Goal: Task Accomplishment & Management: Manage account settings

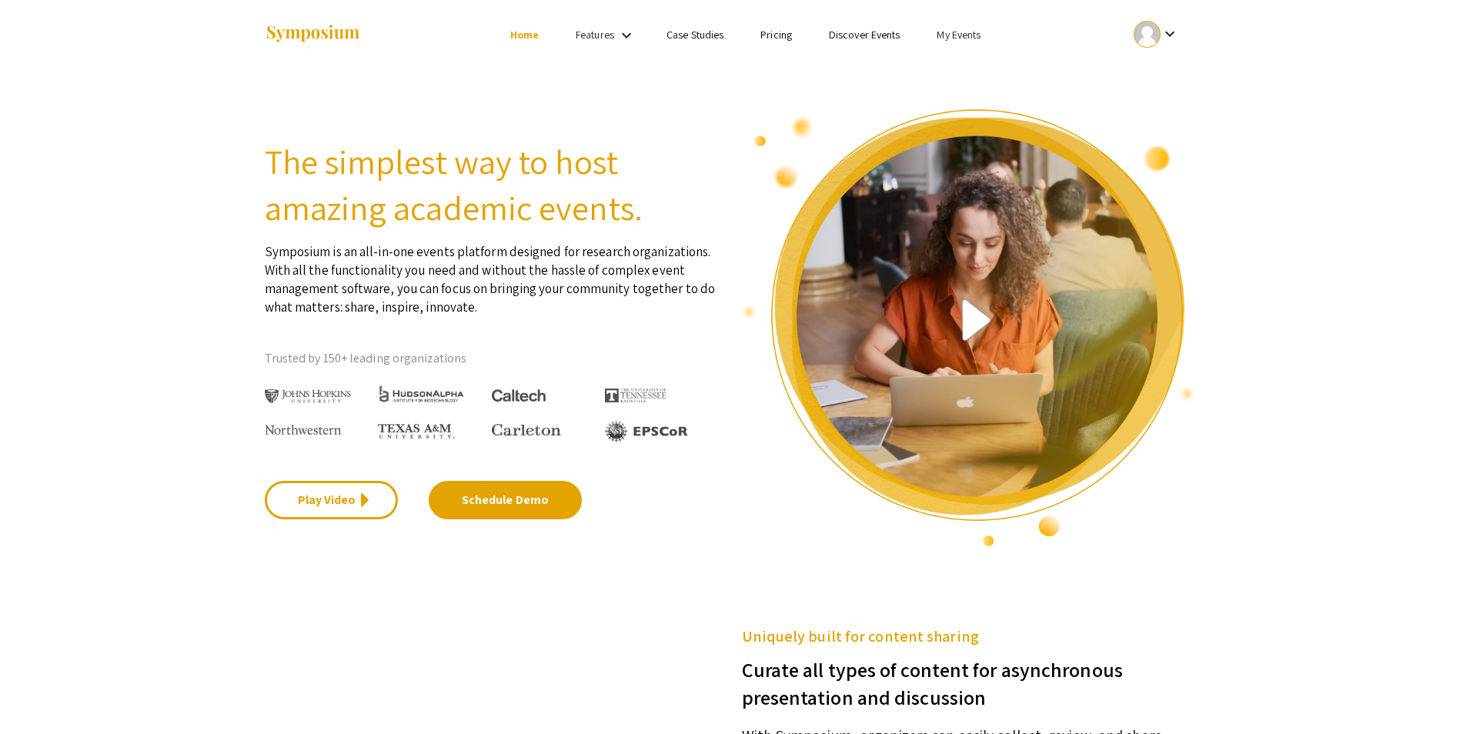
click at [954, 35] on link "My Events" at bounding box center [959, 35] width 44 height 14
click at [958, 76] on button "Events I've organized" at bounding box center [984, 68] width 132 height 37
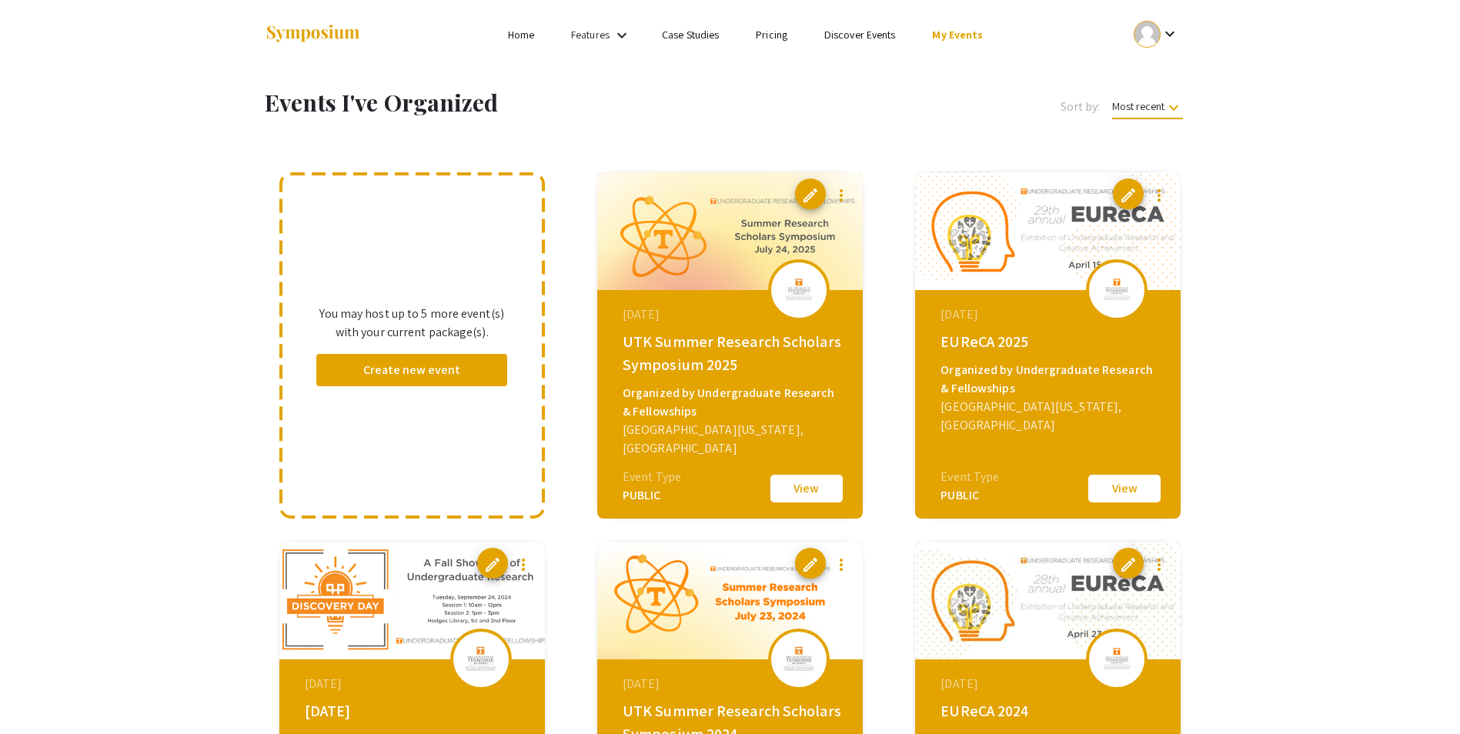
scroll to position [385, 0]
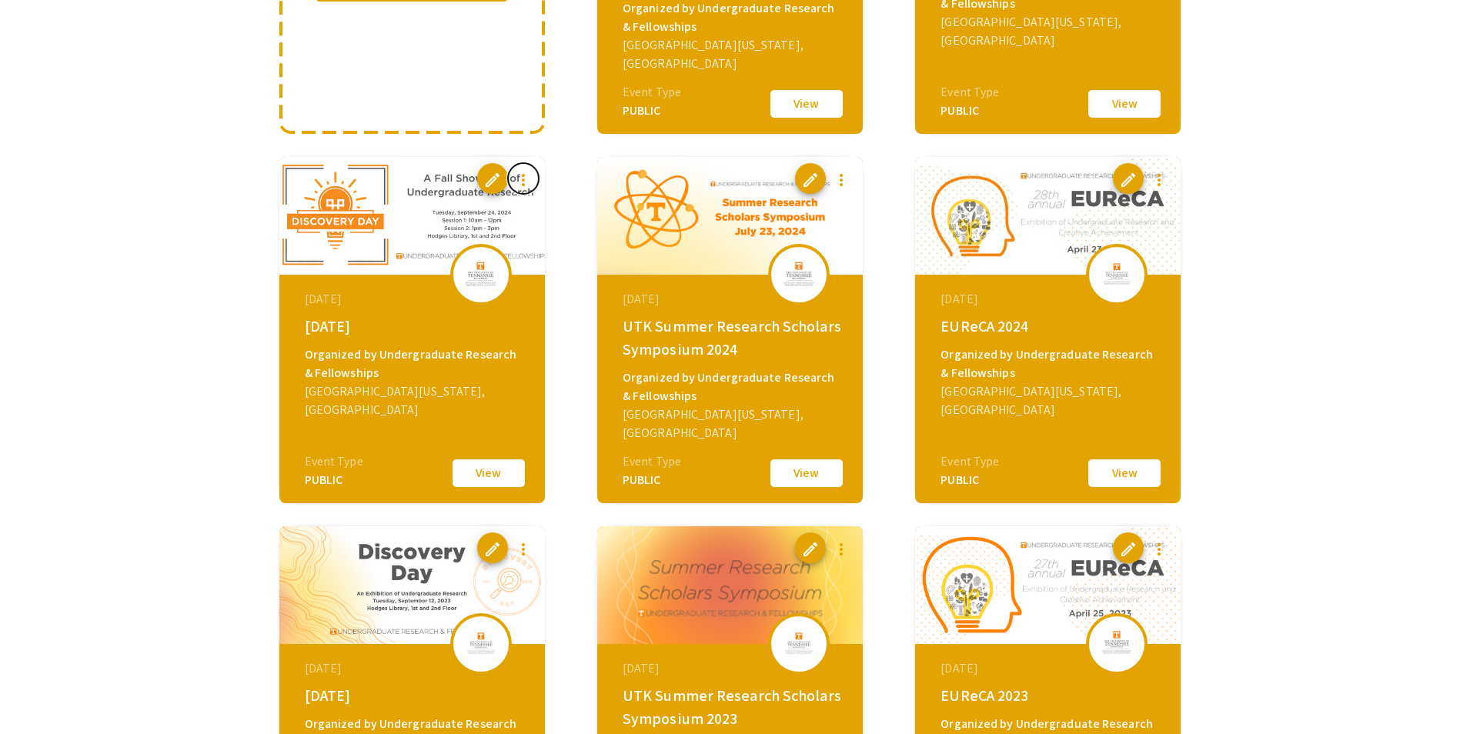
click at [521, 176] on mat-icon "more_vert" at bounding box center [523, 180] width 18 height 18
click at [548, 226] on button "file_copy Clone Event" at bounding box center [561, 218] width 107 height 37
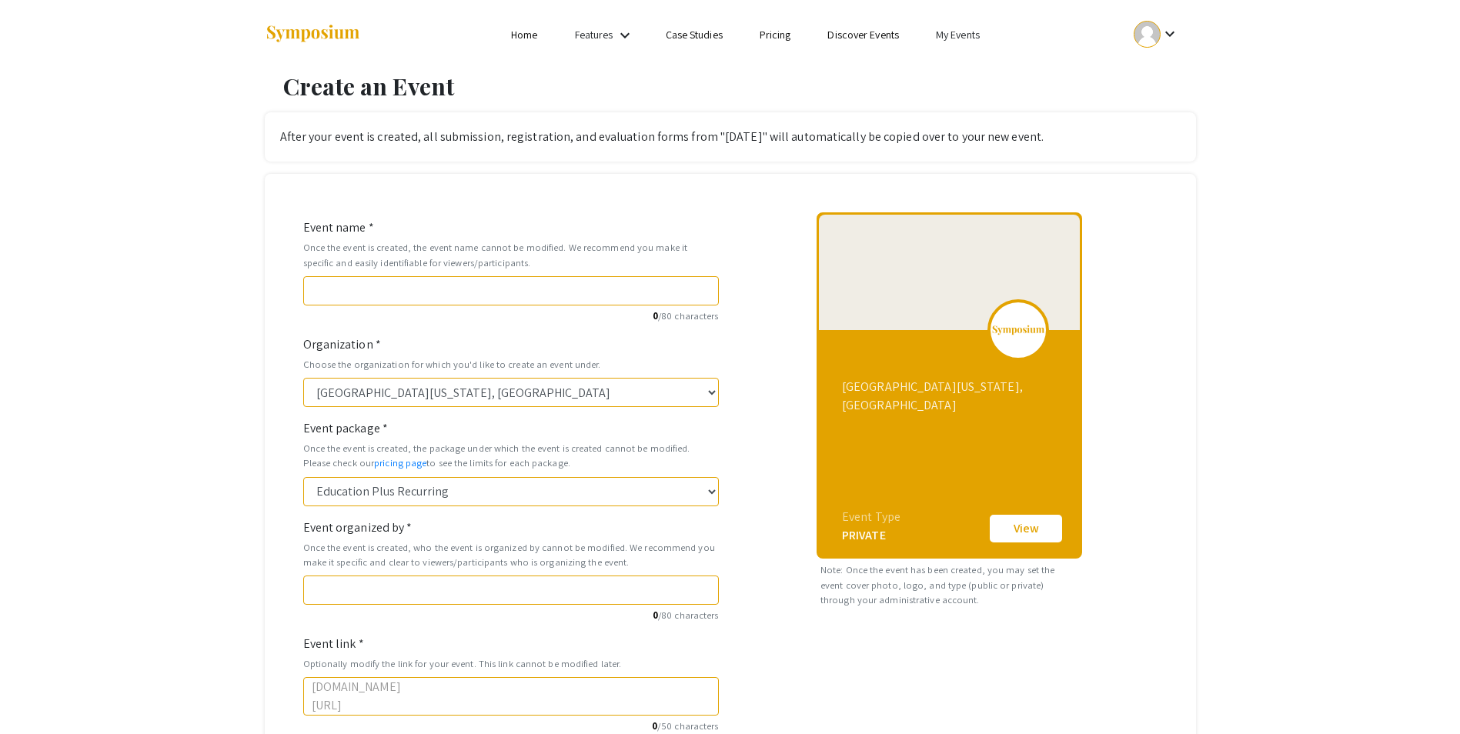
click at [433, 232] on div "Event name * Once the event is created, the event name cannot be modified. We r…" at bounding box center [511, 271] width 416 height 105
click at [370, 291] on input "Event name *" at bounding box center [511, 290] width 416 height 29
type input "Discovery Day 2024"
type input "discovery-day-2024"
type input "Discovery Day 202"
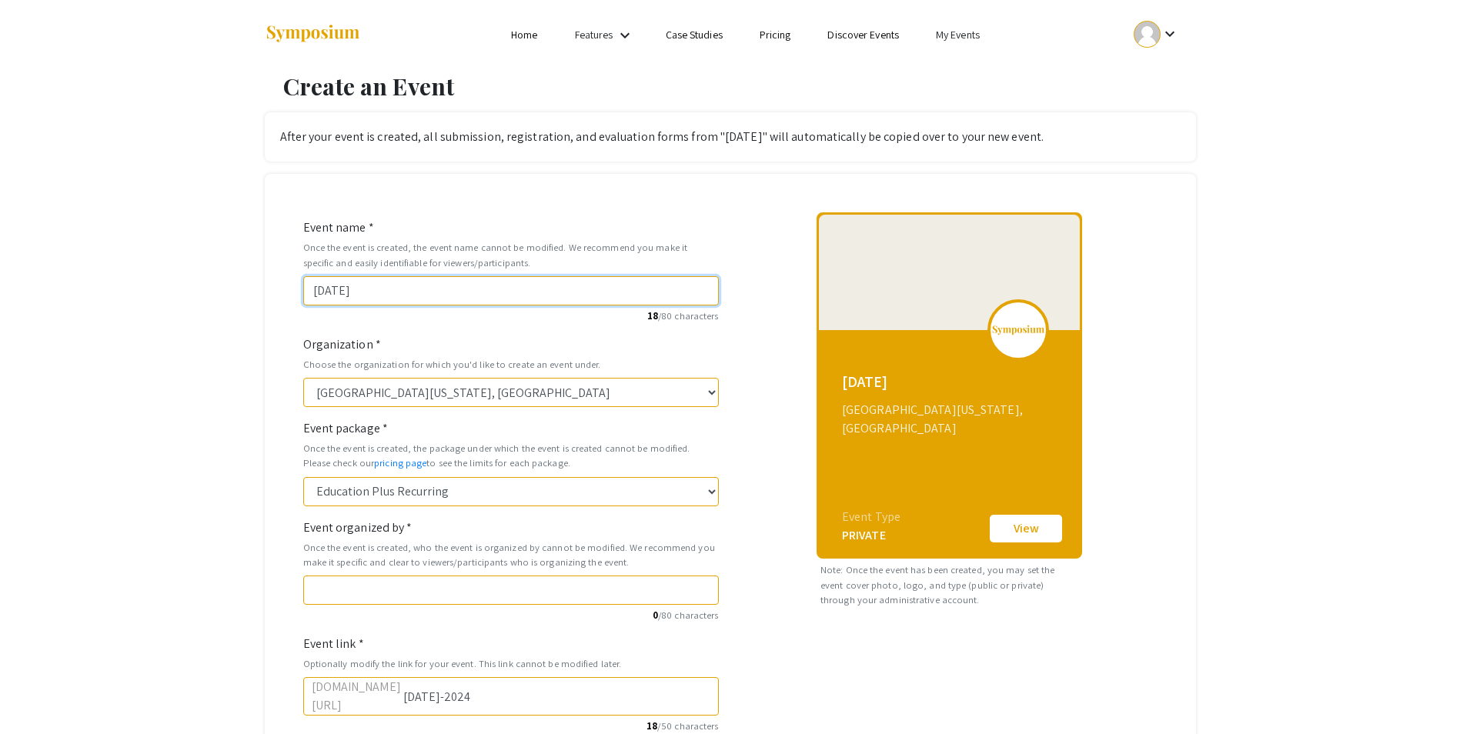
type input "discovery-day-202"
type input "Discovery Day 2025"
type input "discovery-day-2025"
type input "Discovery Day 2025"
click at [151, 407] on div "Create an Event After your event is created, all submission, registration, and …" at bounding box center [730, 568] width 1460 height 999
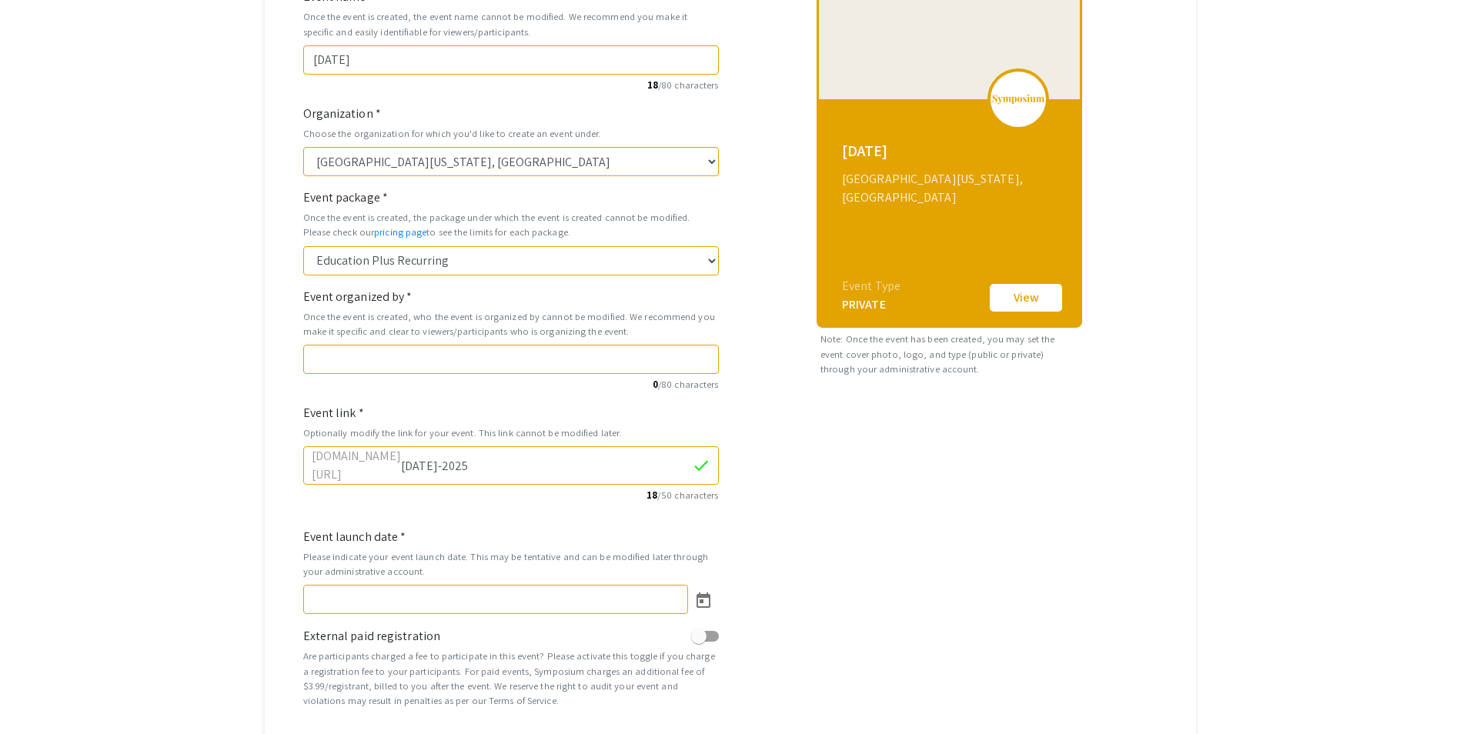
scroll to position [308, 0]
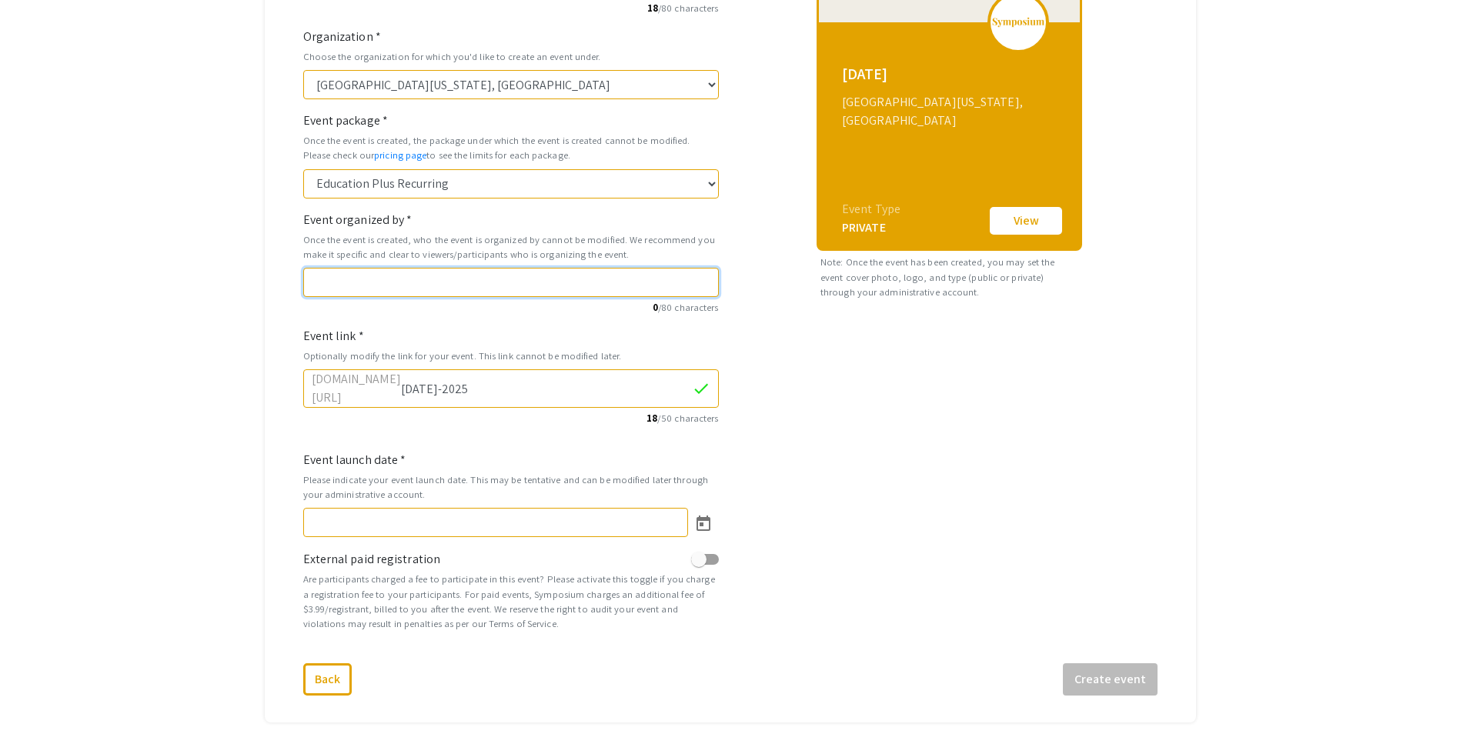
click at [330, 281] on input "Event organized by *" at bounding box center [511, 282] width 416 height 29
click at [449, 279] on input "Undergraduate Research & Fellowships" at bounding box center [511, 282] width 416 height 29
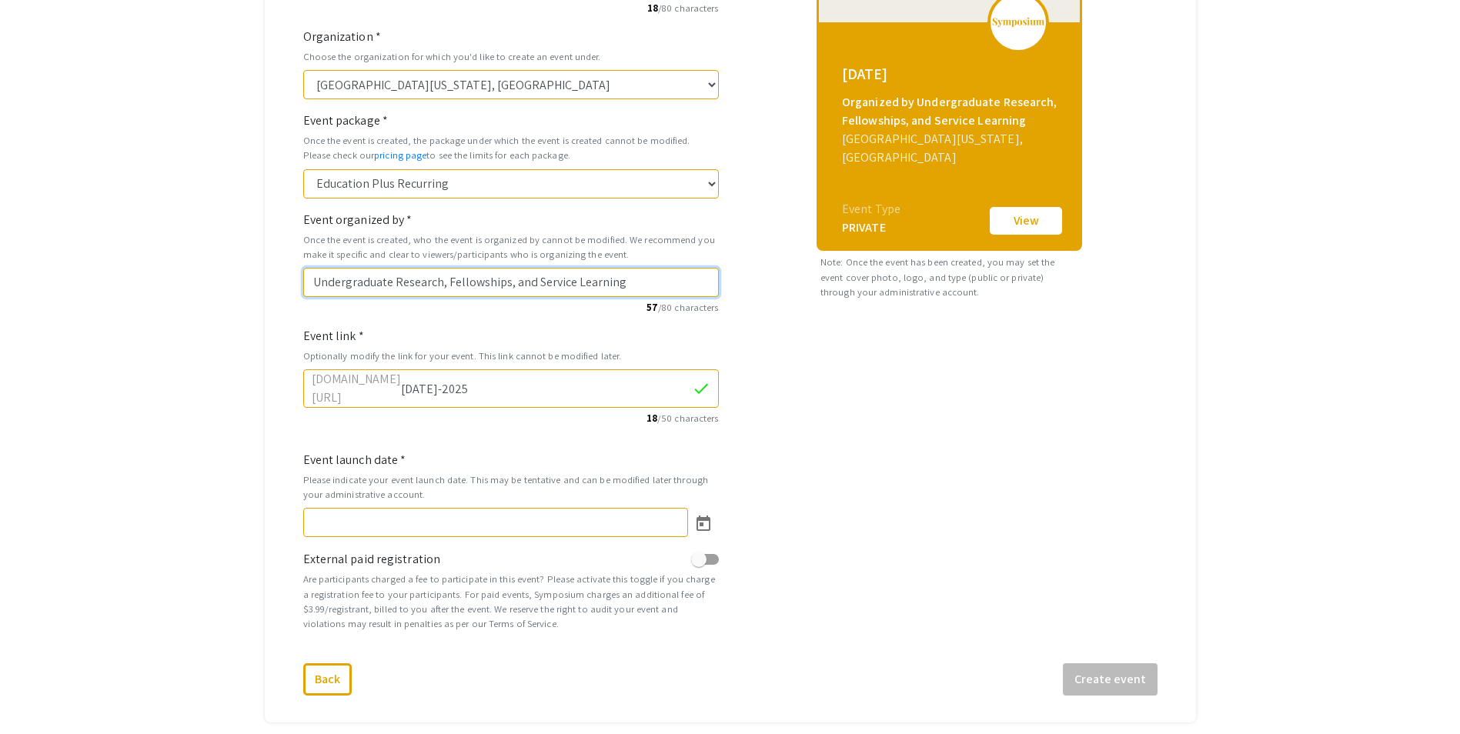
type input "Undergraduate Research, Fellowships, and Service Learning"
click at [833, 493] on div "Discovery Day 2025 Organized by Undergraduate Research, Fellowships, and Servic…" at bounding box center [950, 280] width 439 height 751
click at [708, 515] on icon "Open calendar" at bounding box center [703, 524] width 18 height 18
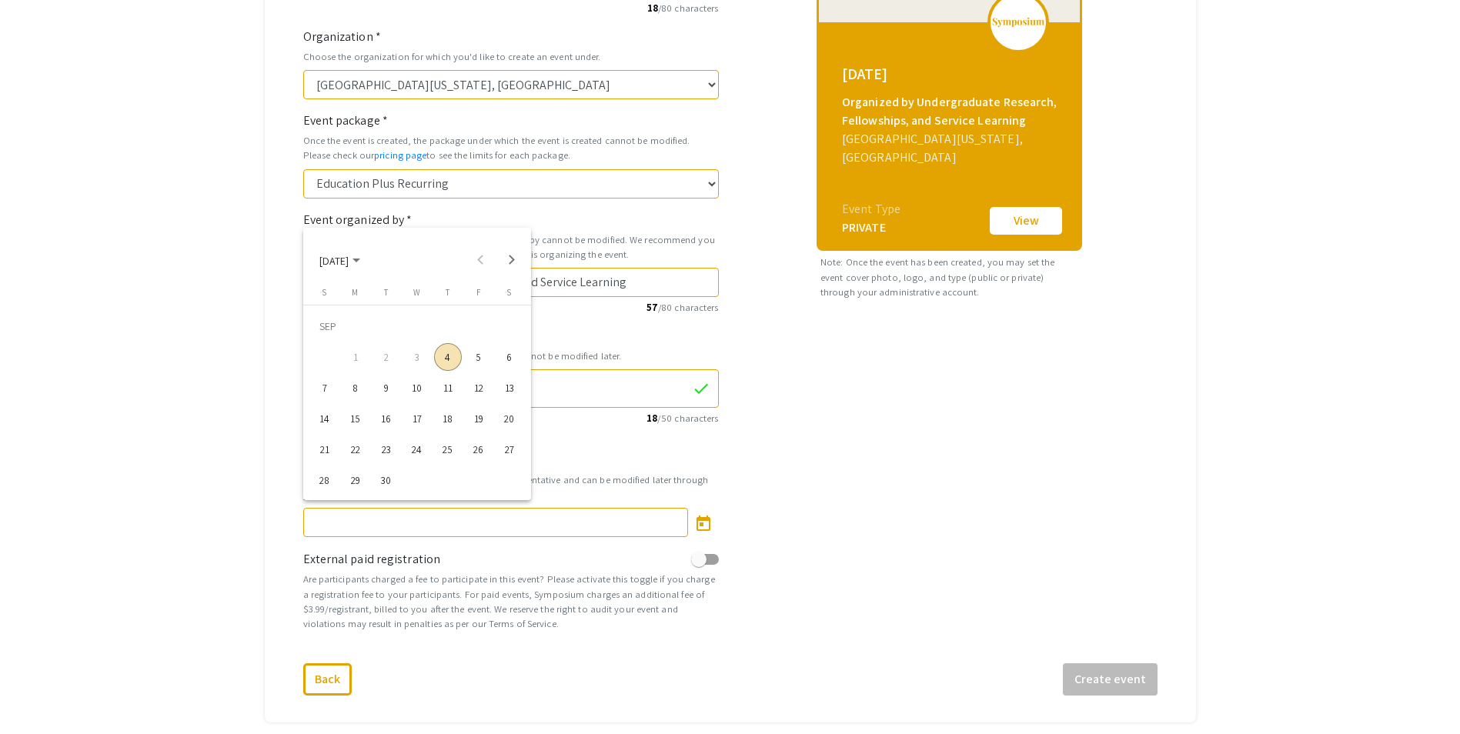
click at [384, 451] on div "23" at bounding box center [387, 450] width 28 height 28
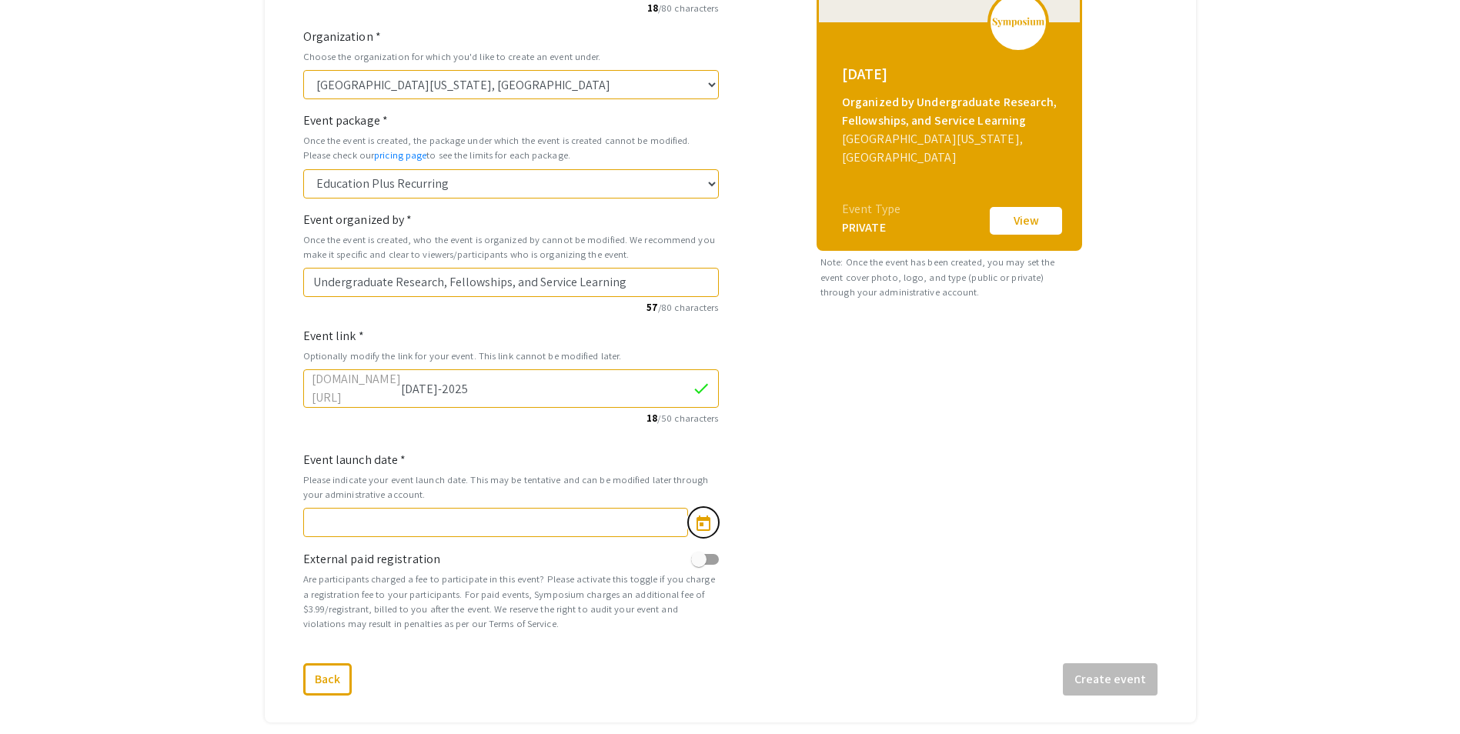
type input "9/23/2025"
click at [1119, 671] on button "Create event" at bounding box center [1110, 680] width 95 height 32
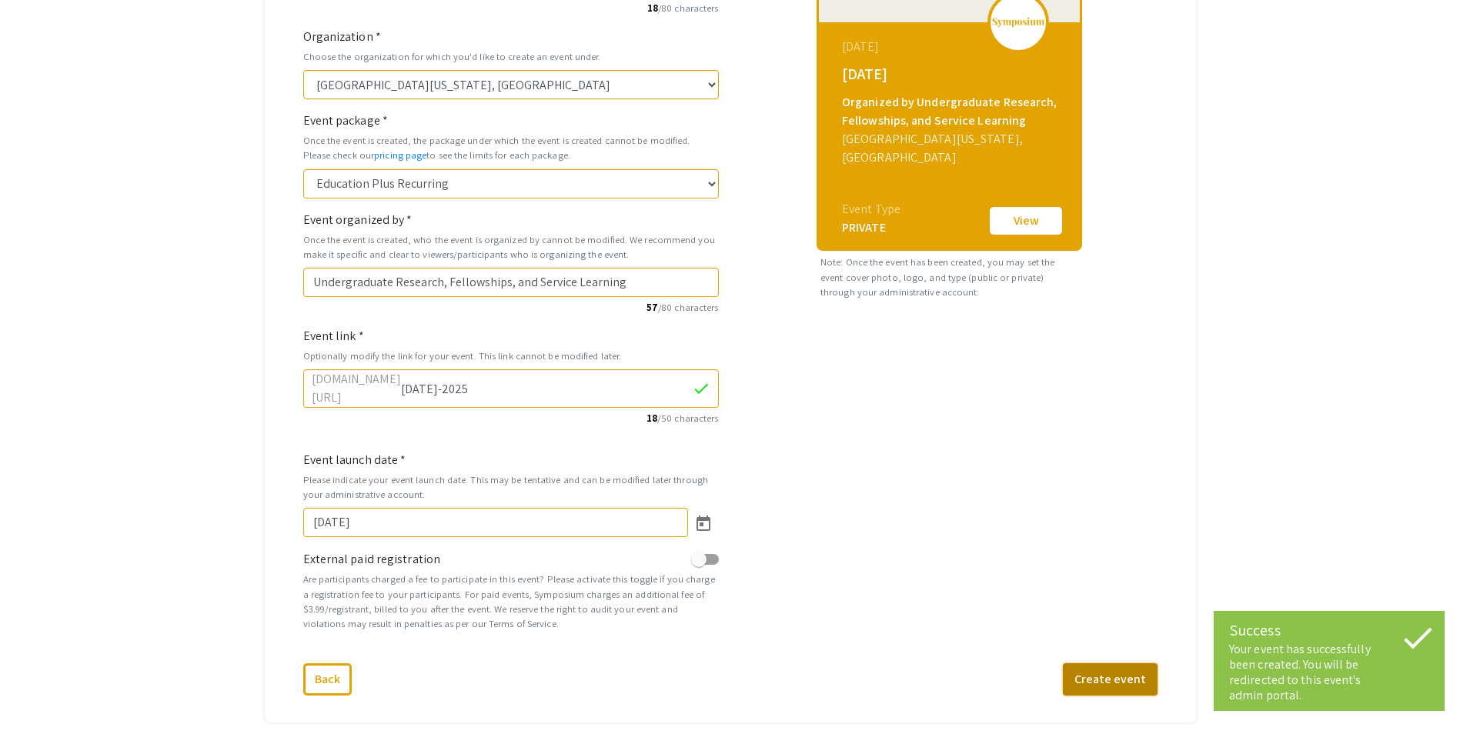
select select "471"
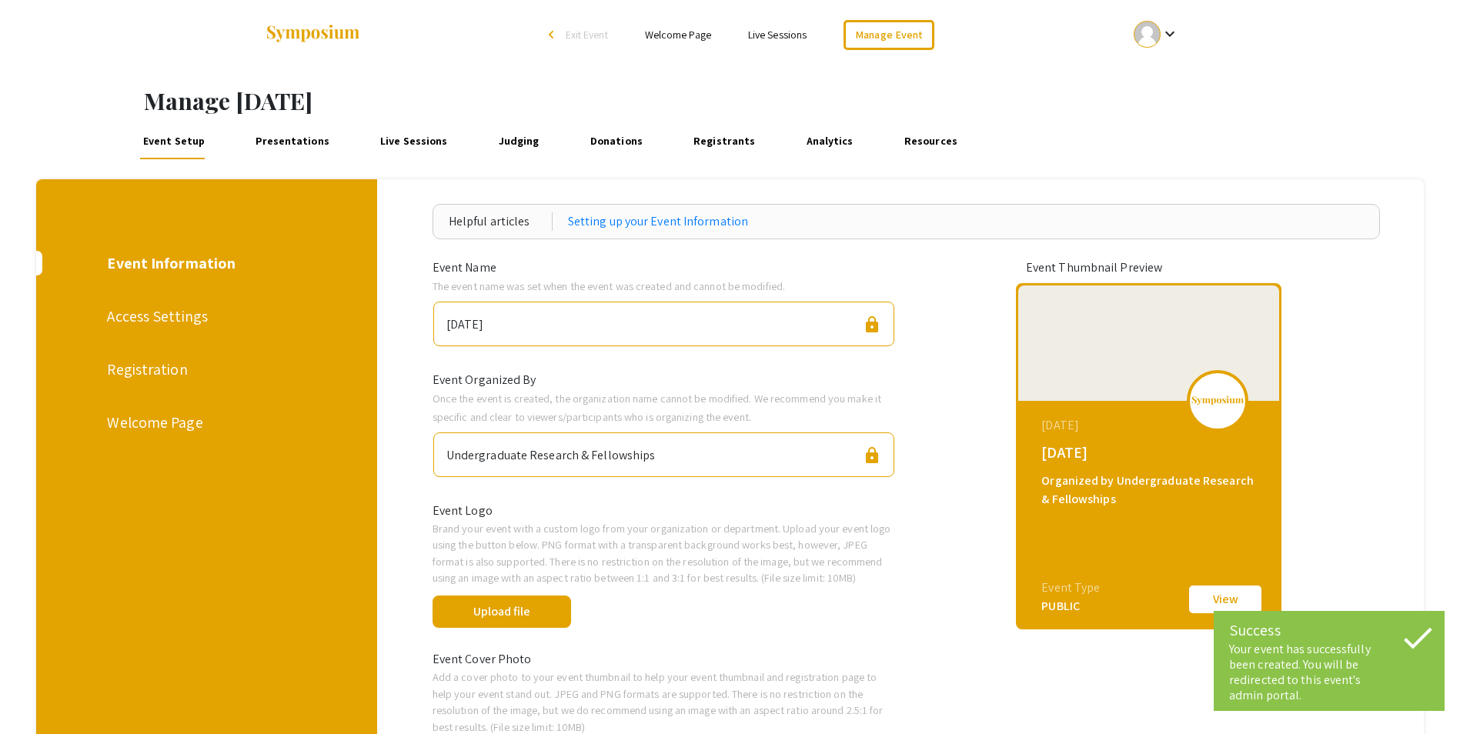
click at [283, 135] on link "Presentations" at bounding box center [293, 140] width 81 height 37
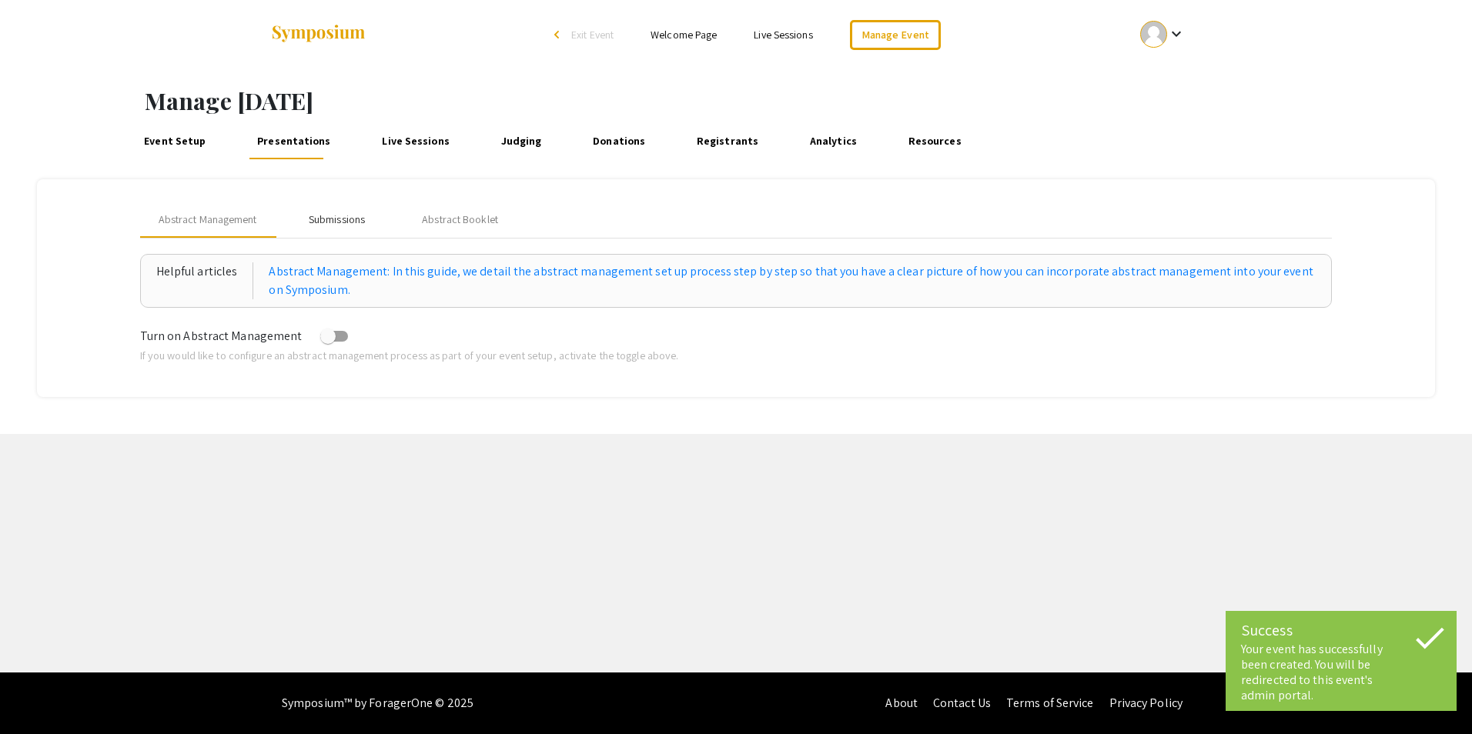
click at [332, 212] on div "Submissions" at bounding box center [337, 220] width 56 height 16
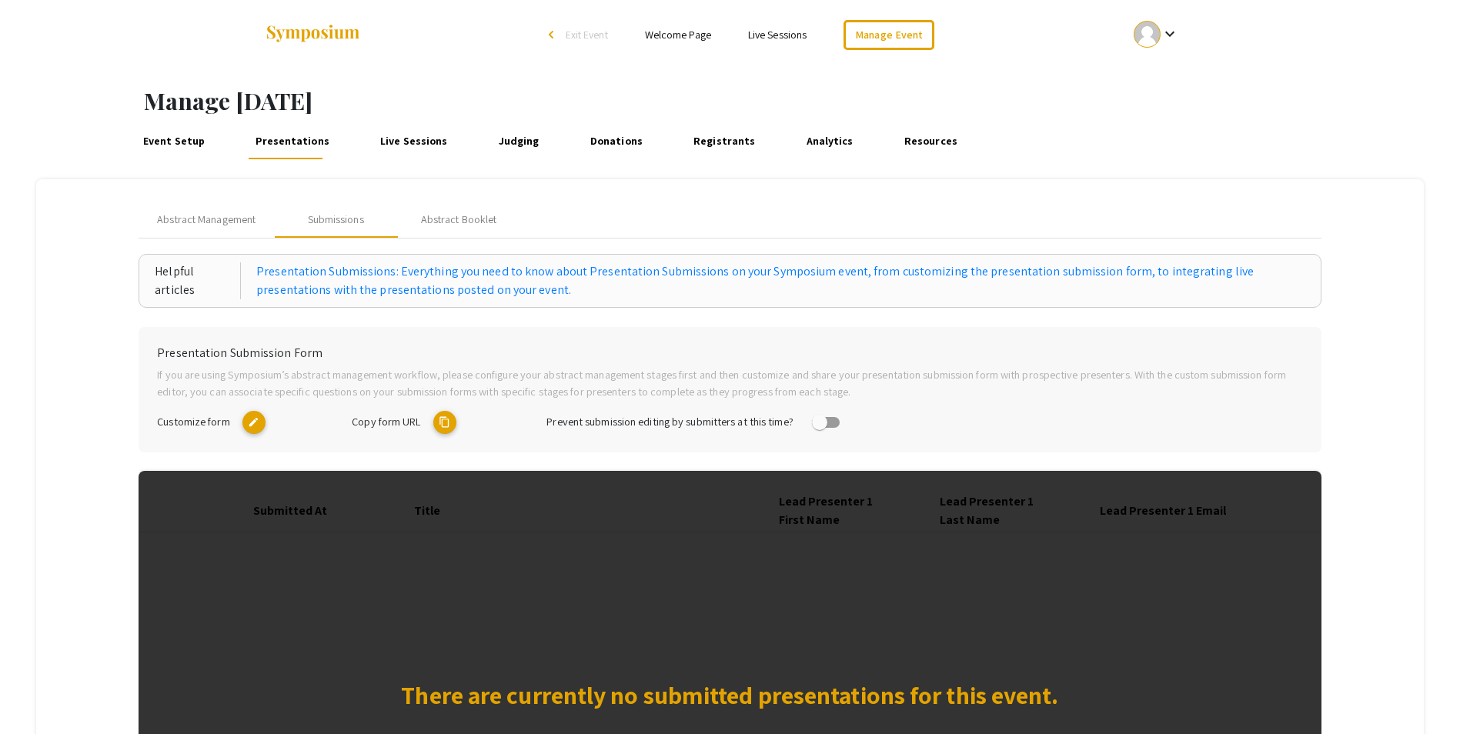
click at [405, 147] on link "Live Sessions" at bounding box center [413, 140] width 75 height 37
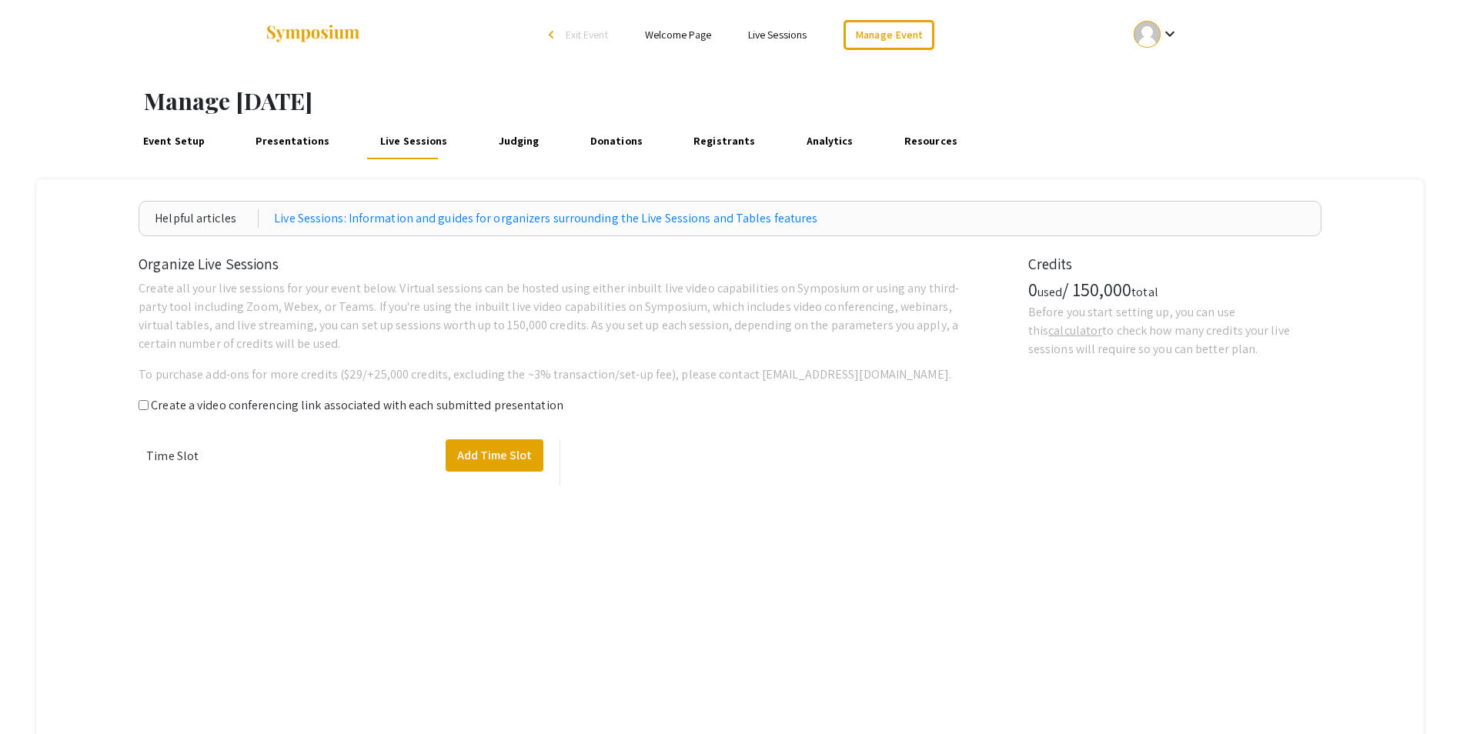
click at [178, 138] on link "Event Setup" at bounding box center [173, 140] width 69 height 37
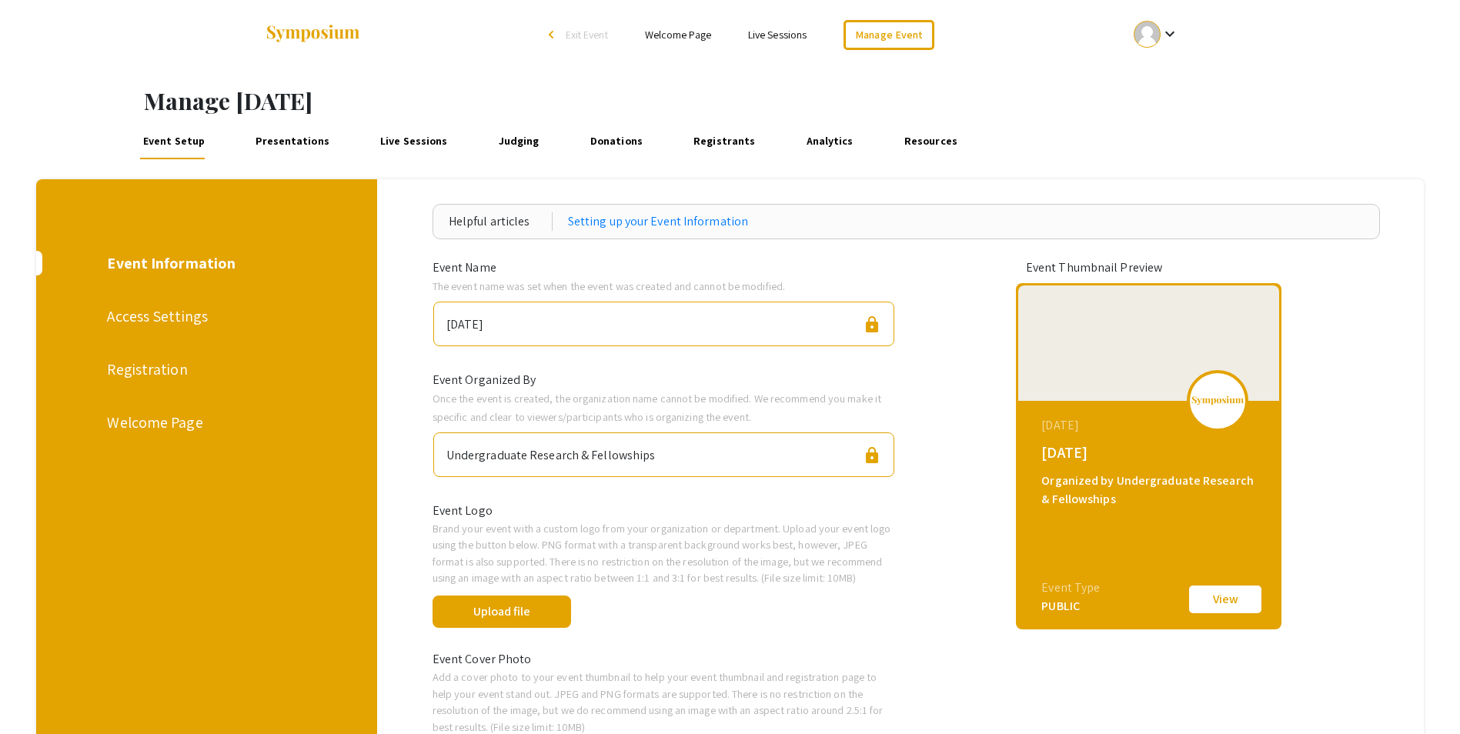
scroll to position [77, 0]
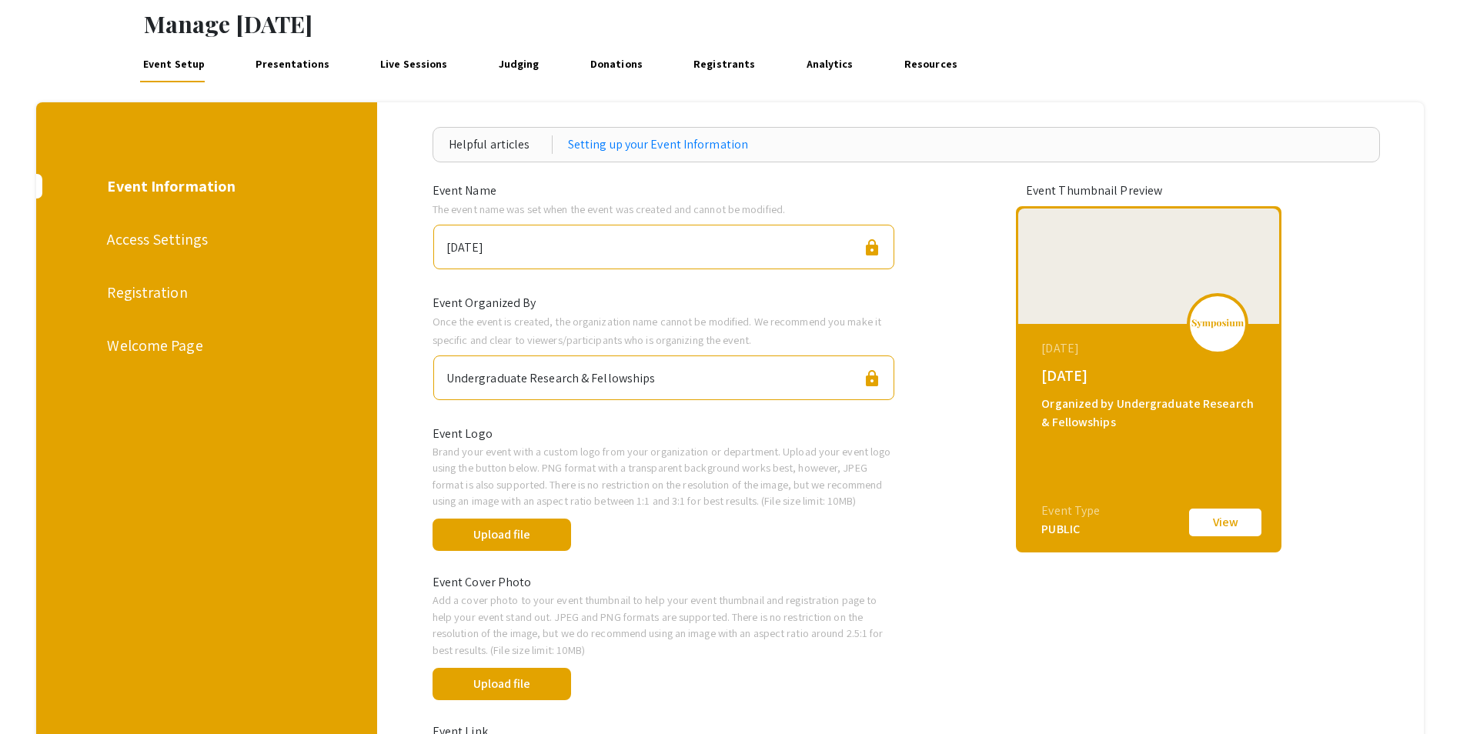
click at [589, 377] on div "Undergraduate Research & Fellowships" at bounding box center [551, 375] width 209 height 25
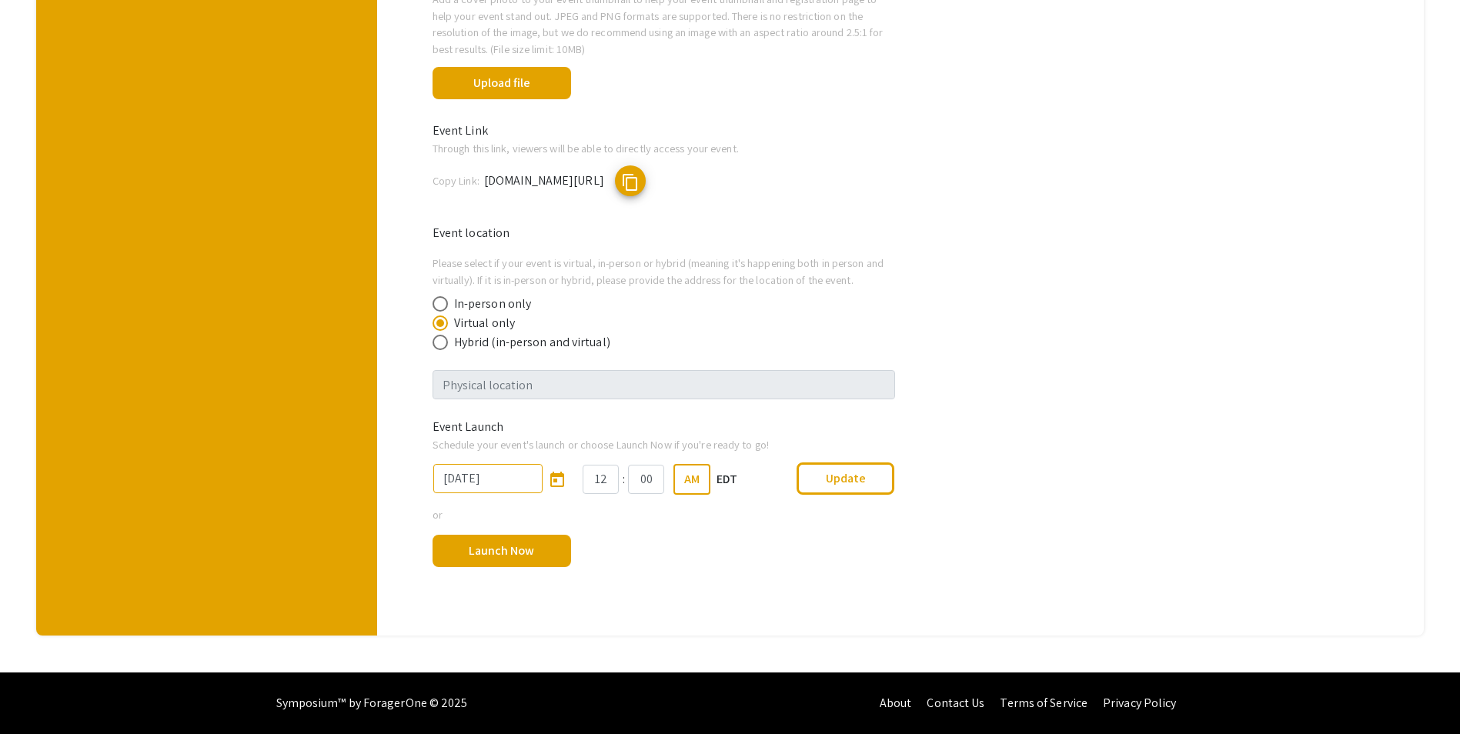
scroll to position [293, 0]
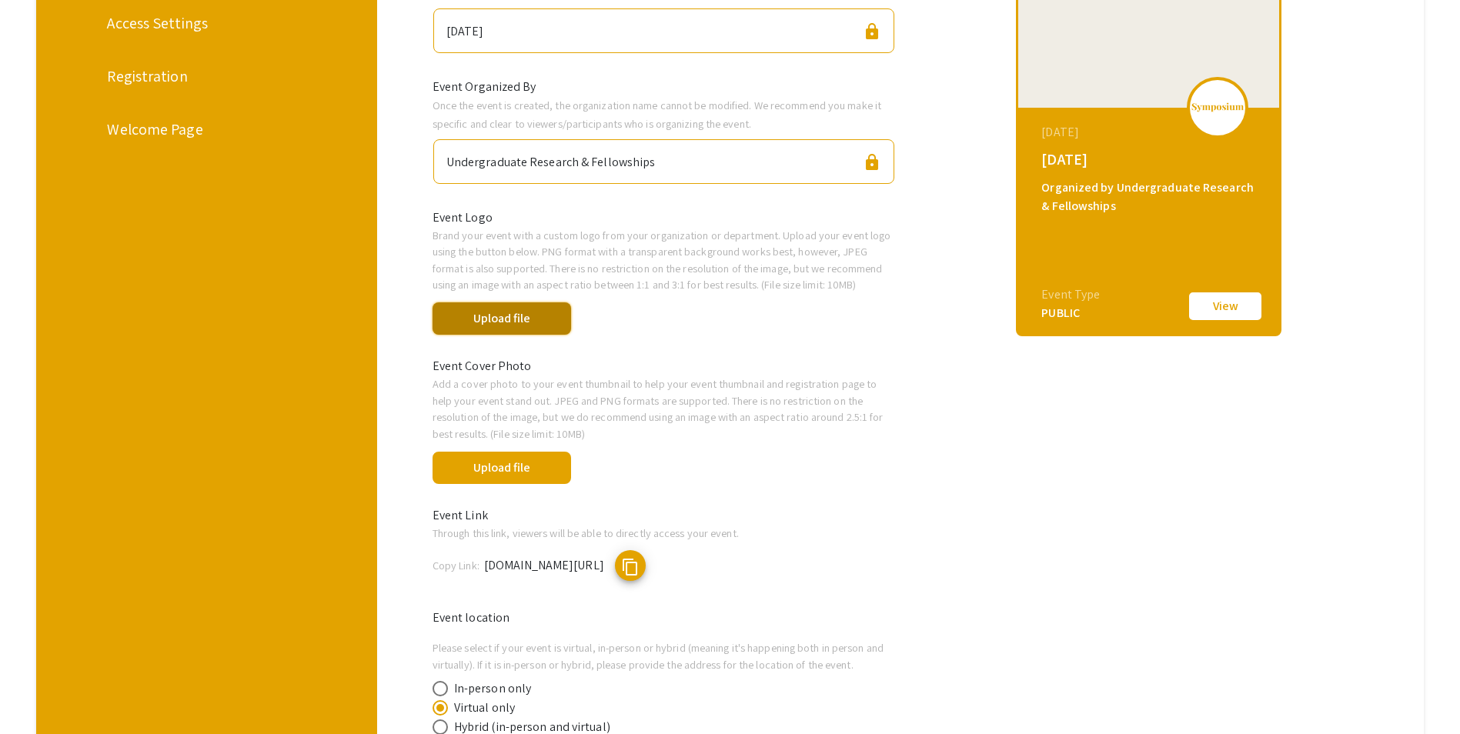
click at [523, 318] on button "Upload file" at bounding box center [502, 319] width 139 height 32
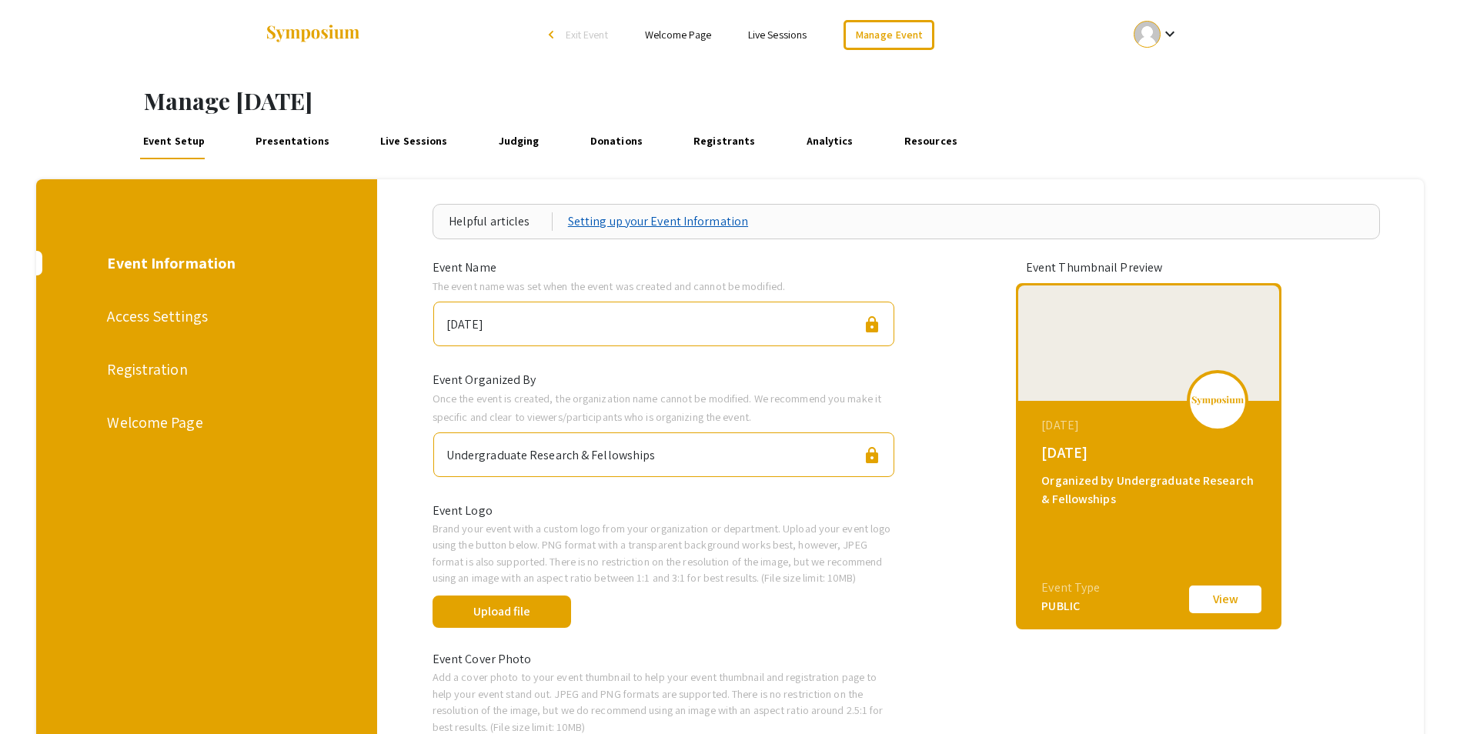
click at [699, 214] on link "Setting up your Event Information" at bounding box center [658, 221] width 180 height 18
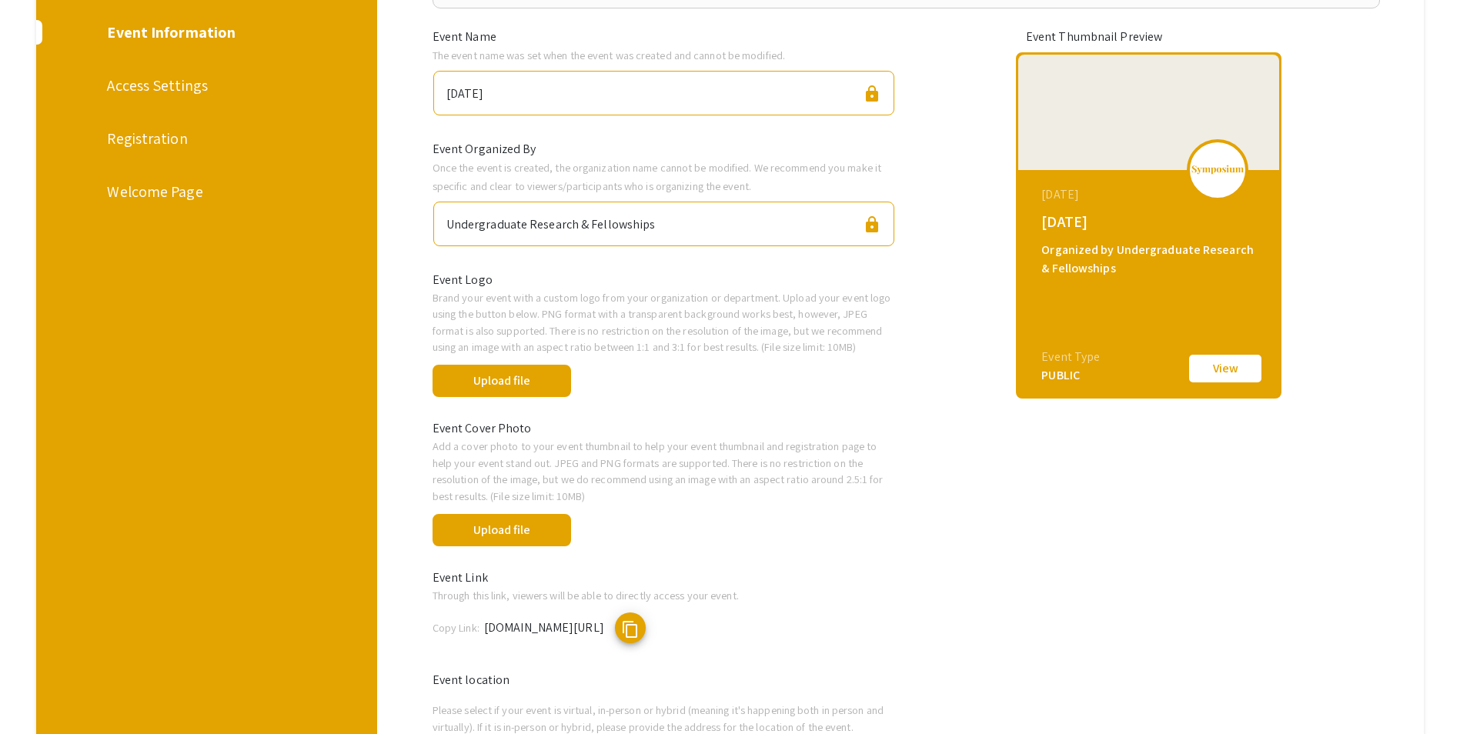
scroll to position [77, 0]
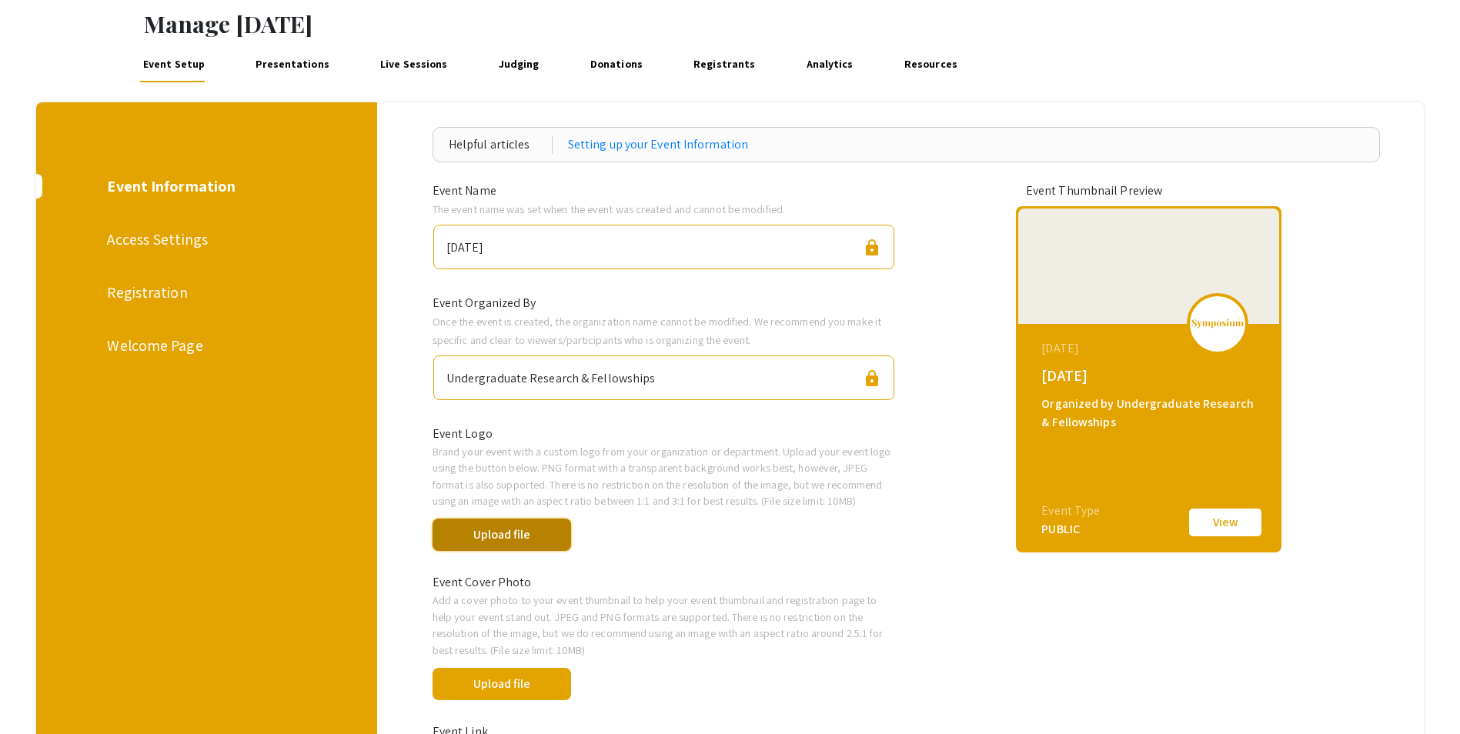
click at [510, 534] on button "Upload file" at bounding box center [502, 535] width 139 height 32
click at [493, 536] on button "Upload file" at bounding box center [502, 535] width 139 height 32
click at [544, 527] on button "Upload file" at bounding box center [502, 535] width 139 height 32
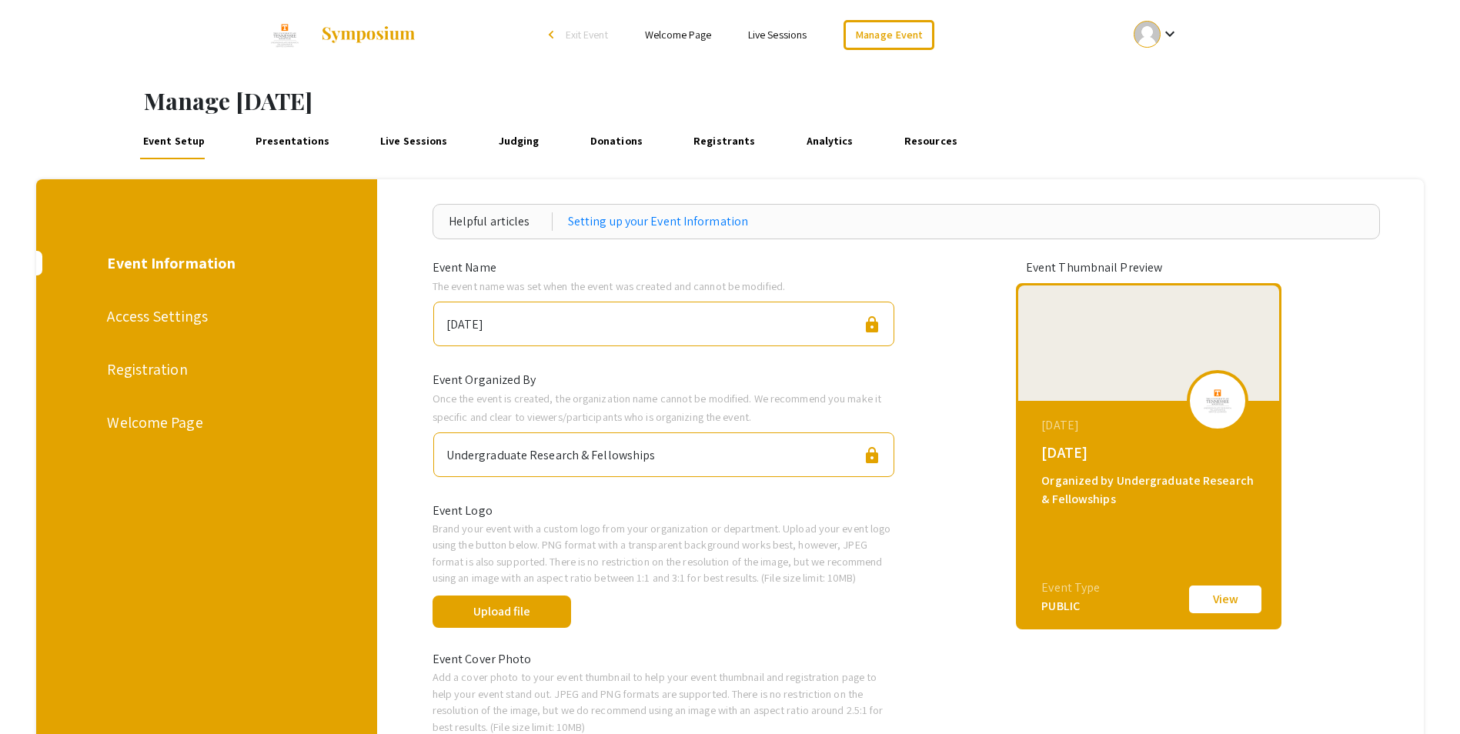
click at [1172, 33] on mat-icon "keyboard_arrow_down" at bounding box center [1170, 34] width 18 height 18
click at [1172, 76] on button "My Account" at bounding box center [1165, 76] width 95 height 37
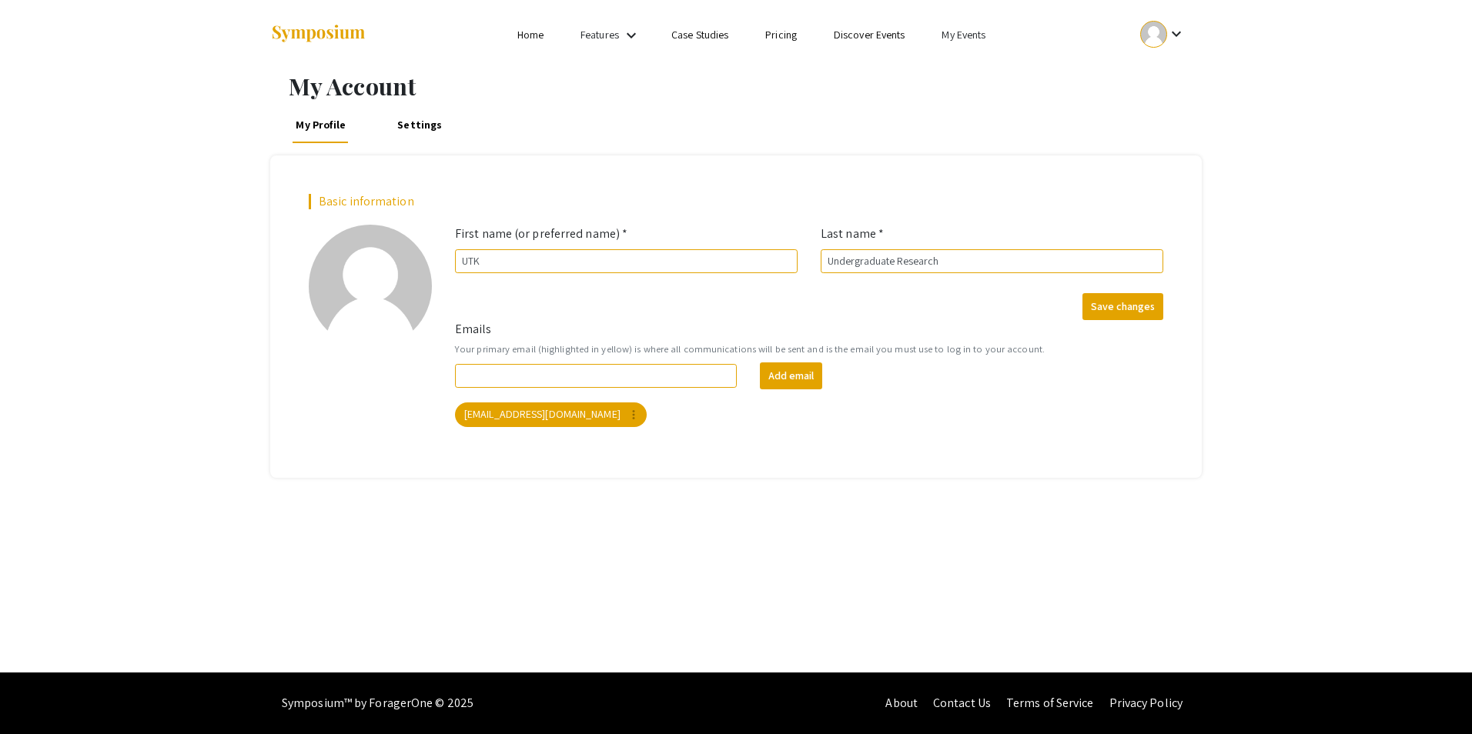
click at [975, 37] on link "My Events" at bounding box center [964, 35] width 44 height 14
click at [982, 68] on button "Events I've organized" at bounding box center [989, 68] width 132 height 37
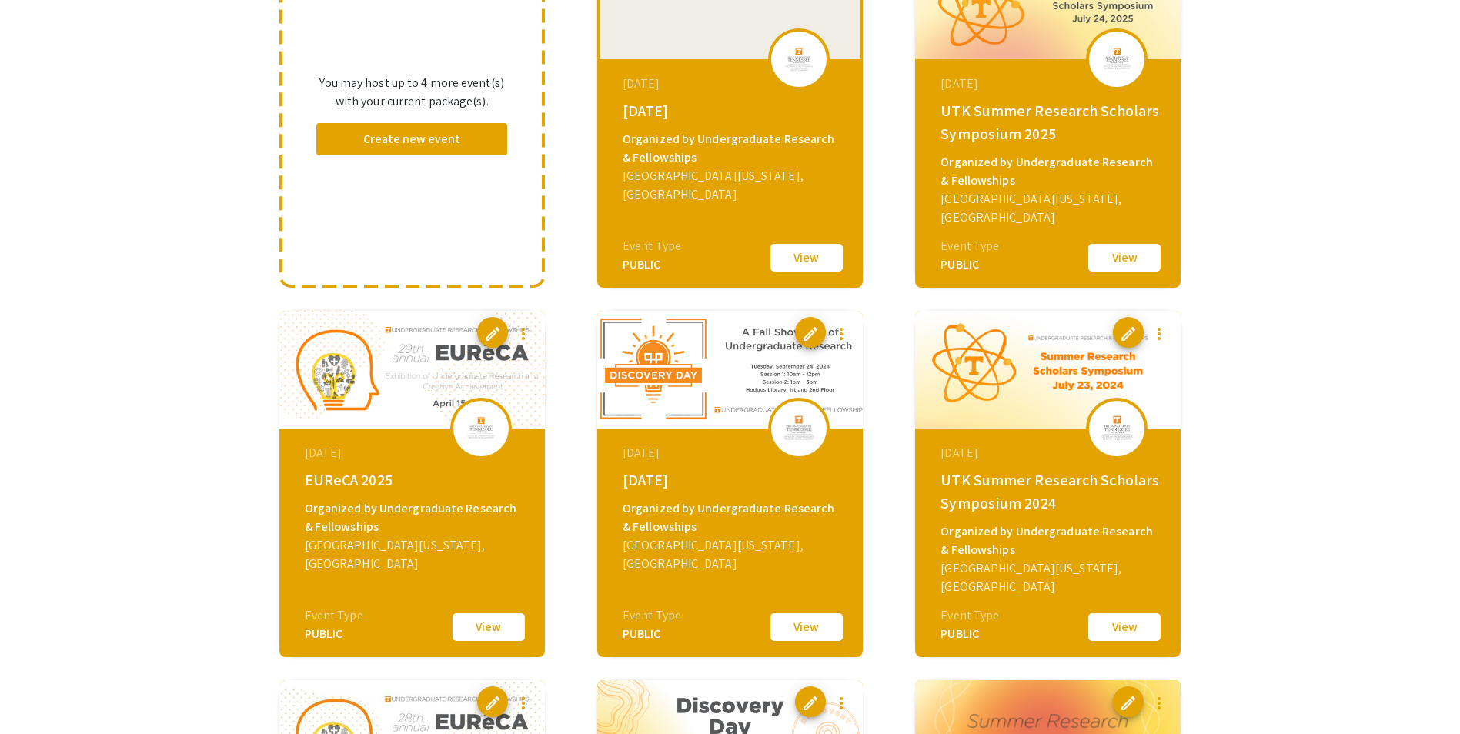
scroll to position [154, 0]
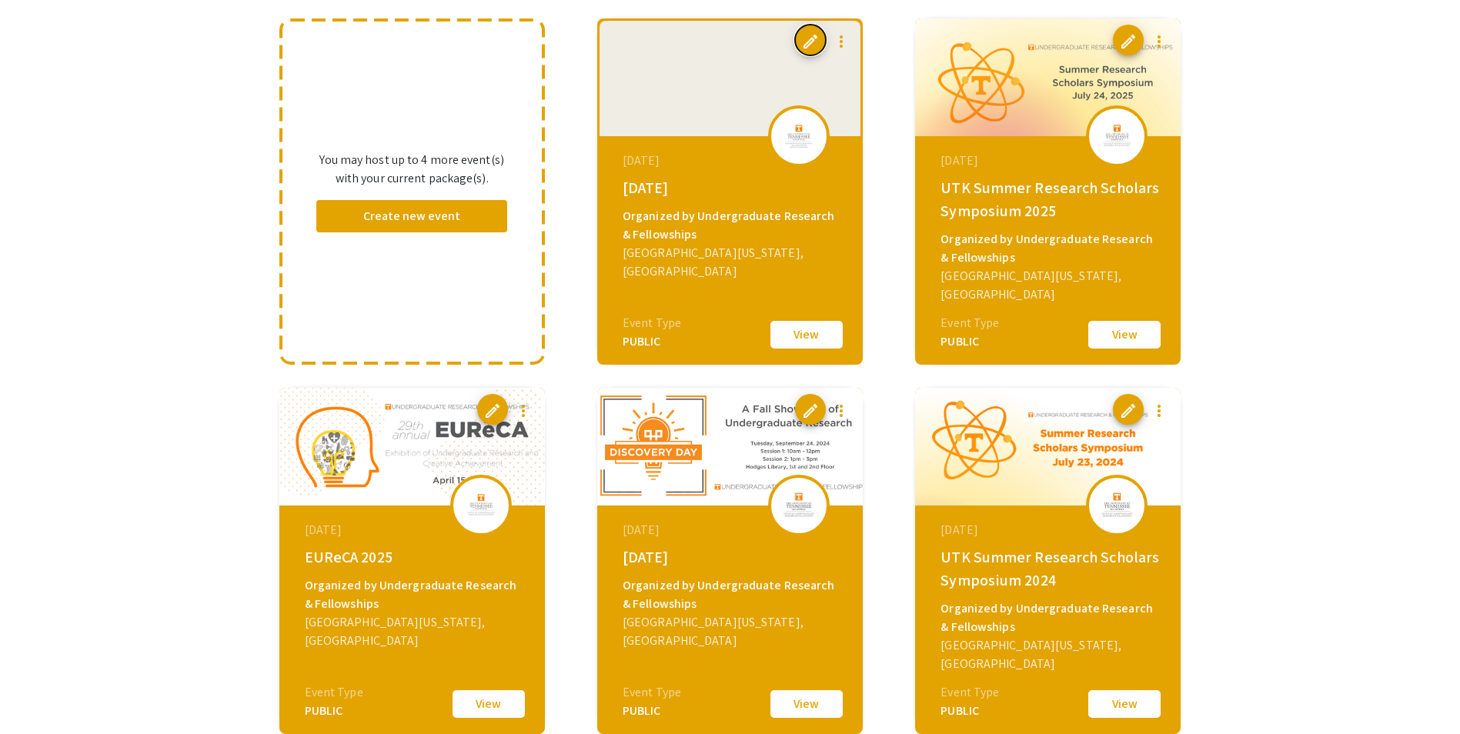
click at [808, 41] on span "edit" at bounding box center [810, 41] width 18 height 18
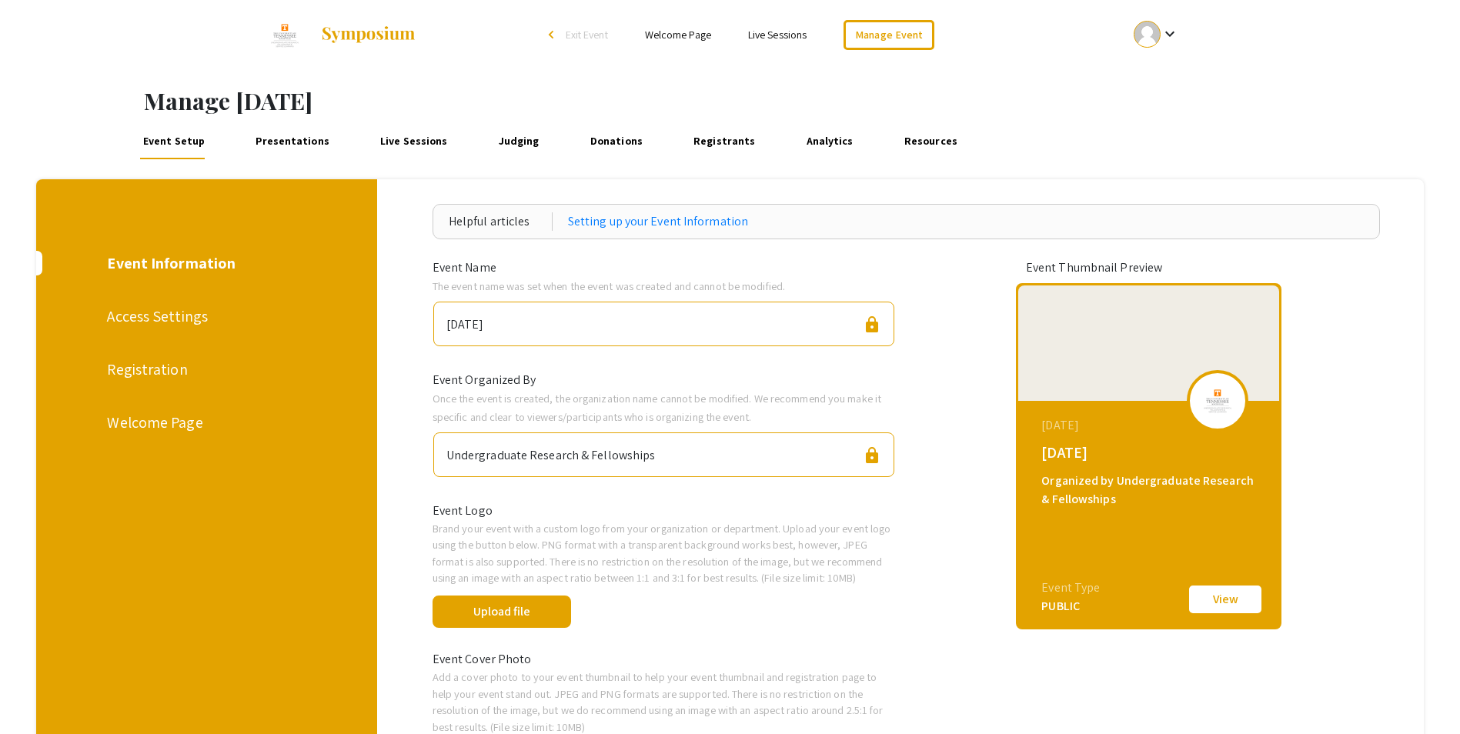
scroll to position [231, 0]
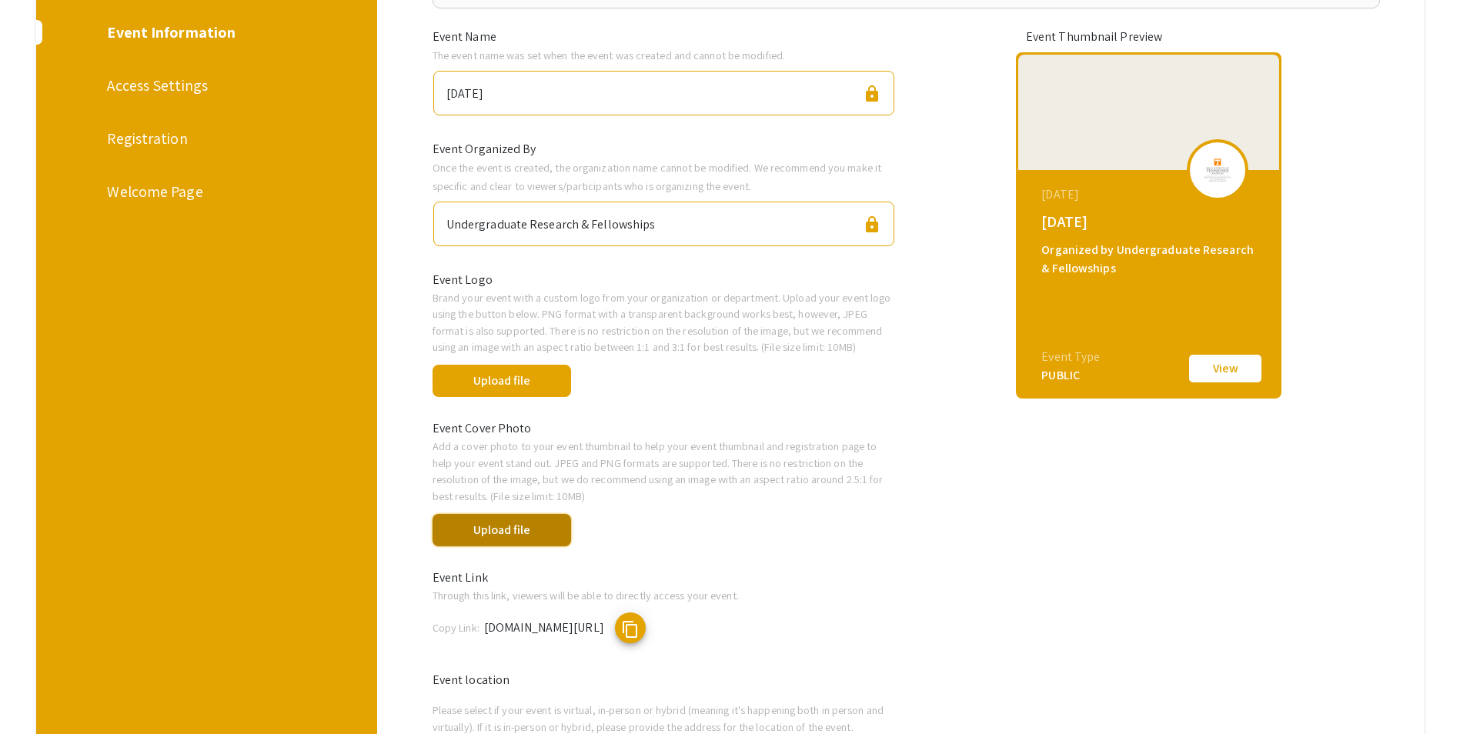
click at [552, 537] on button "Upload file" at bounding box center [502, 530] width 139 height 32
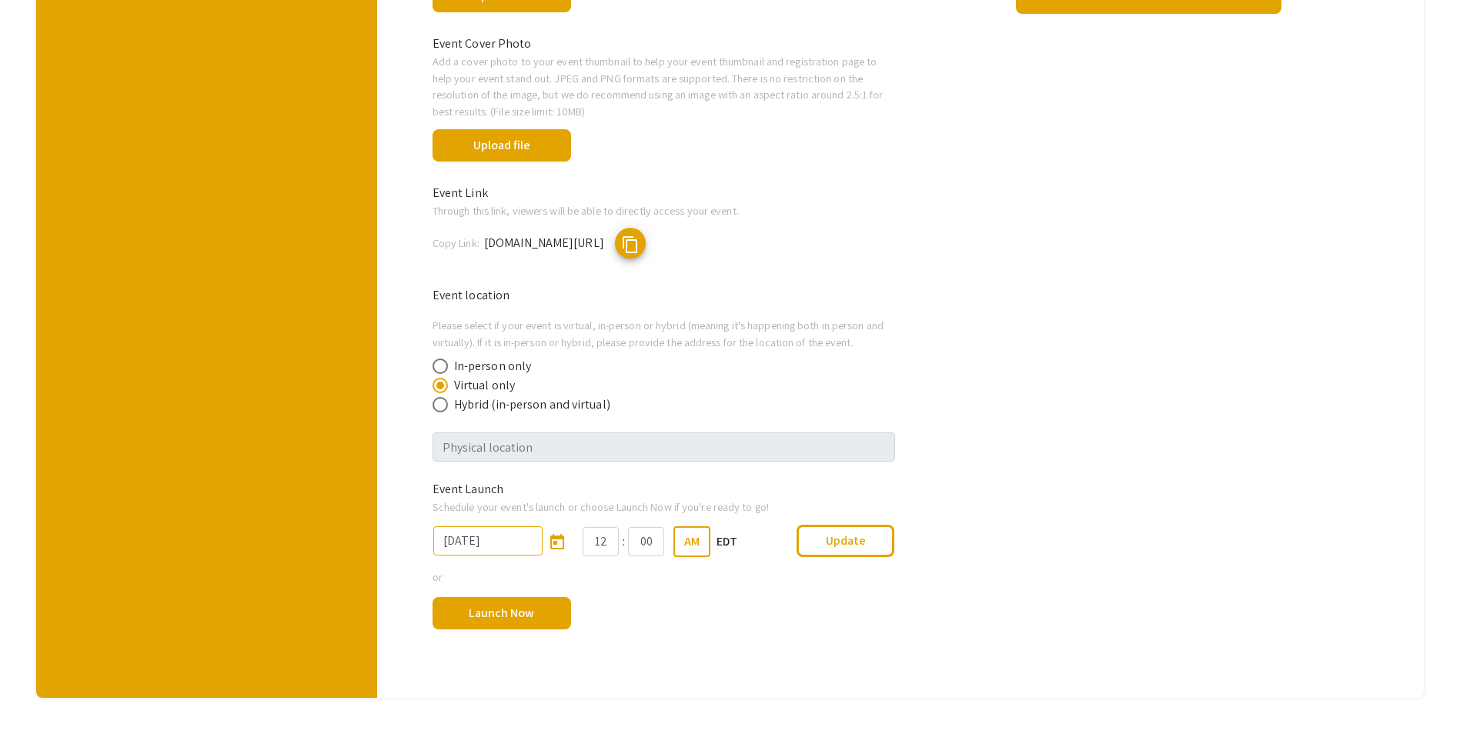
scroll to position [539, 0]
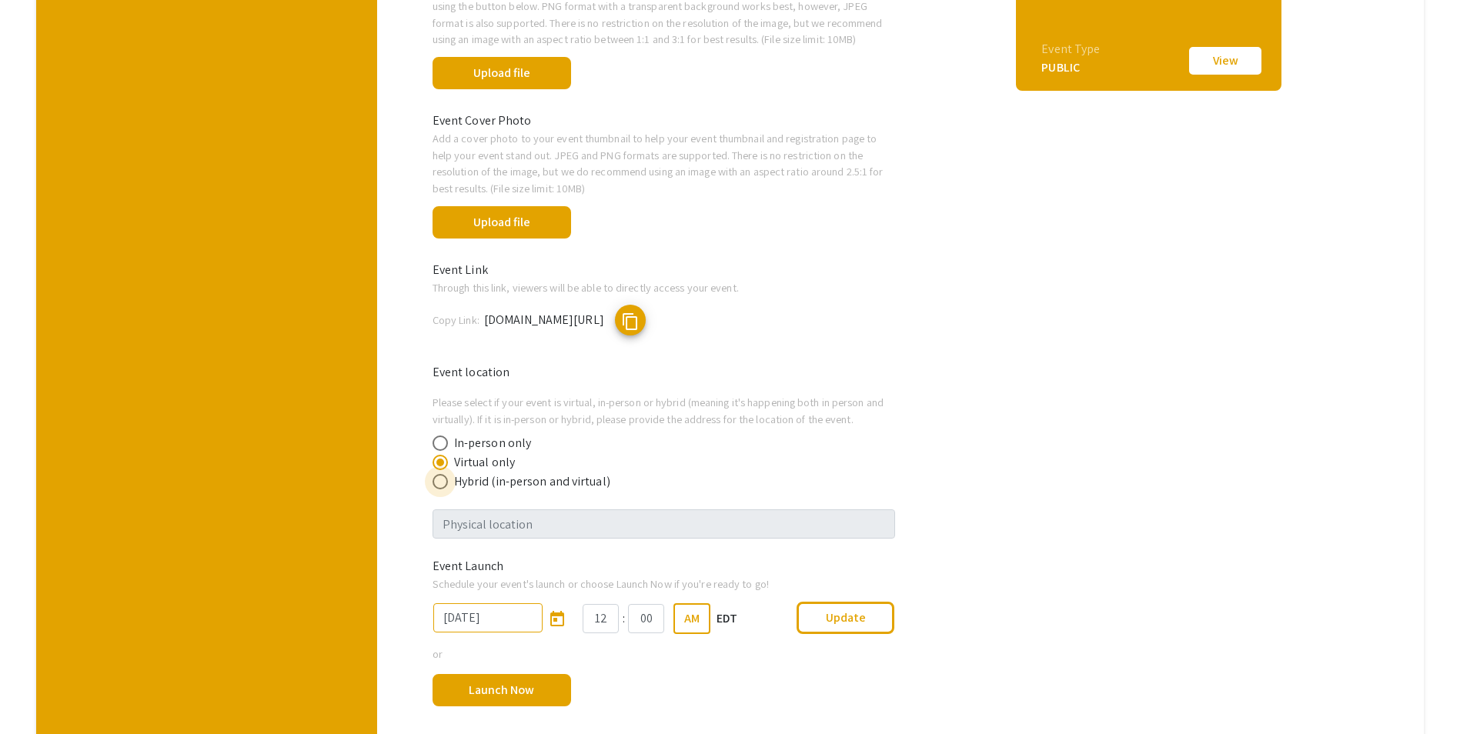
click at [447, 485] on span at bounding box center [440, 481] width 15 height 15
click at [447, 485] on input "Hybrid (in-person and virtual)" at bounding box center [440, 481] width 15 height 15
radio input "true"
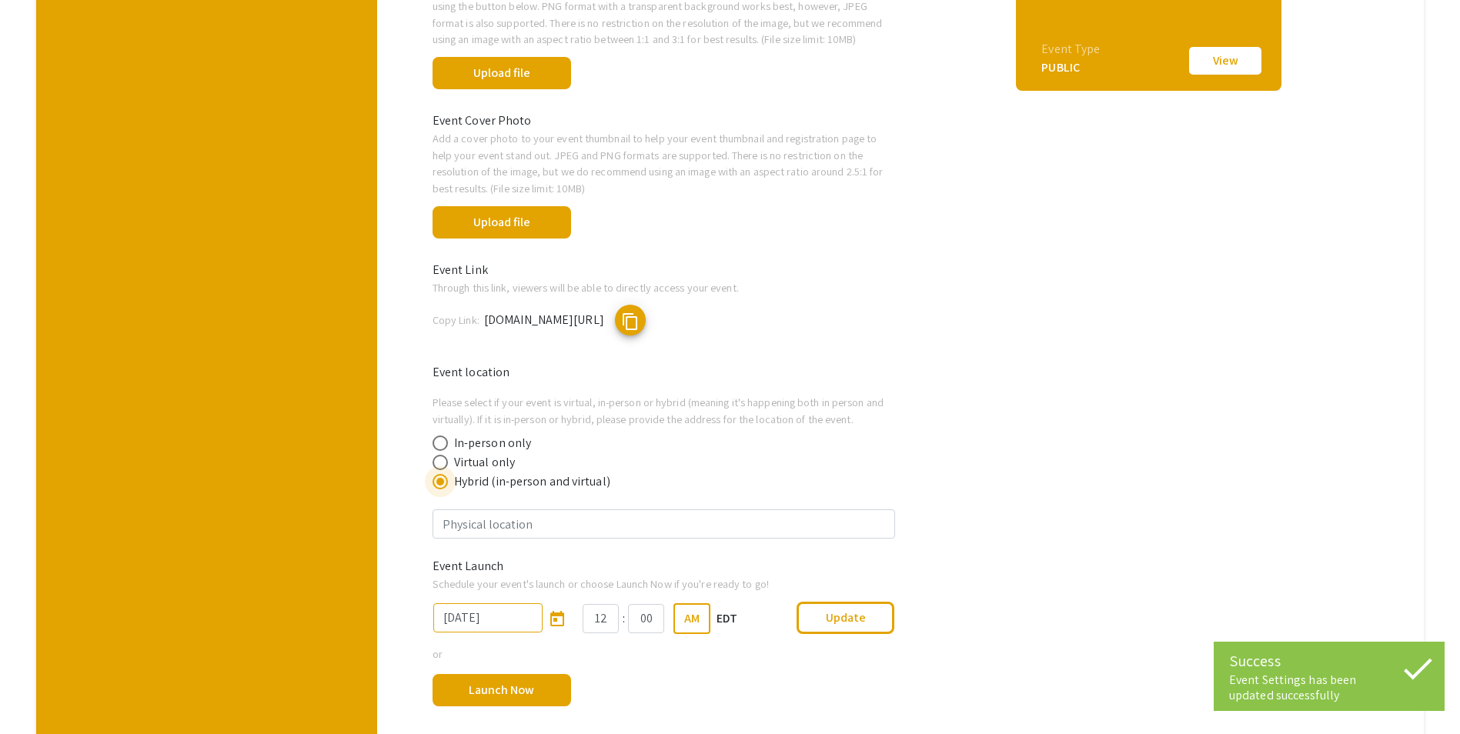
click at [445, 447] on span at bounding box center [440, 443] width 15 height 15
click at [445, 447] on input "In-person only" at bounding box center [440, 443] width 15 height 15
radio input "true"
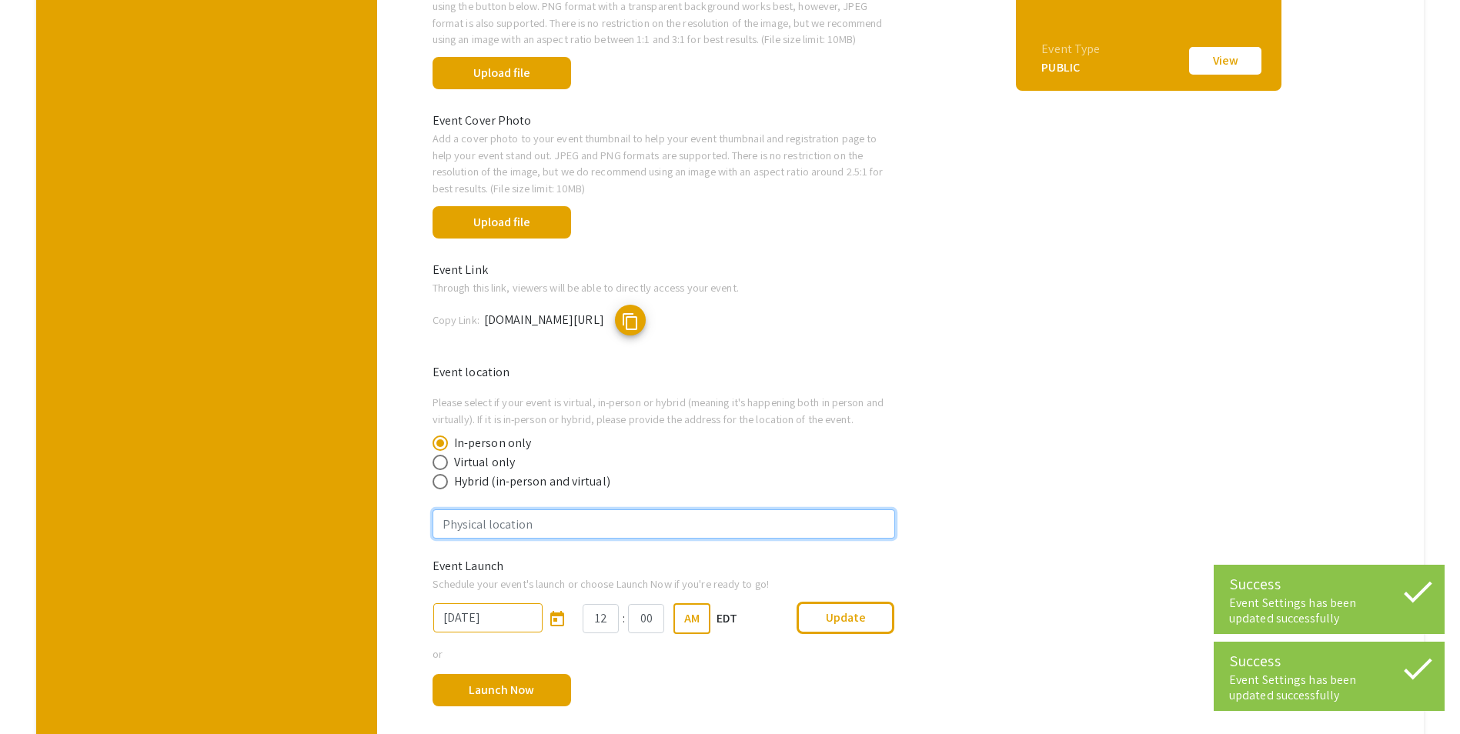
click at [456, 520] on input "text" at bounding box center [664, 524] width 463 height 29
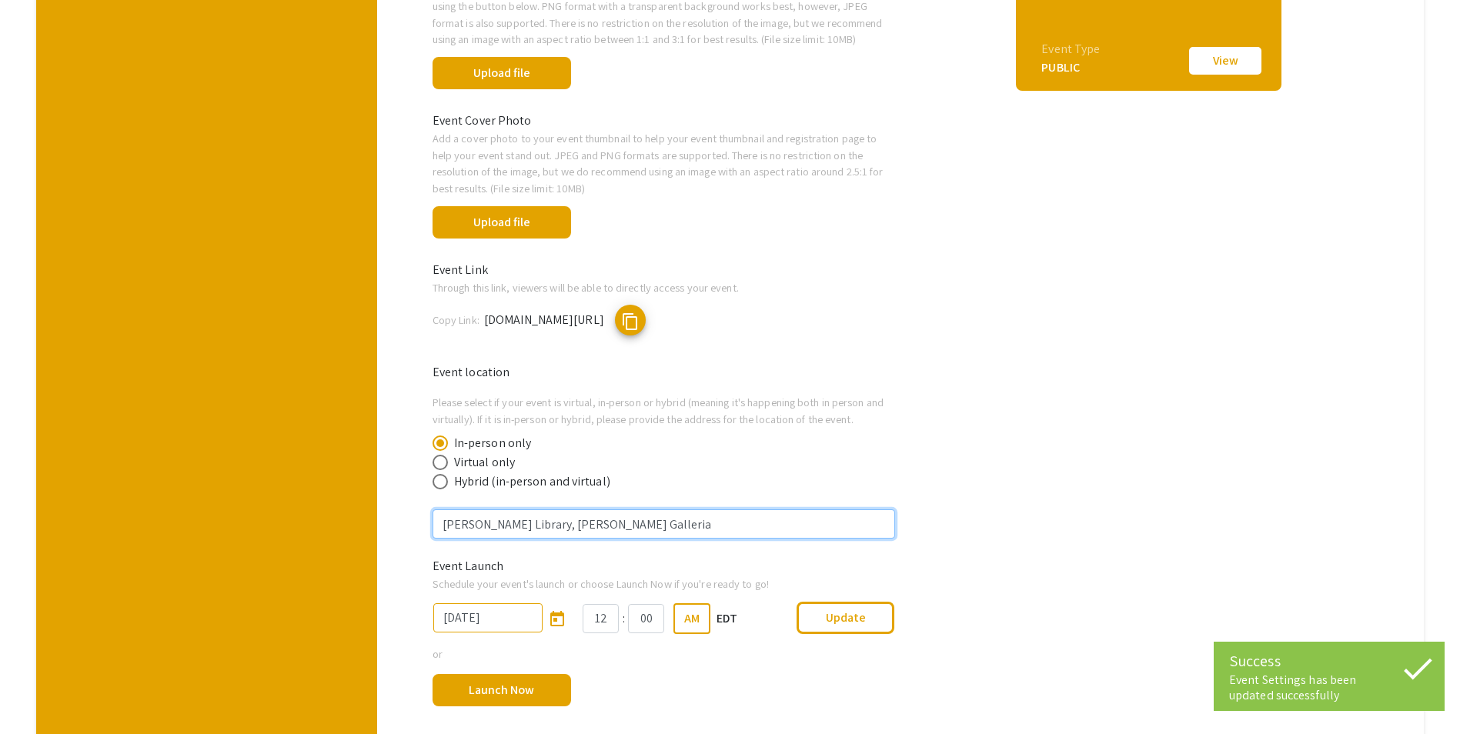
type input "Hodges Library, Jack E. Reese Galleria"
click at [1181, 532] on div "Event Thumbnail Preview September 23, 2025 Discovery Day 2025 Organized by Unde…" at bounding box center [1149, 229] width 405 height 1019
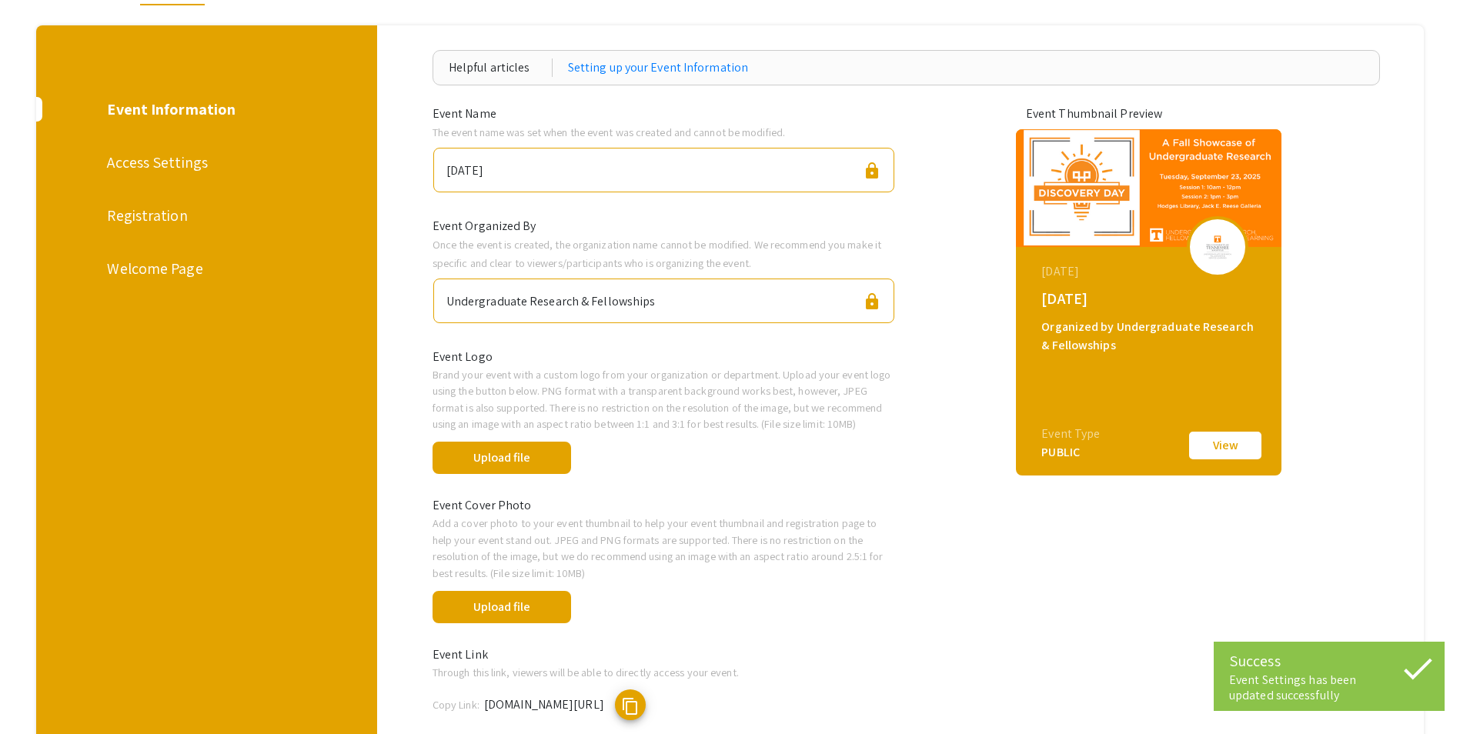
scroll to position [0, 0]
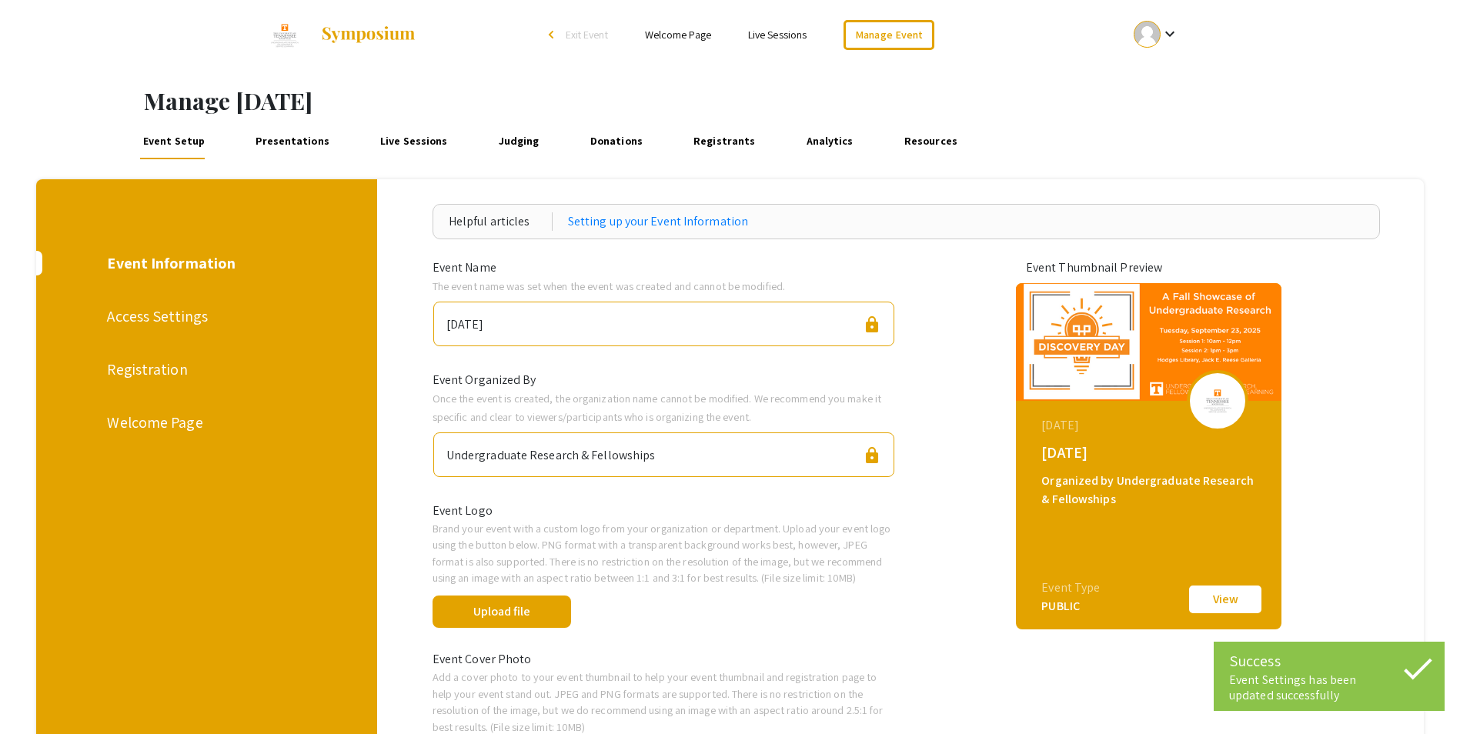
click at [265, 132] on link "Presentations" at bounding box center [293, 140] width 81 height 37
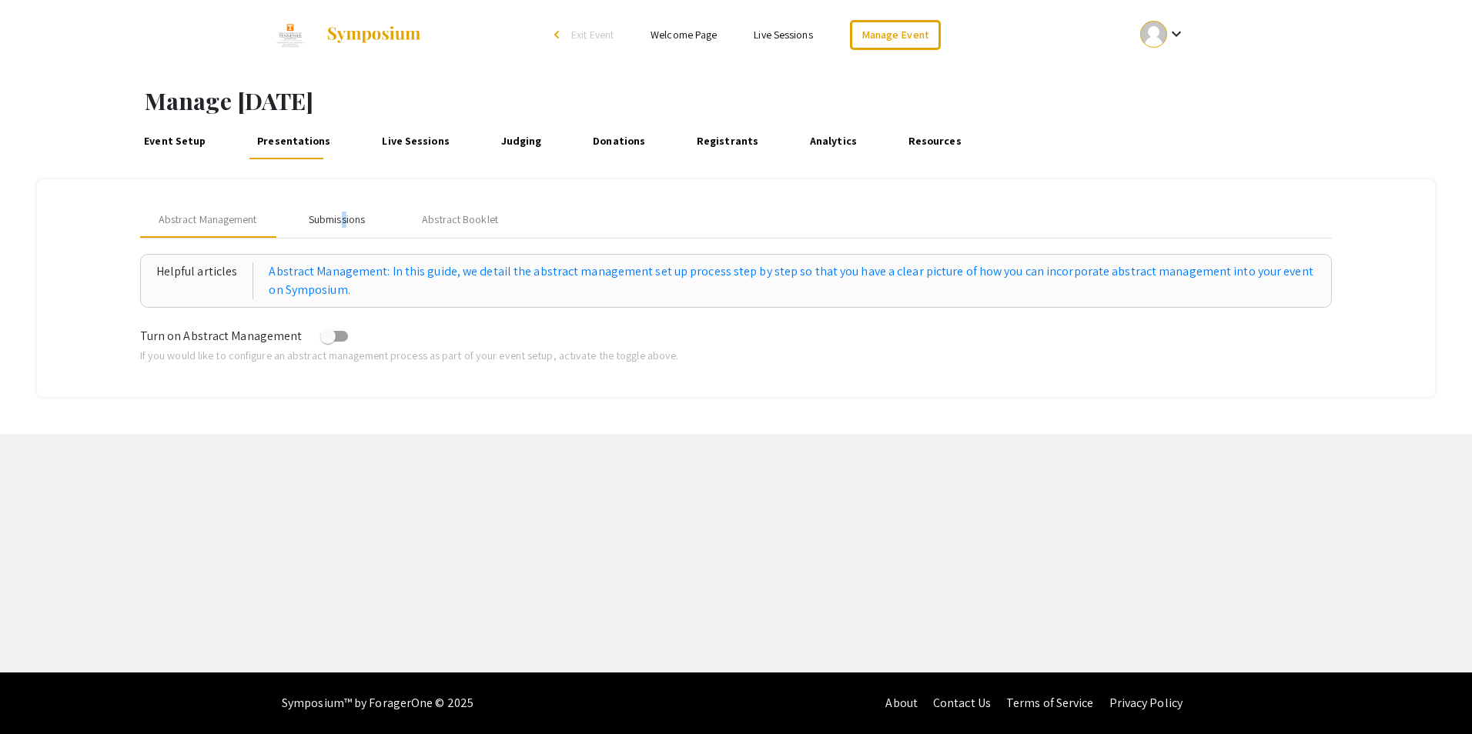
click at [347, 219] on div "Submissions" at bounding box center [337, 220] width 56 height 16
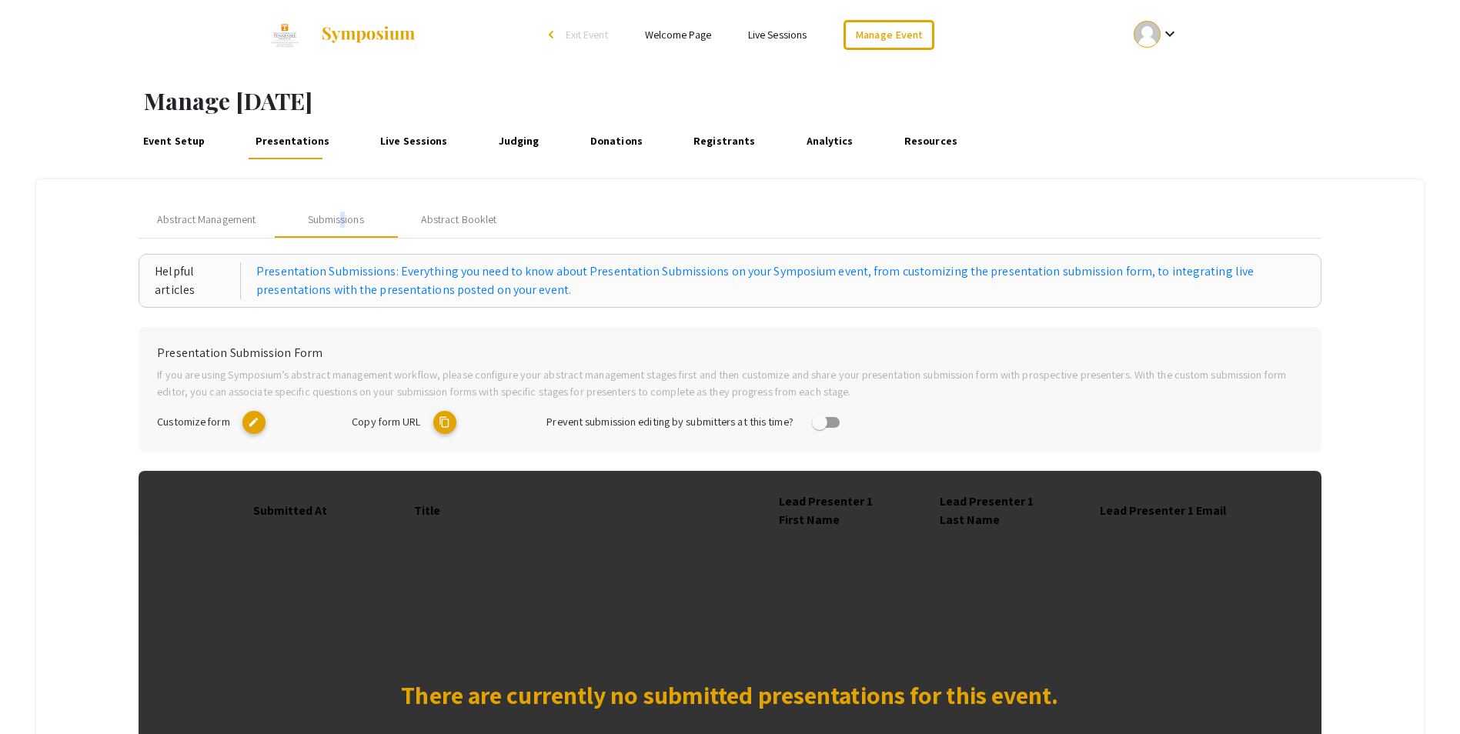
click at [256, 421] on mat-icon "edit" at bounding box center [254, 422] width 23 height 23
click at [884, 32] on link "Manage Event" at bounding box center [889, 35] width 91 height 30
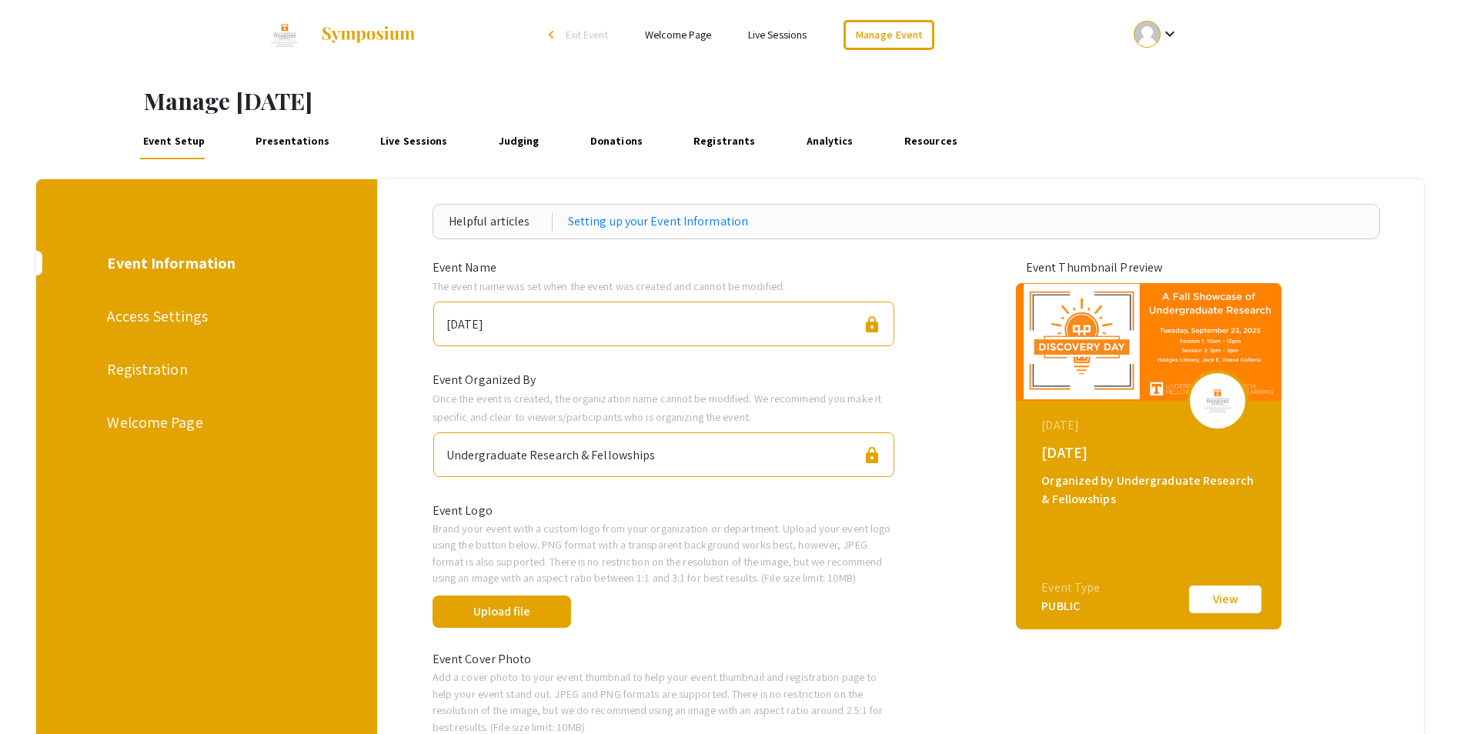
click at [1169, 35] on mat-icon "keyboard_arrow_down" at bounding box center [1170, 34] width 18 height 18
click at [1169, 70] on button "My Account" at bounding box center [1165, 76] width 95 height 37
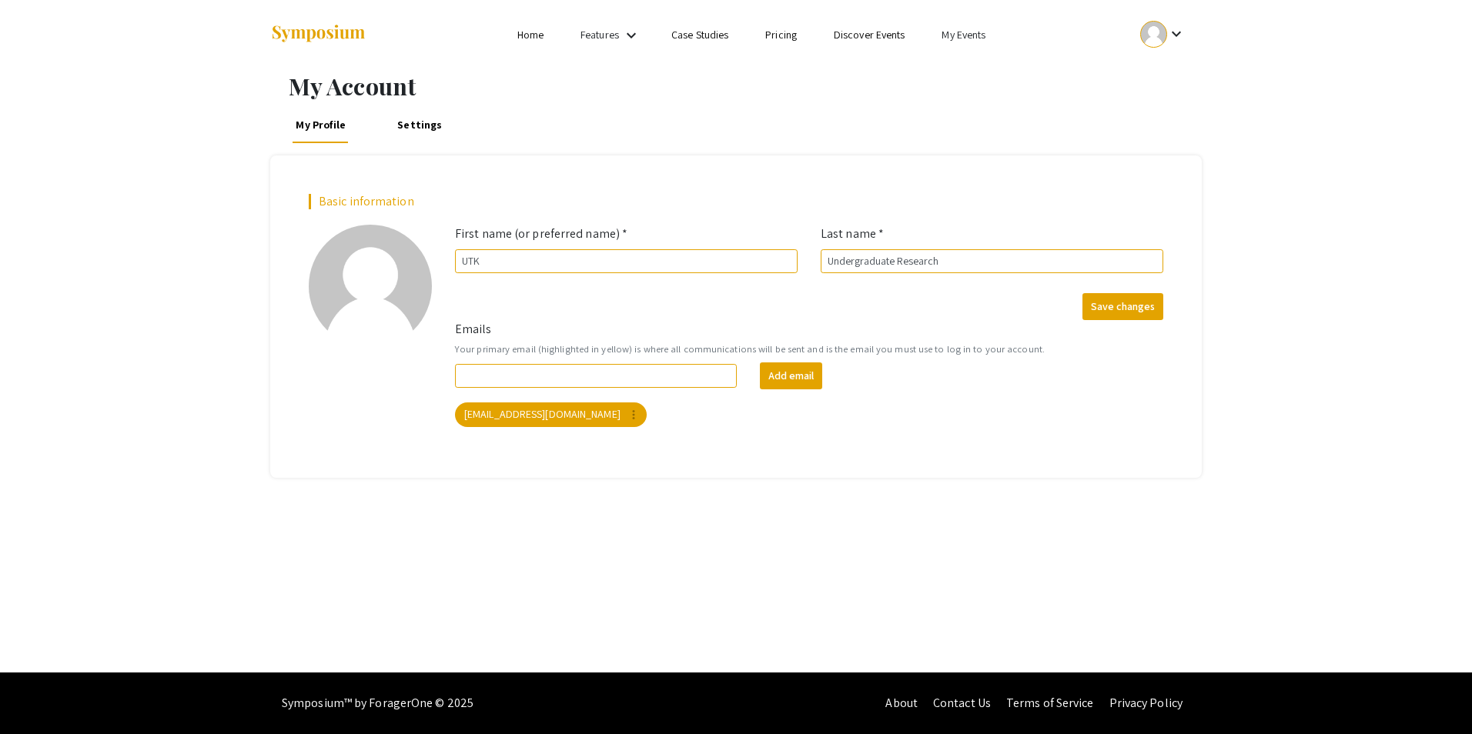
click at [1180, 30] on mat-icon "keyboard_arrow_down" at bounding box center [1176, 34] width 18 height 18
click at [972, 35] on div at bounding box center [736, 367] width 1472 height 734
click at [963, 32] on link "My Events" at bounding box center [964, 35] width 44 height 14
click at [969, 69] on button "Events I've organized" at bounding box center [989, 68] width 132 height 37
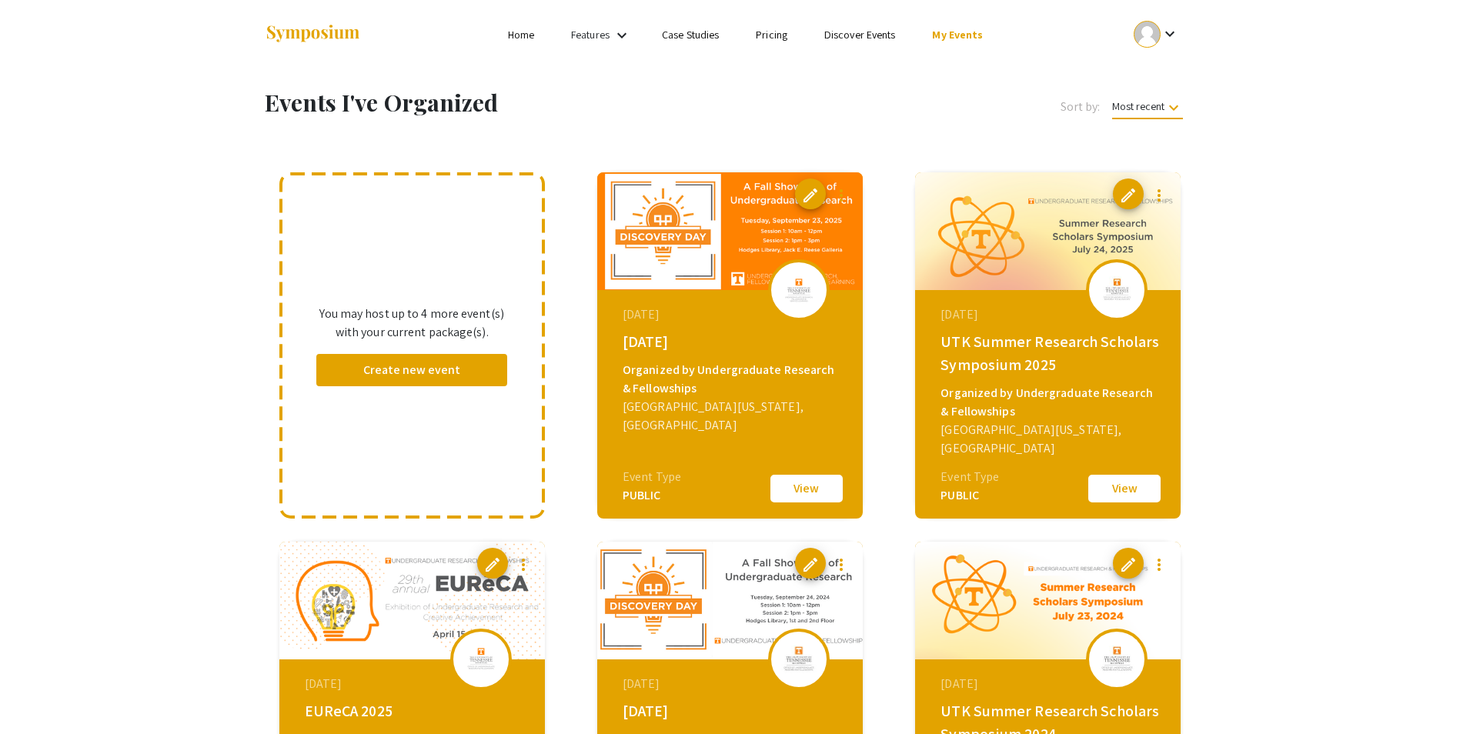
click at [375, 713] on div "EUReCA 2025" at bounding box center [414, 711] width 219 height 23
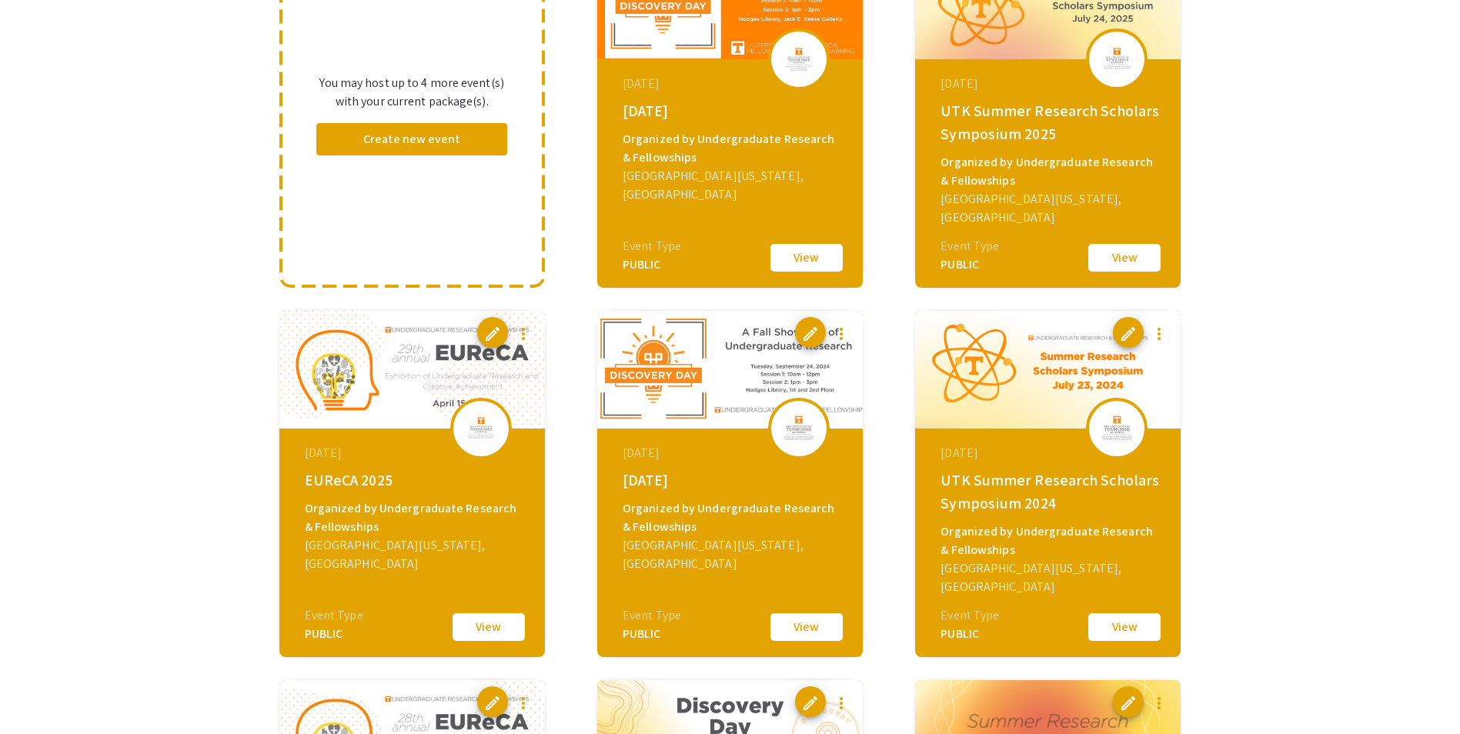
click at [494, 627] on button "View" at bounding box center [488, 627] width 77 height 32
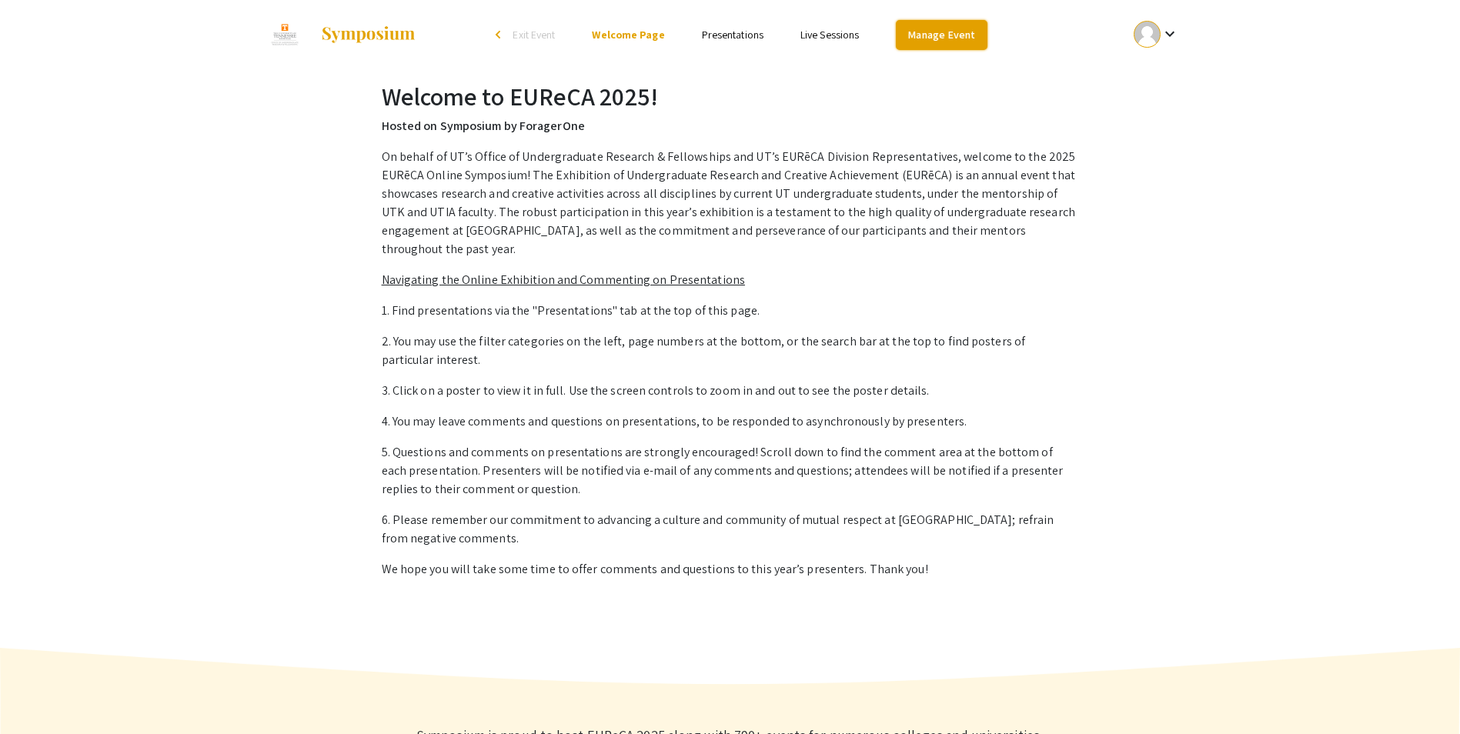
click at [940, 25] on link "Manage Event" at bounding box center [941, 35] width 91 height 30
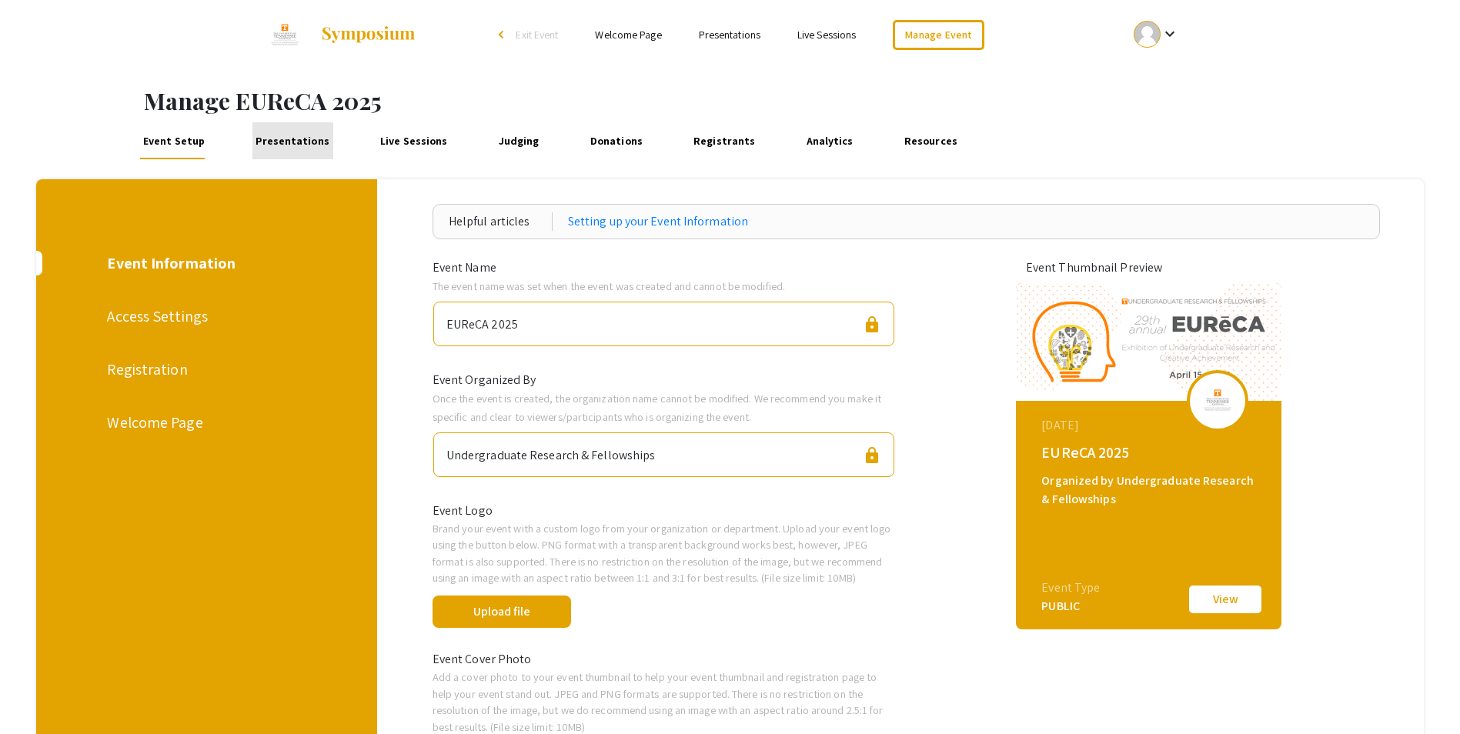
click at [300, 142] on link "Presentations" at bounding box center [293, 140] width 81 height 37
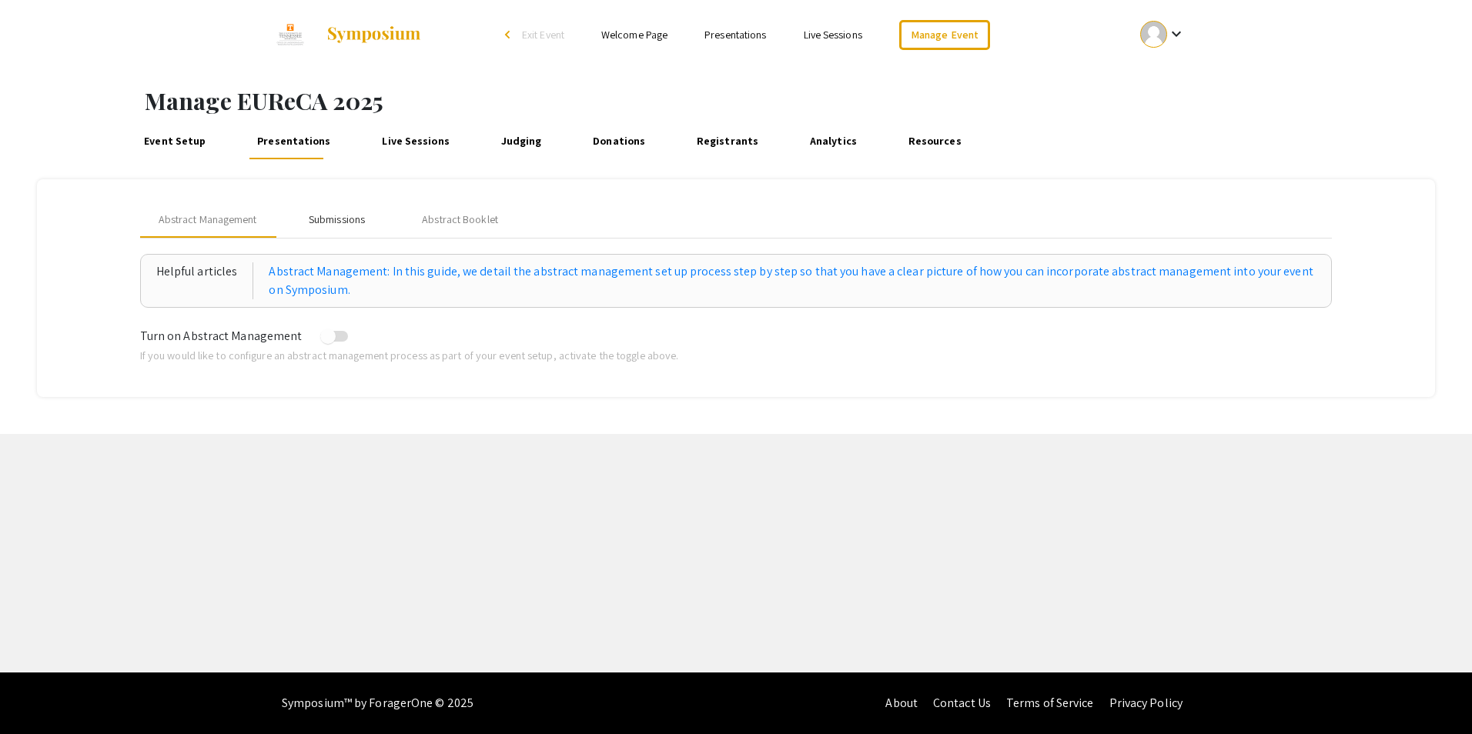
click at [326, 218] on div "Submissions" at bounding box center [337, 220] width 56 height 16
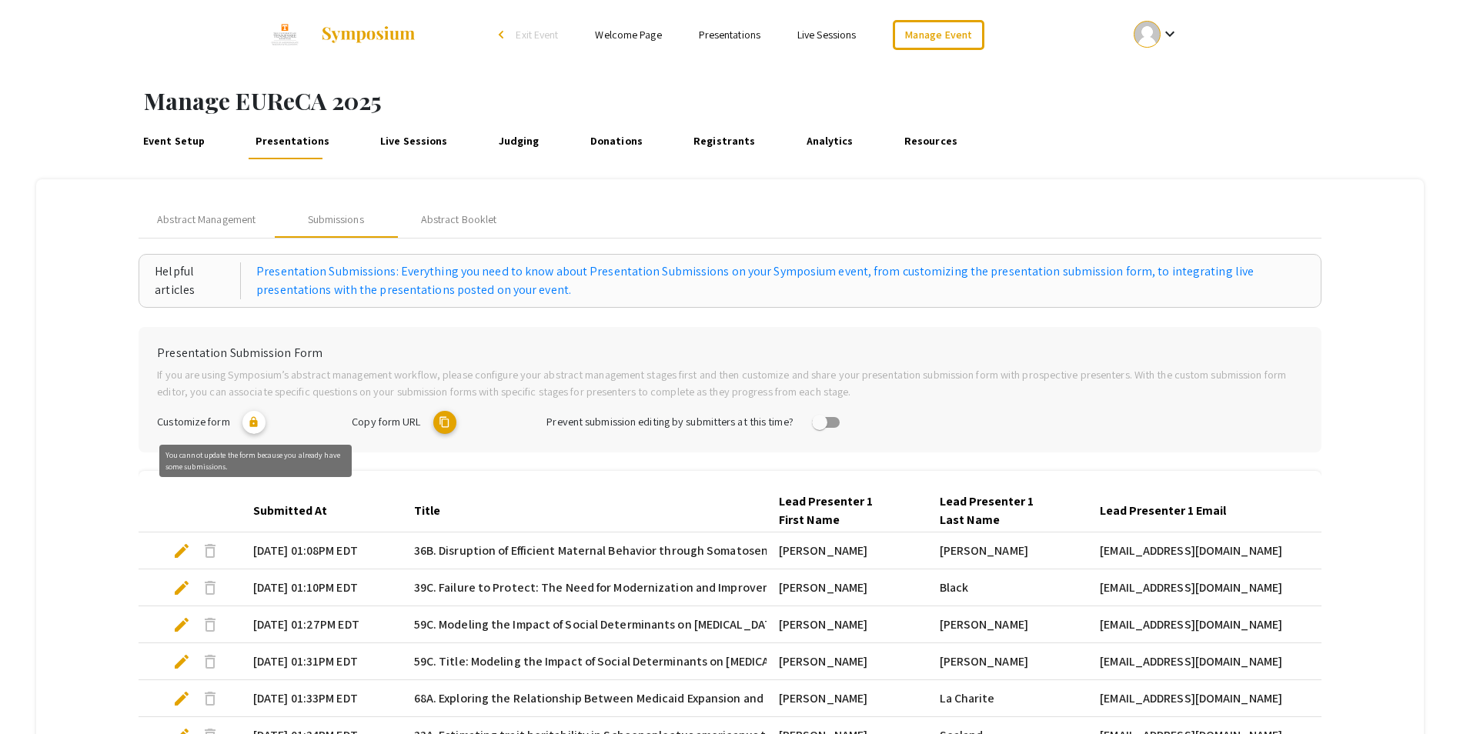
click at [258, 424] on mat-icon "lock" at bounding box center [254, 422] width 23 height 23
click at [442, 420] on mat-icon "content_copy" at bounding box center [444, 422] width 23 height 23
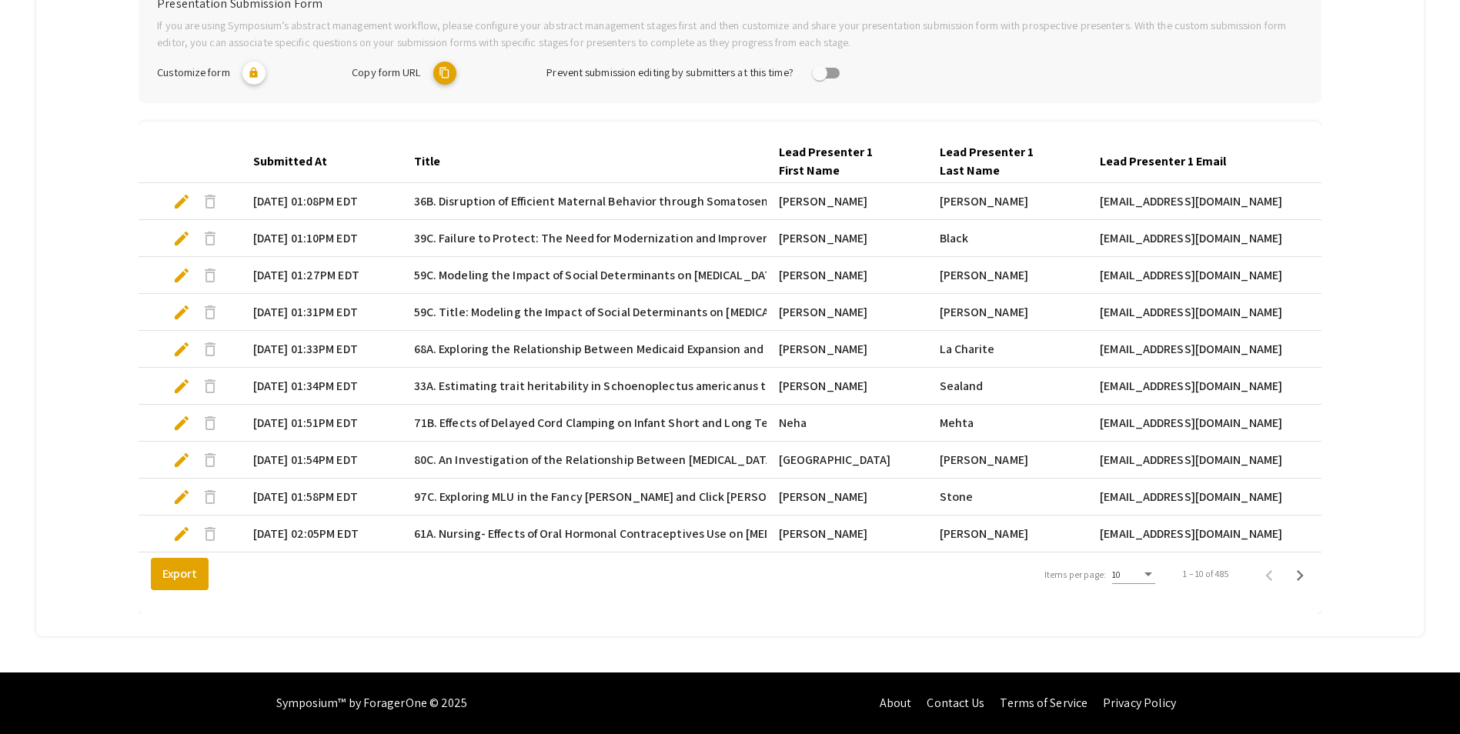
scroll to position [284, 0]
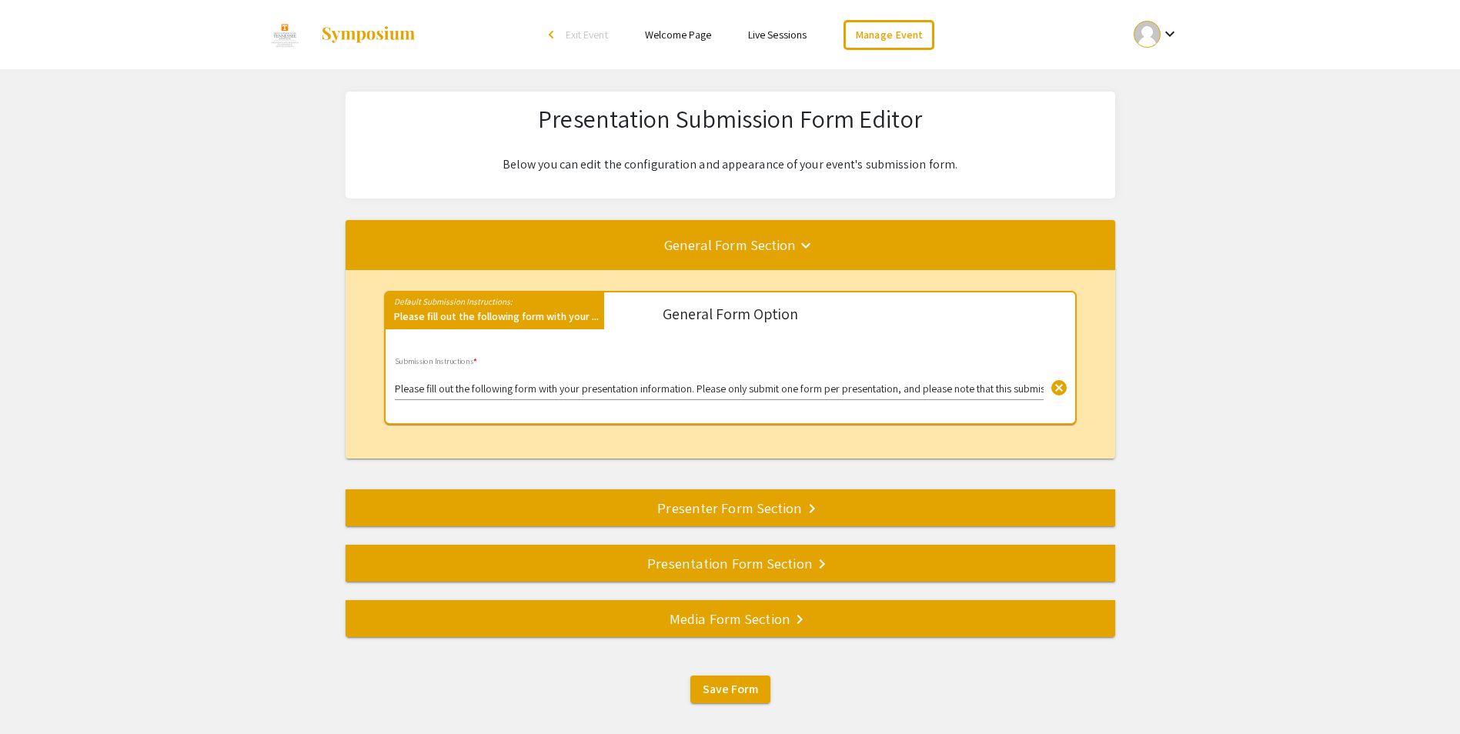
click at [705, 500] on div "Presenter Form Section keyboard_arrow_right" at bounding box center [731, 508] width 770 height 22
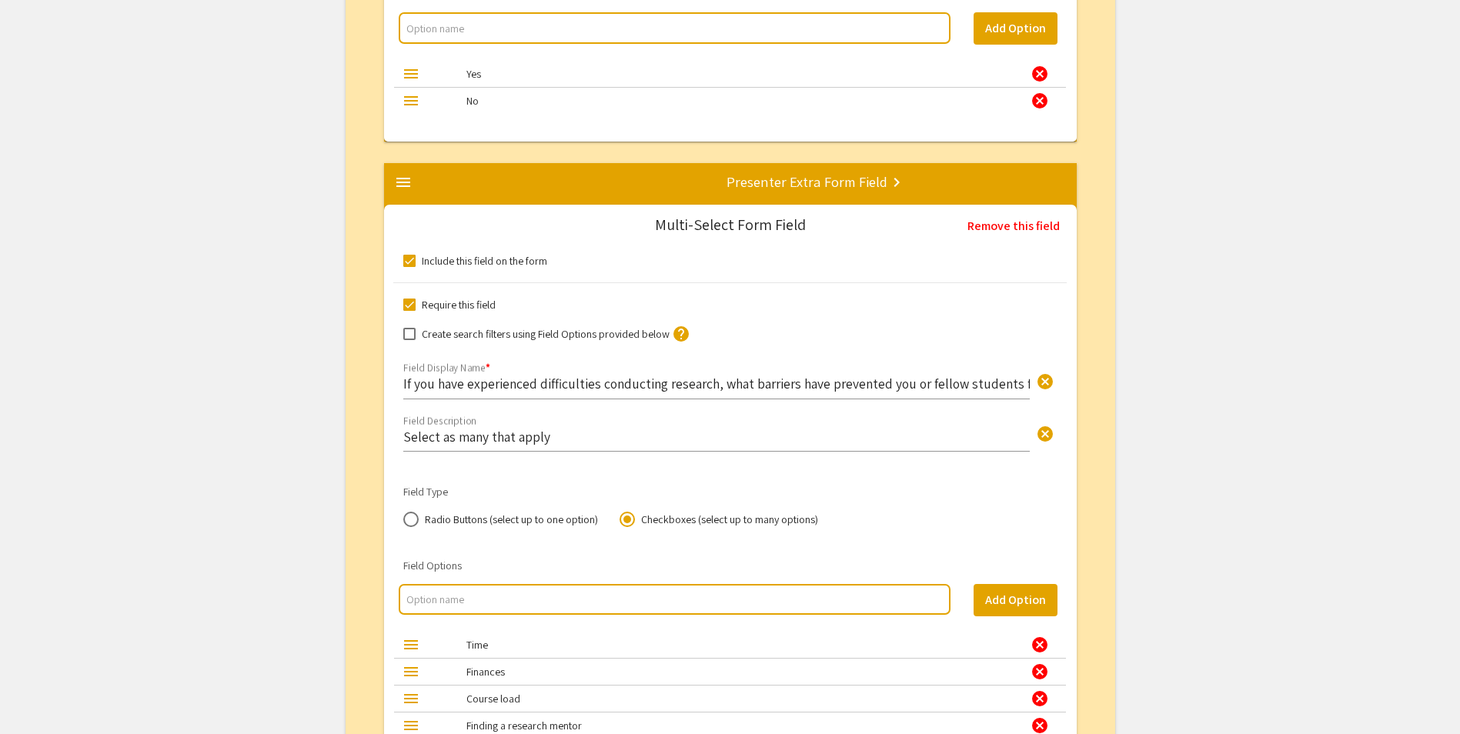
scroll to position [6678, 0]
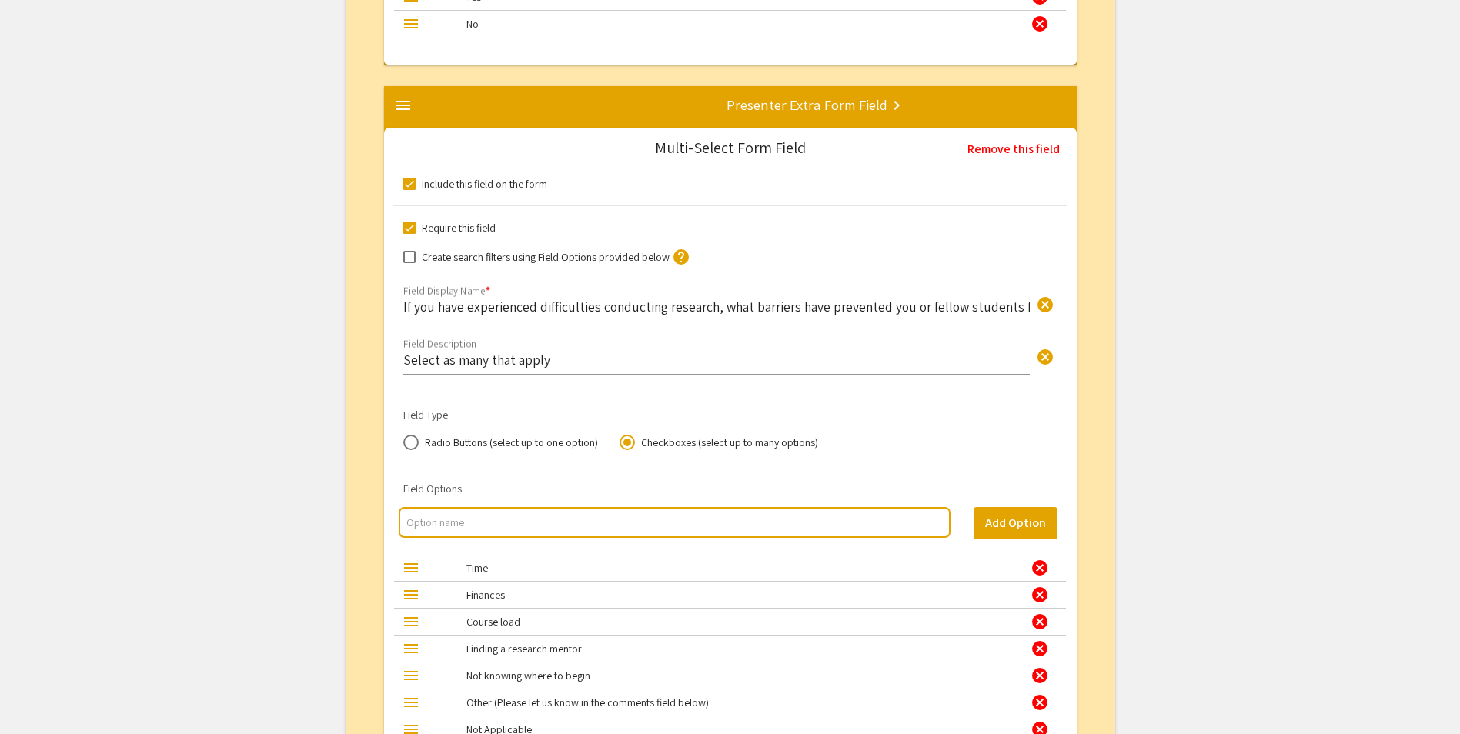
click at [823, 306] on input "If you have experienced difficulties conducting research, what barriers have pr…" at bounding box center [716, 307] width 627 height 18
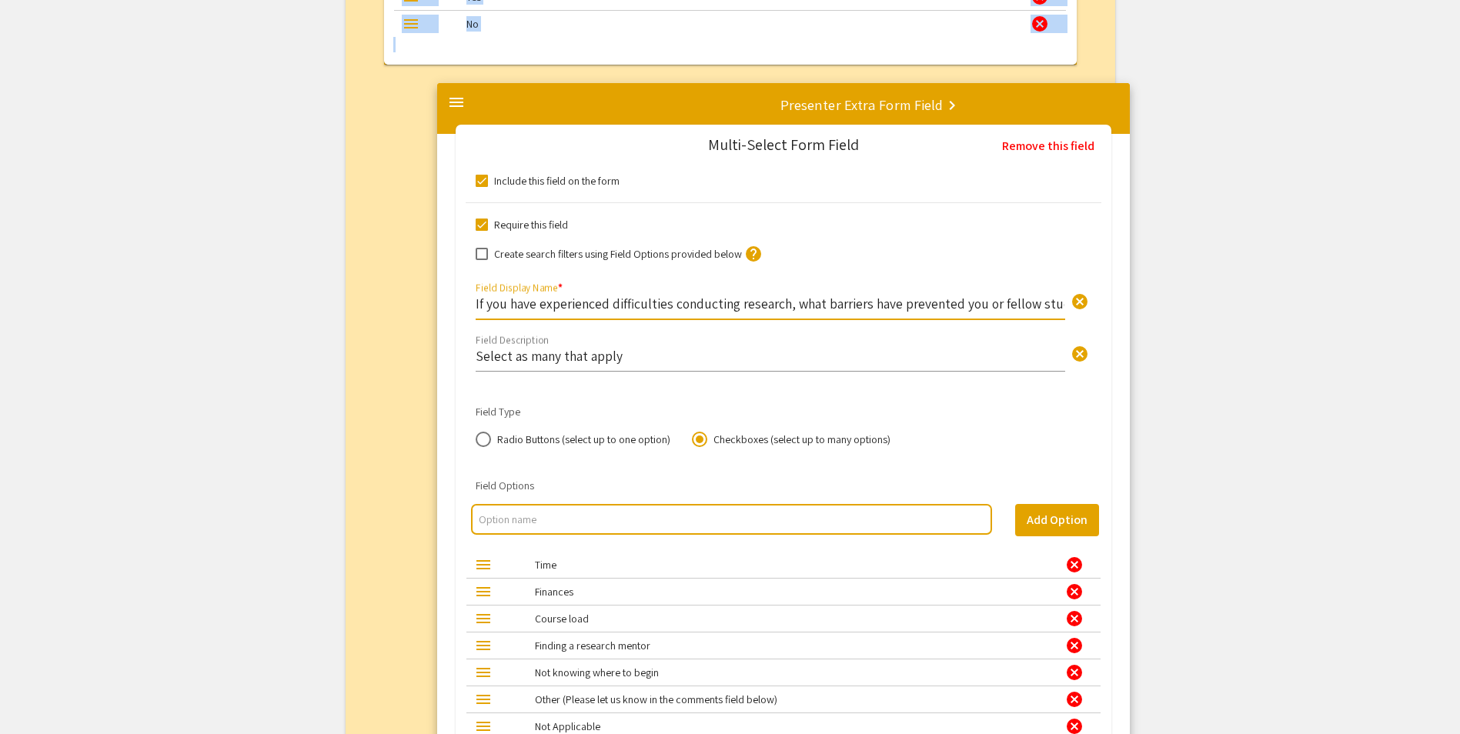
drag, startPoint x: 823, startPoint y: 306, endPoint x: 876, endPoint y: 303, distance: 53.2
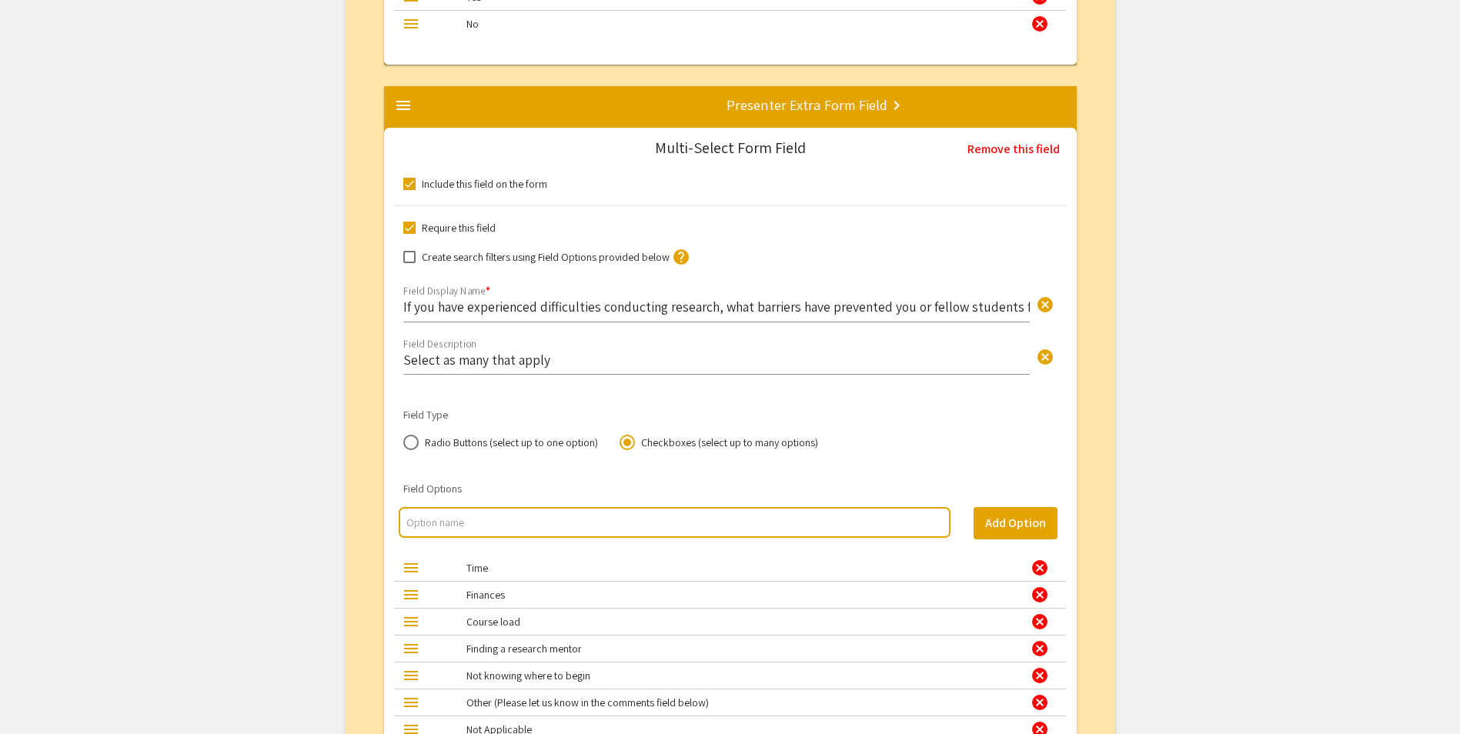
drag, startPoint x: 876, startPoint y: 303, endPoint x: 908, endPoint y: 307, distance: 31.8
click at [908, 307] on input "If you have experienced difficulties conducting research, what barriers have pr…" at bounding box center [716, 307] width 627 height 18
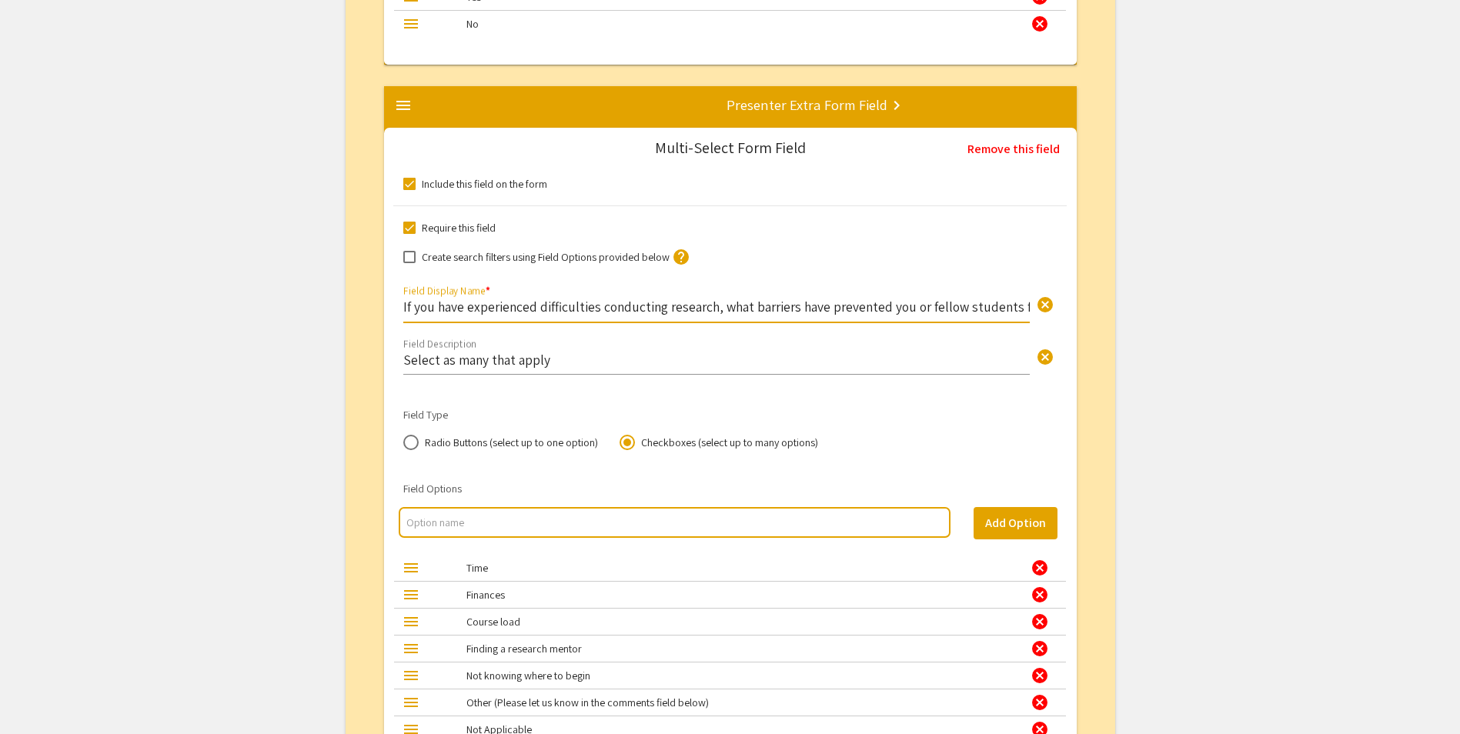
click at [1004, 304] on input "If you have experienced difficulties conducting research, what barriers have pr…" at bounding box center [716, 307] width 627 height 18
type input "If you have experienced difficulties conducting research, what barriers have im…"
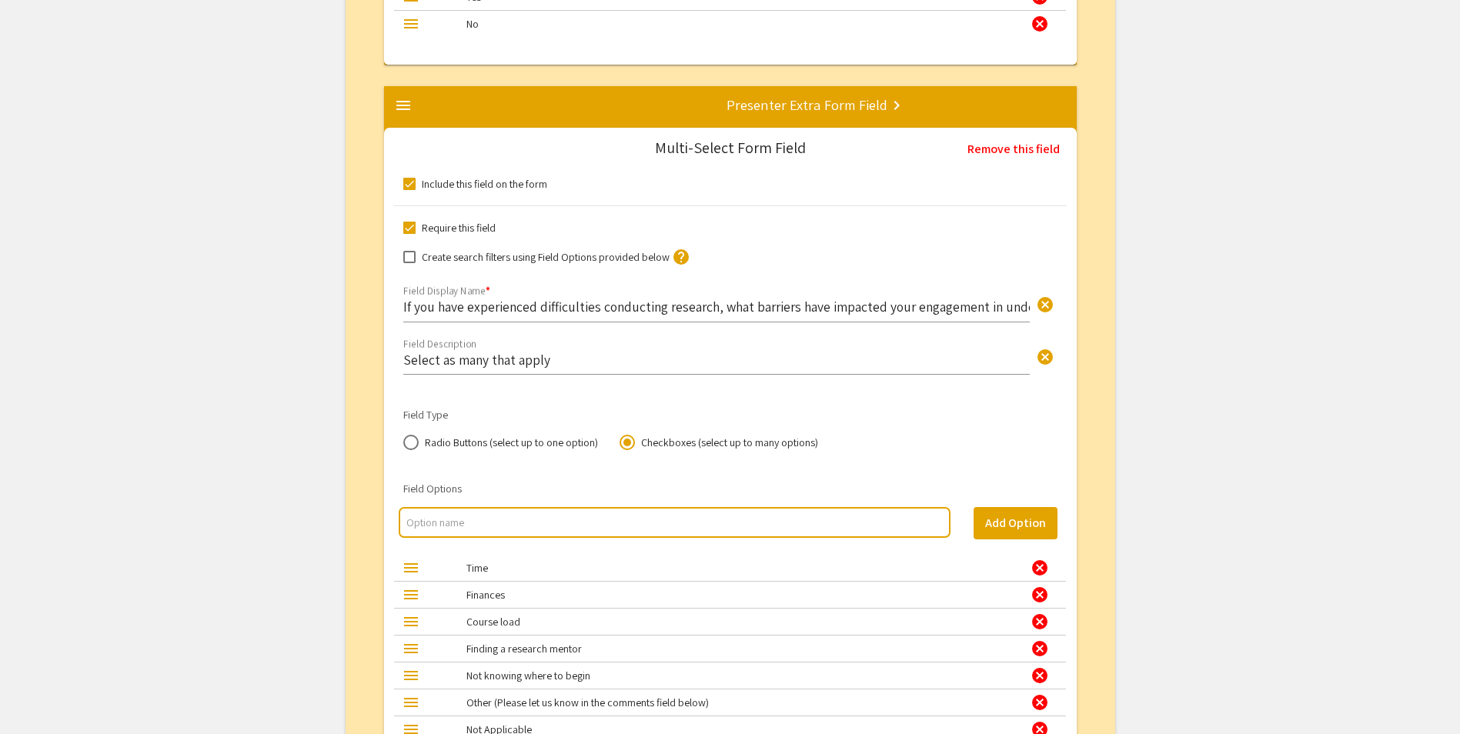
click at [1200, 406] on app-submissions-form-editor "Presentation Submission Form Editor Below you can edit the configuration and ap…" at bounding box center [730, 170] width 1460 height 13512
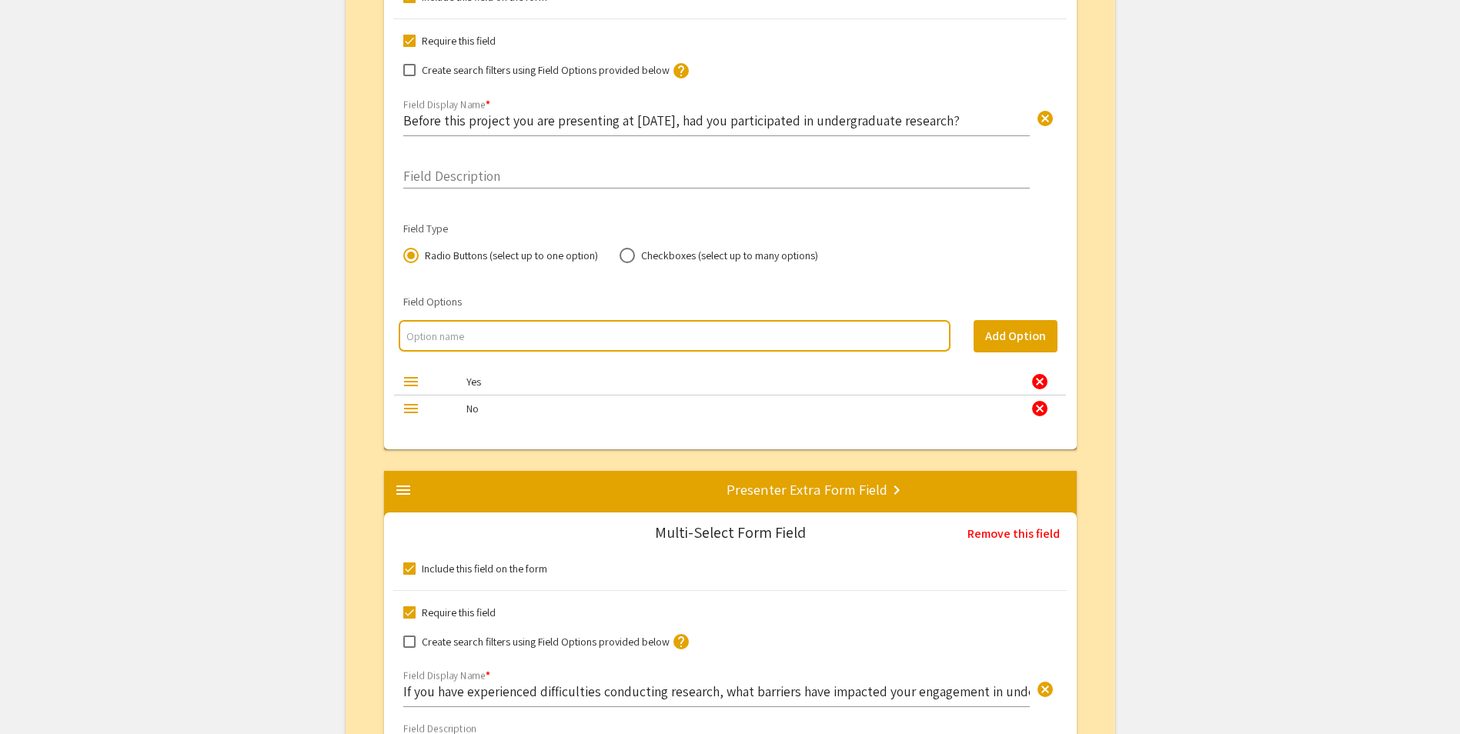
scroll to position [6216, 0]
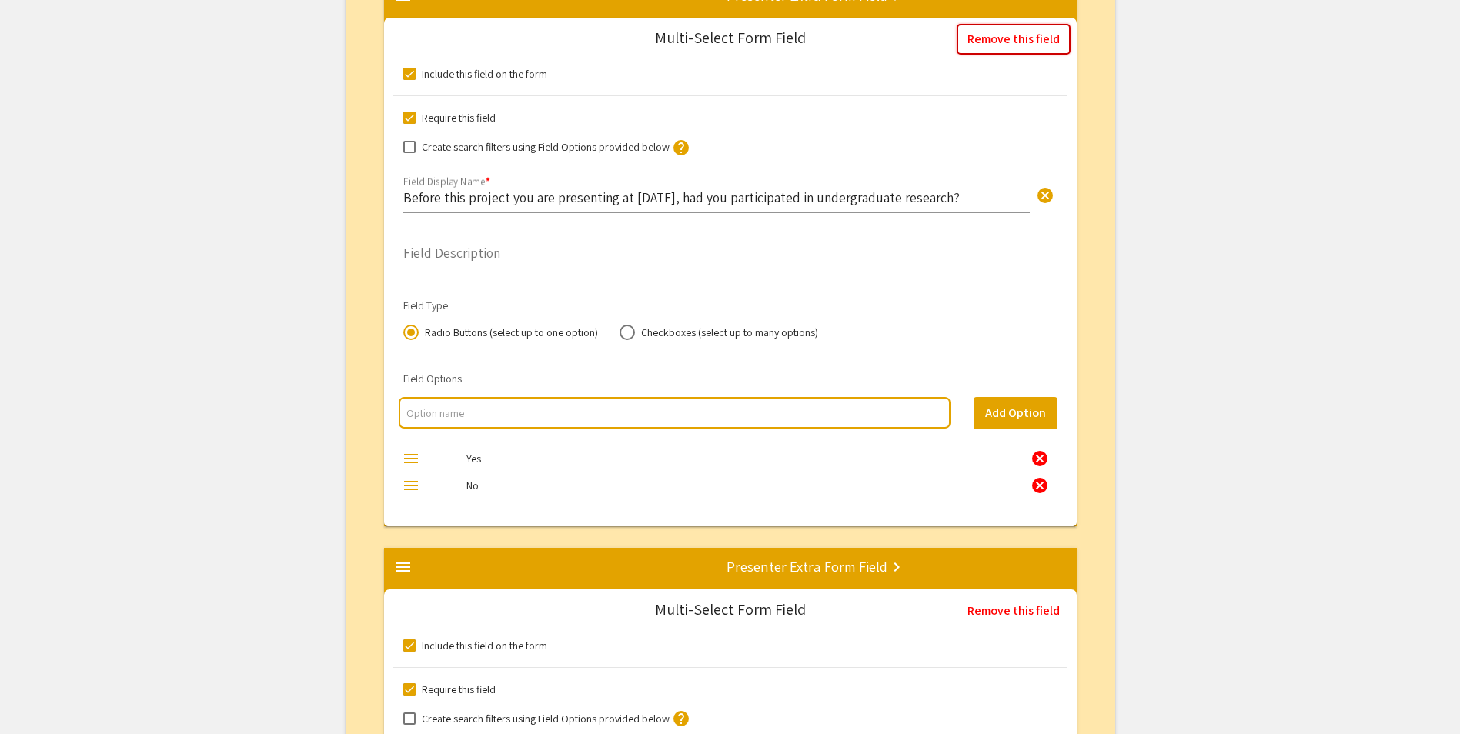
click at [1016, 42] on button "Remove this field" at bounding box center [1014, 39] width 114 height 31
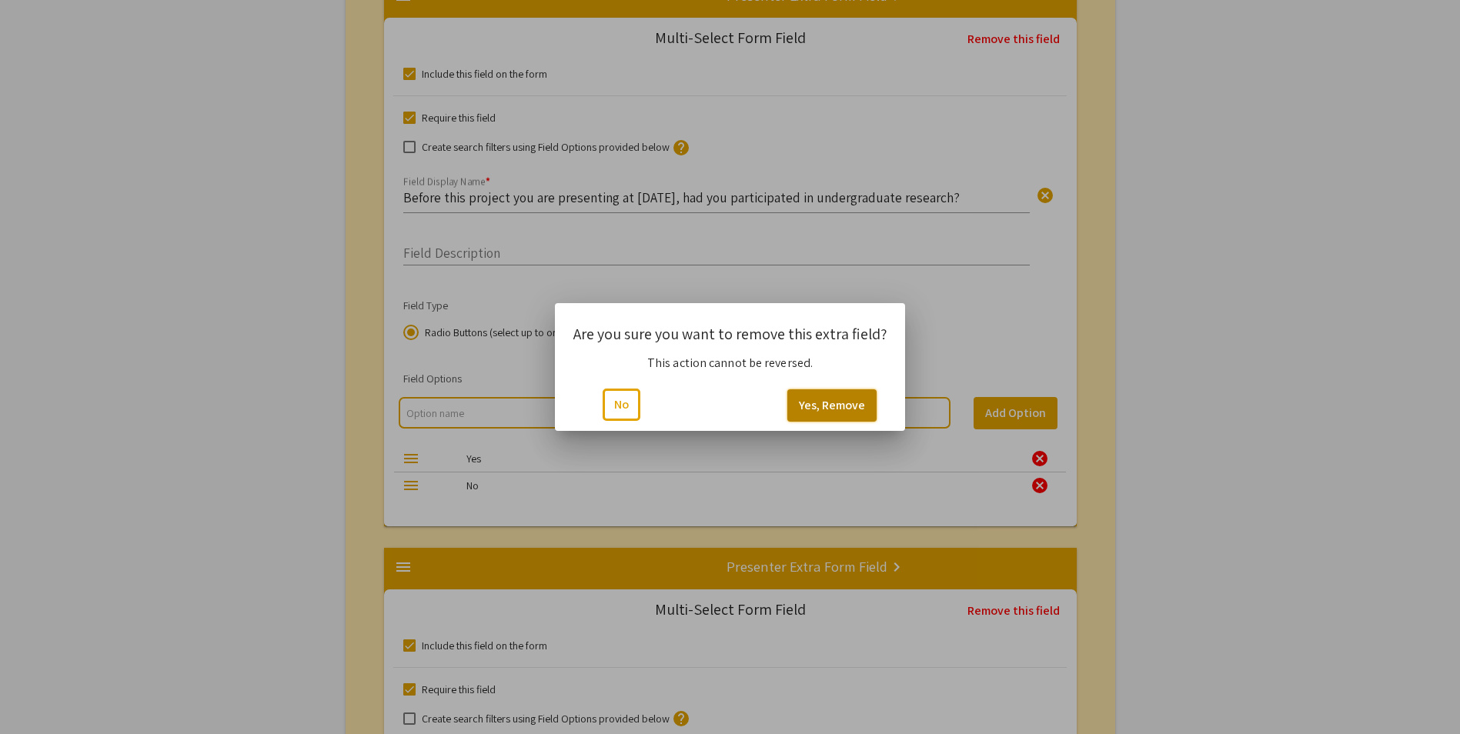
click at [849, 408] on button "Yes, Remove" at bounding box center [832, 406] width 89 height 32
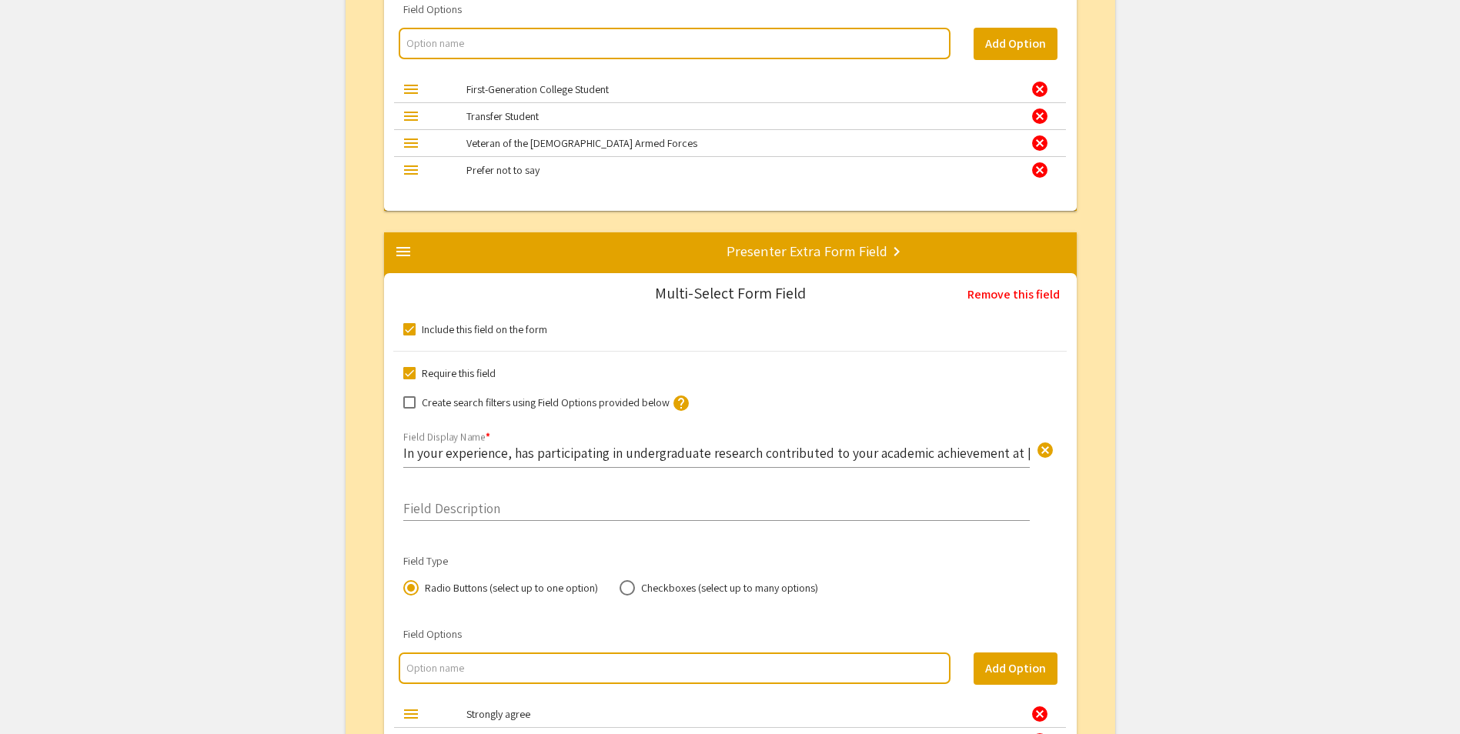
scroll to position [9263, 0]
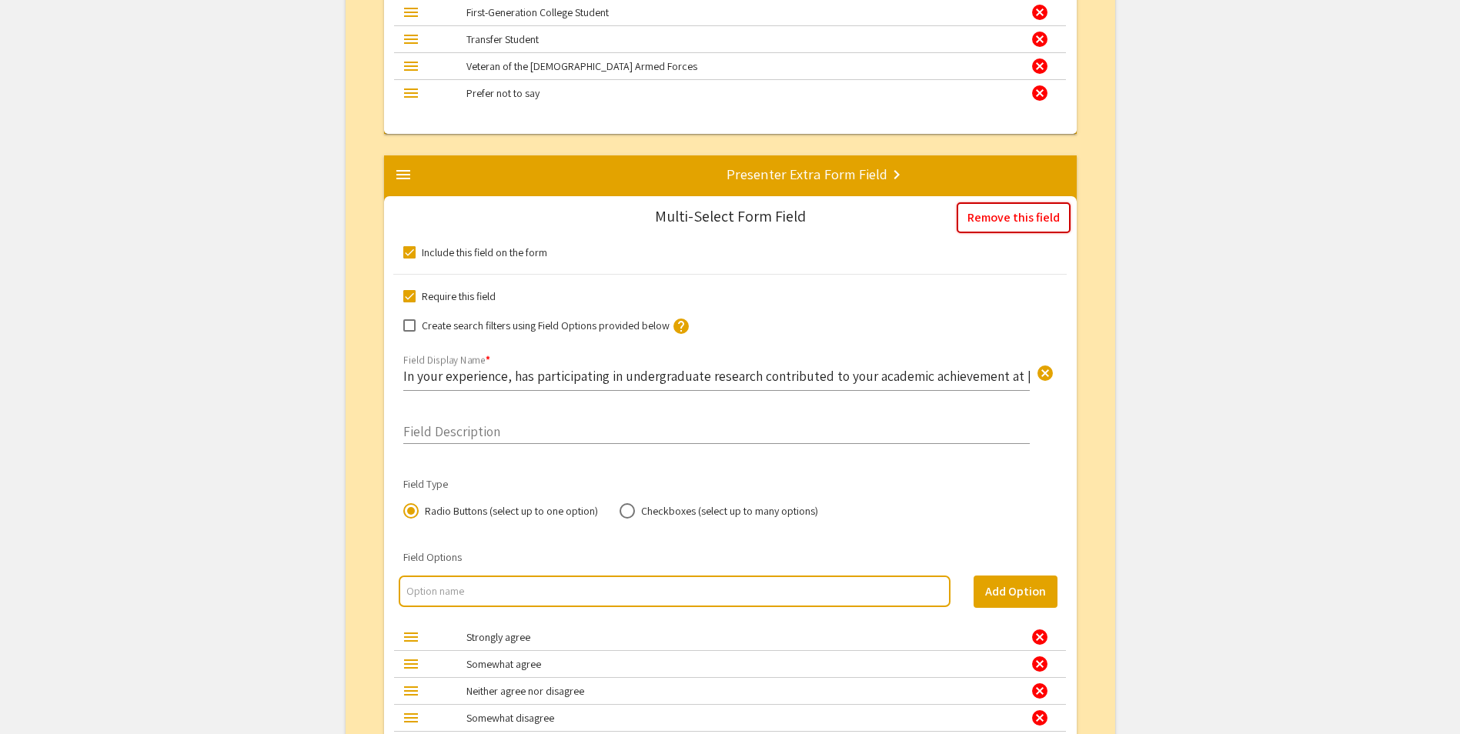
click at [1014, 213] on button "Remove this field" at bounding box center [1014, 217] width 114 height 31
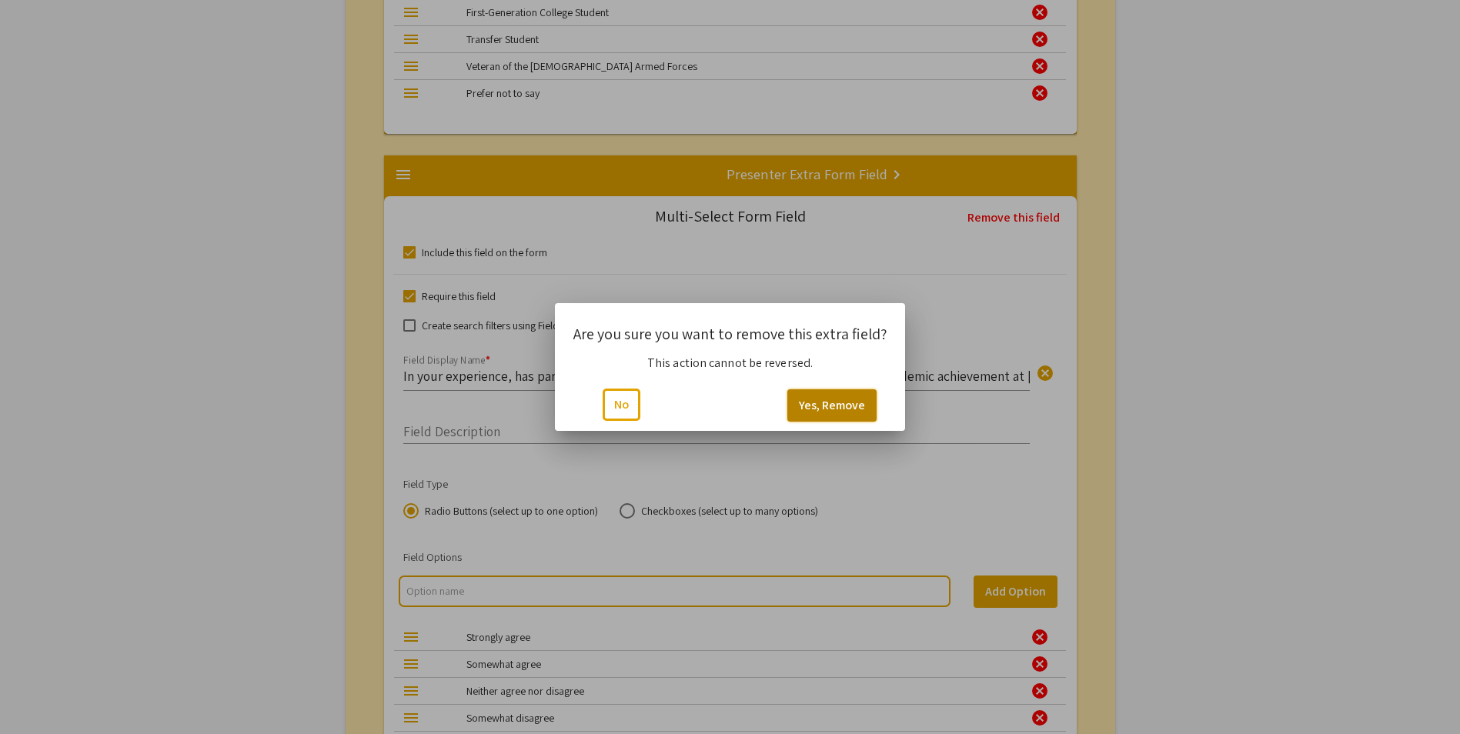
click at [818, 403] on button "Yes, Remove" at bounding box center [832, 406] width 89 height 32
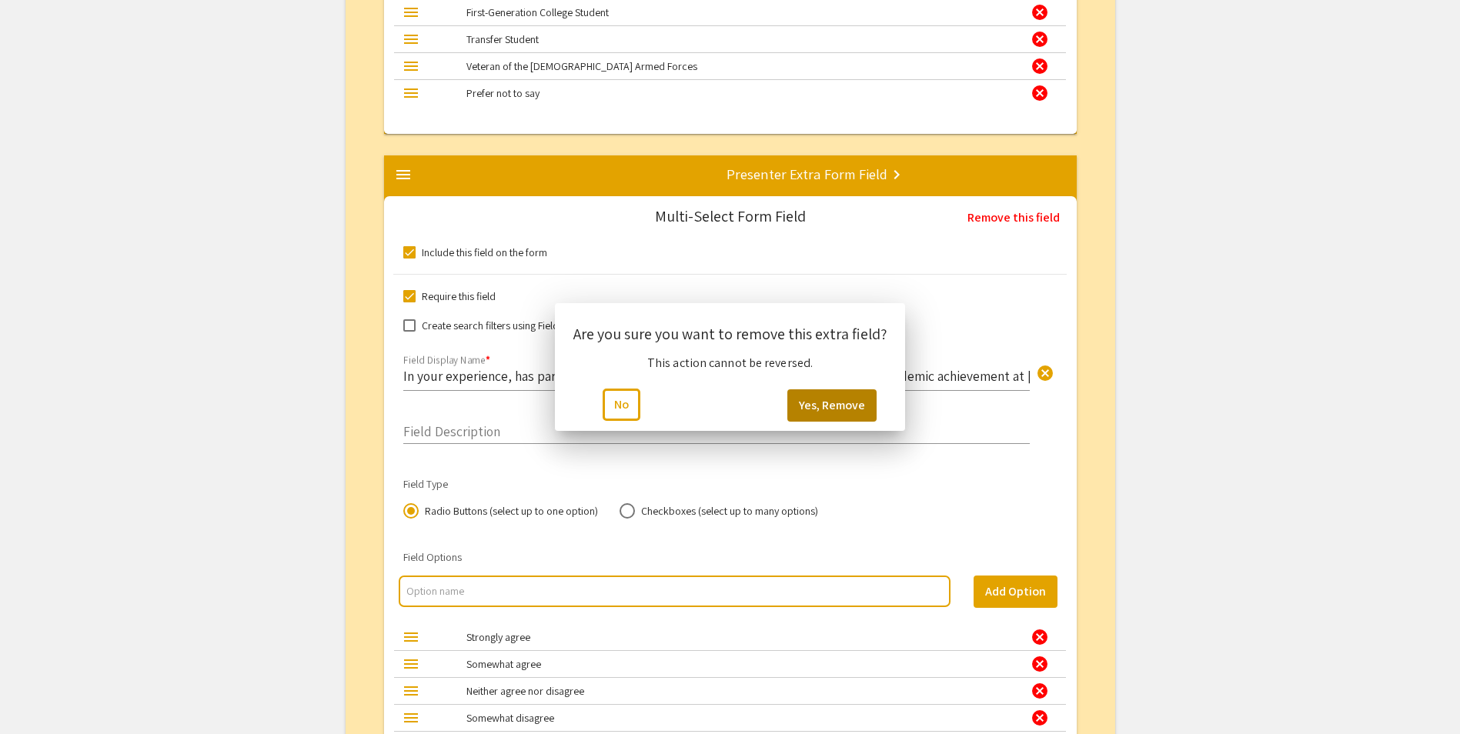
scroll to position [9263, 0]
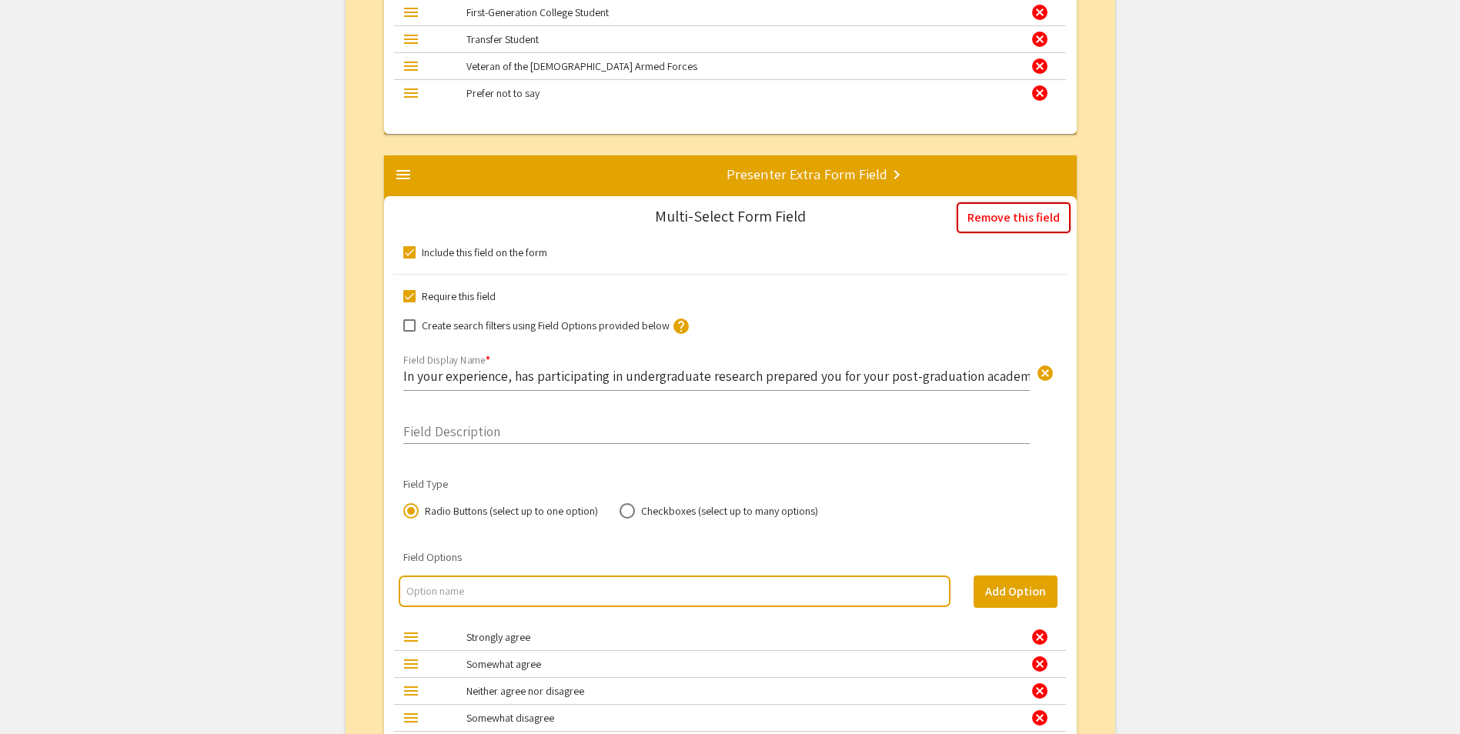
click at [1020, 217] on button "Remove this field" at bounding box center [1014, 217] width 114 height 31
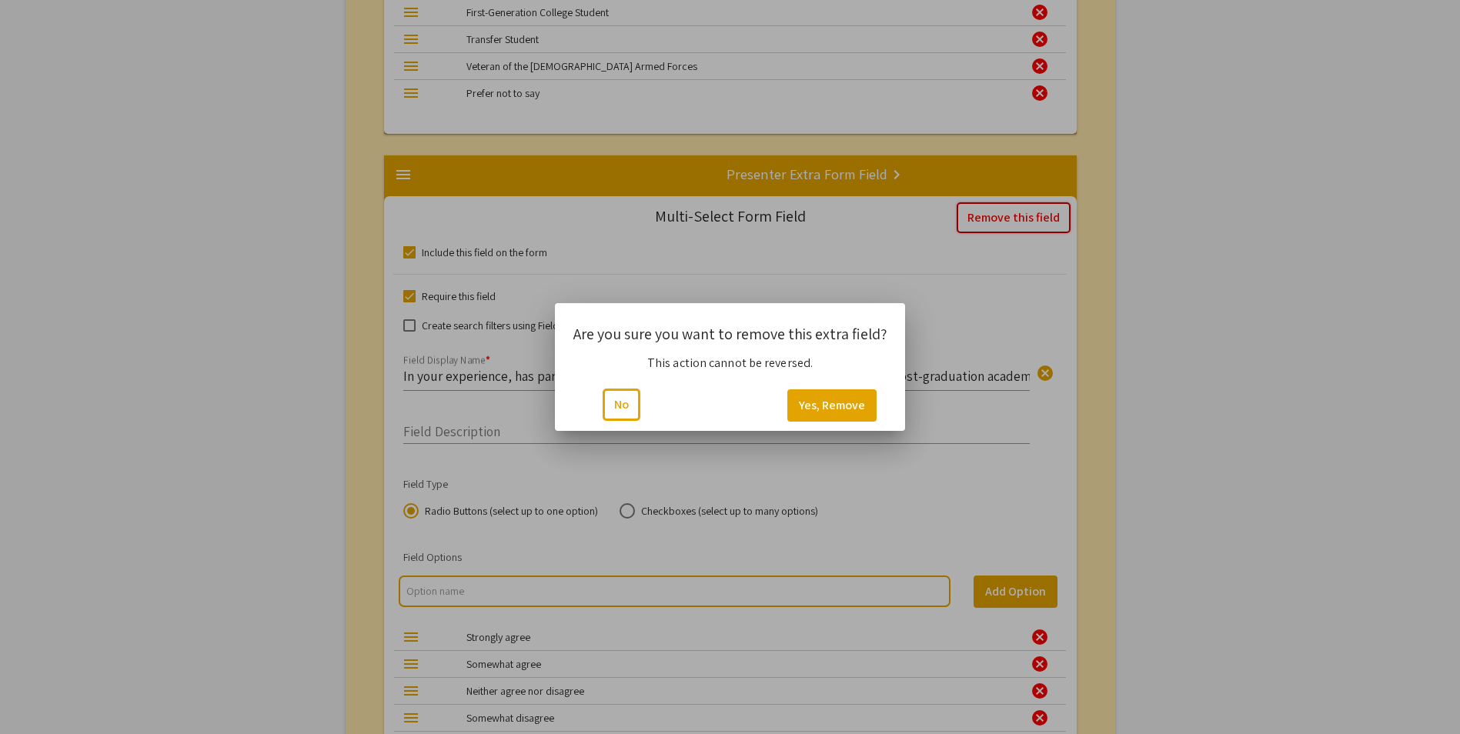
scroll to position [0, 0]
click at [845, 408] on button "Yes, Remove" at bounding box center [832, 406] width 89 height 32
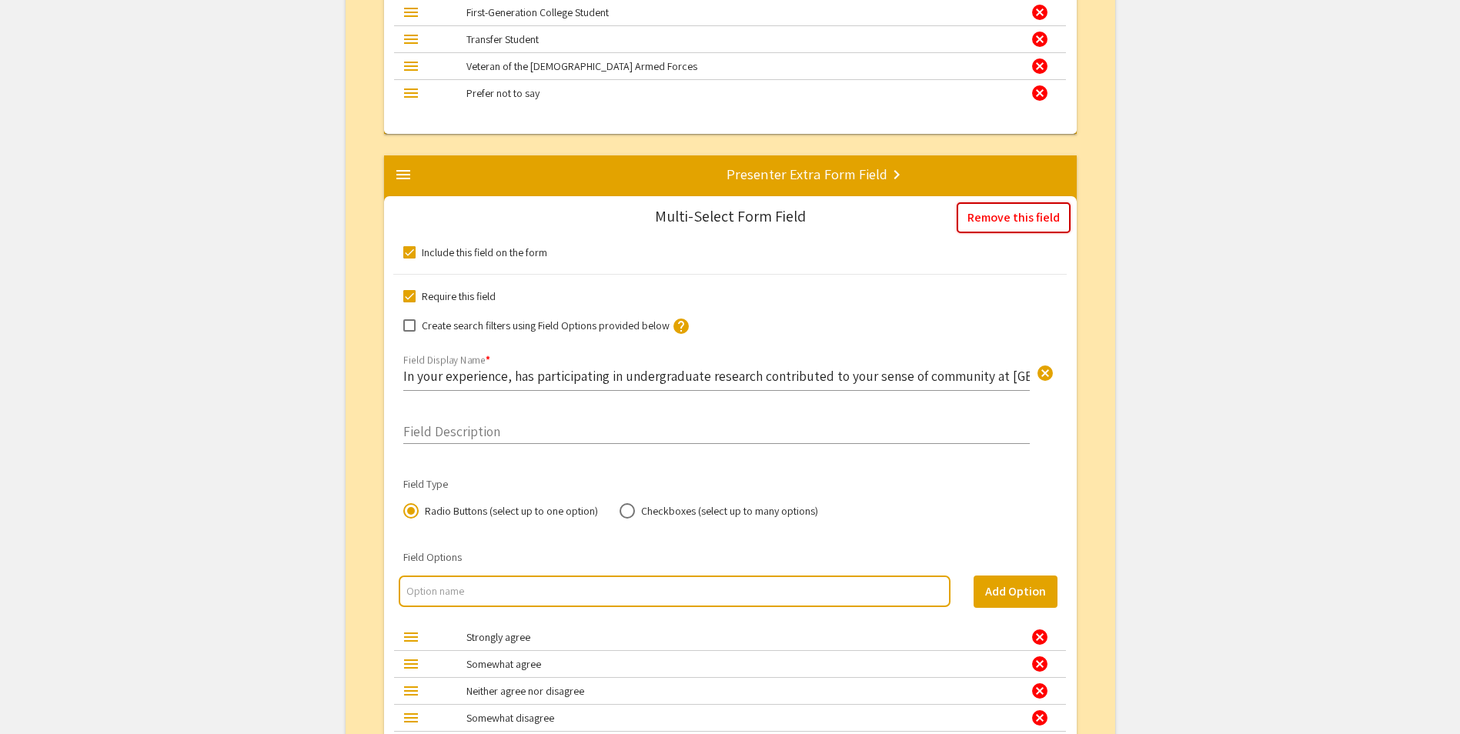
click at [1022, 222] on button "Remove this field" at bounding box center [1014, 217] width 114 height 31
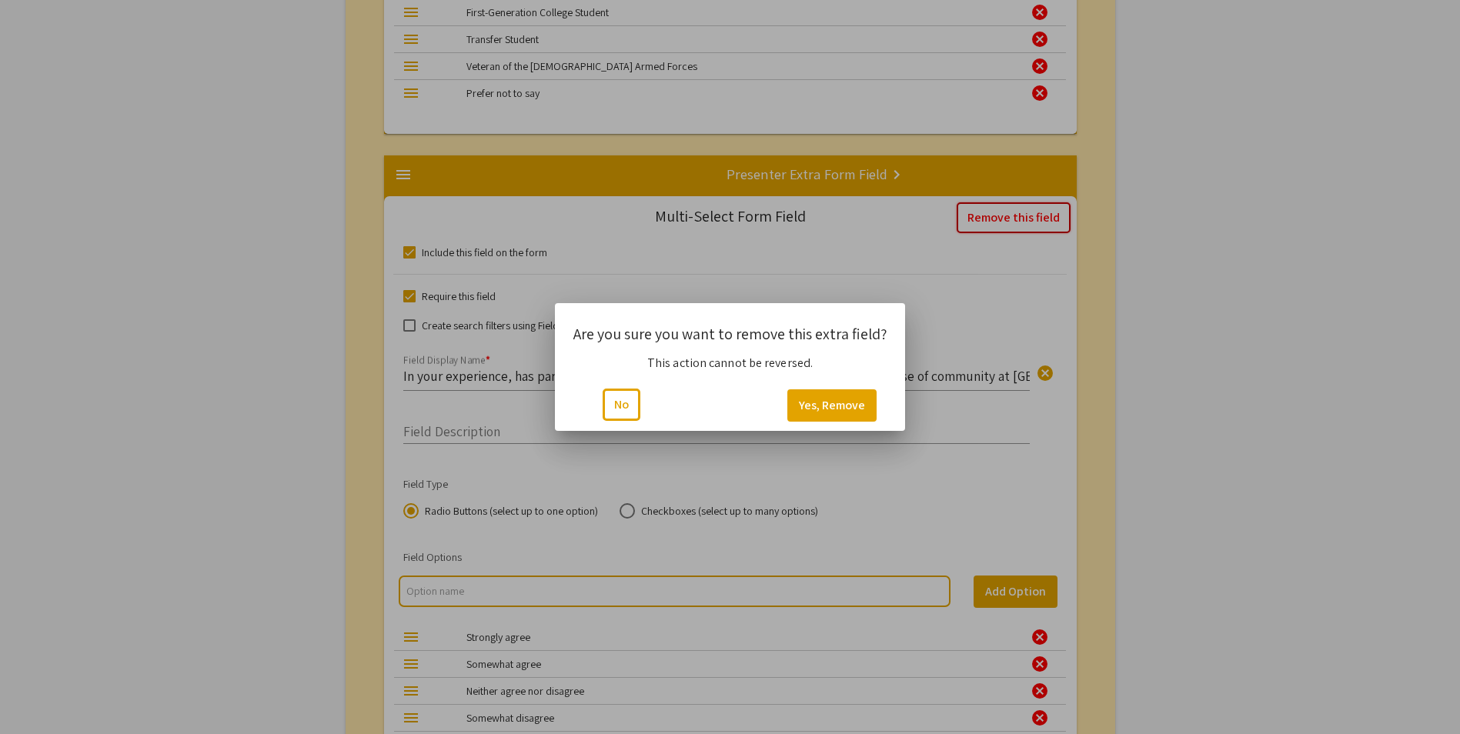
scroll to position [0, 0]
click at [834, 400] on button "Yes, Remove" at bounding box center [832, 406] width 89 height 32
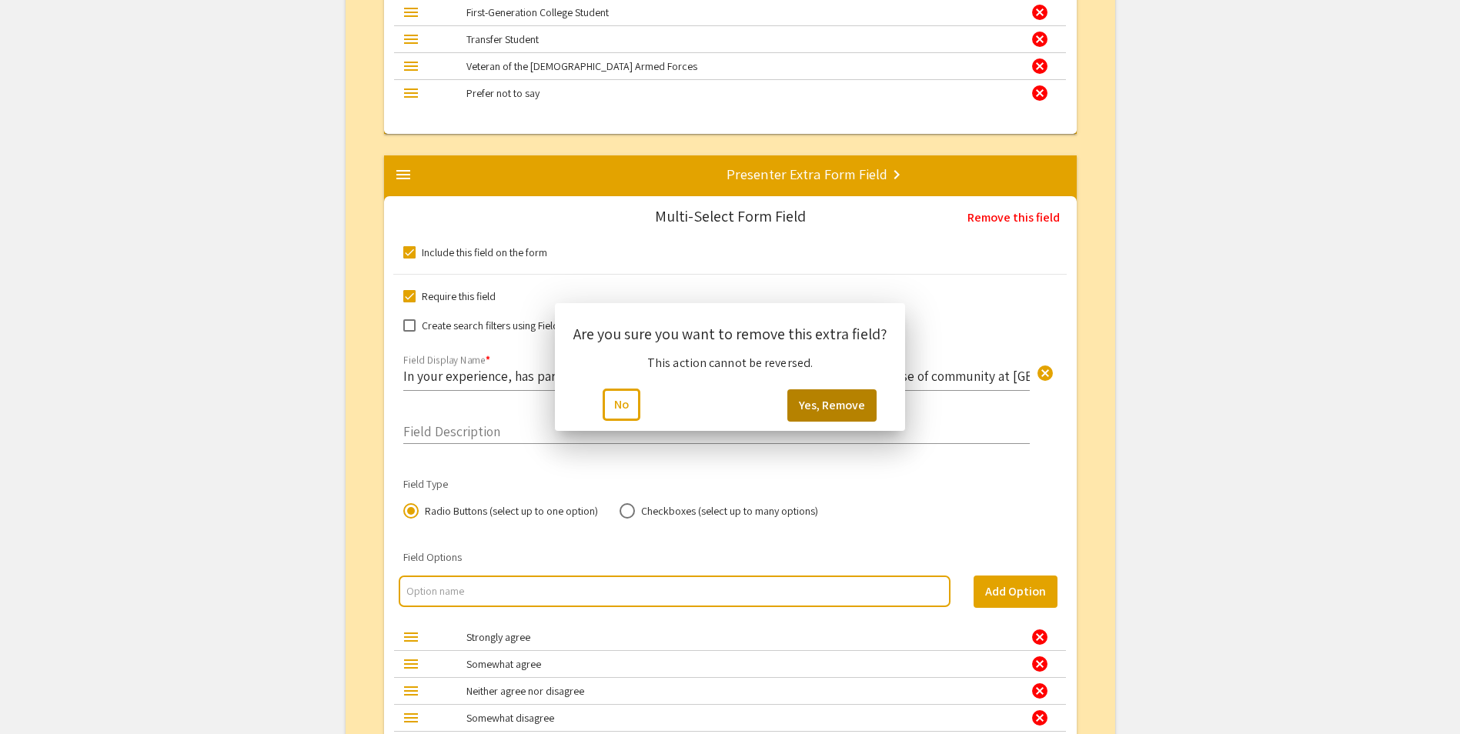
scroll to position [9263, 0]
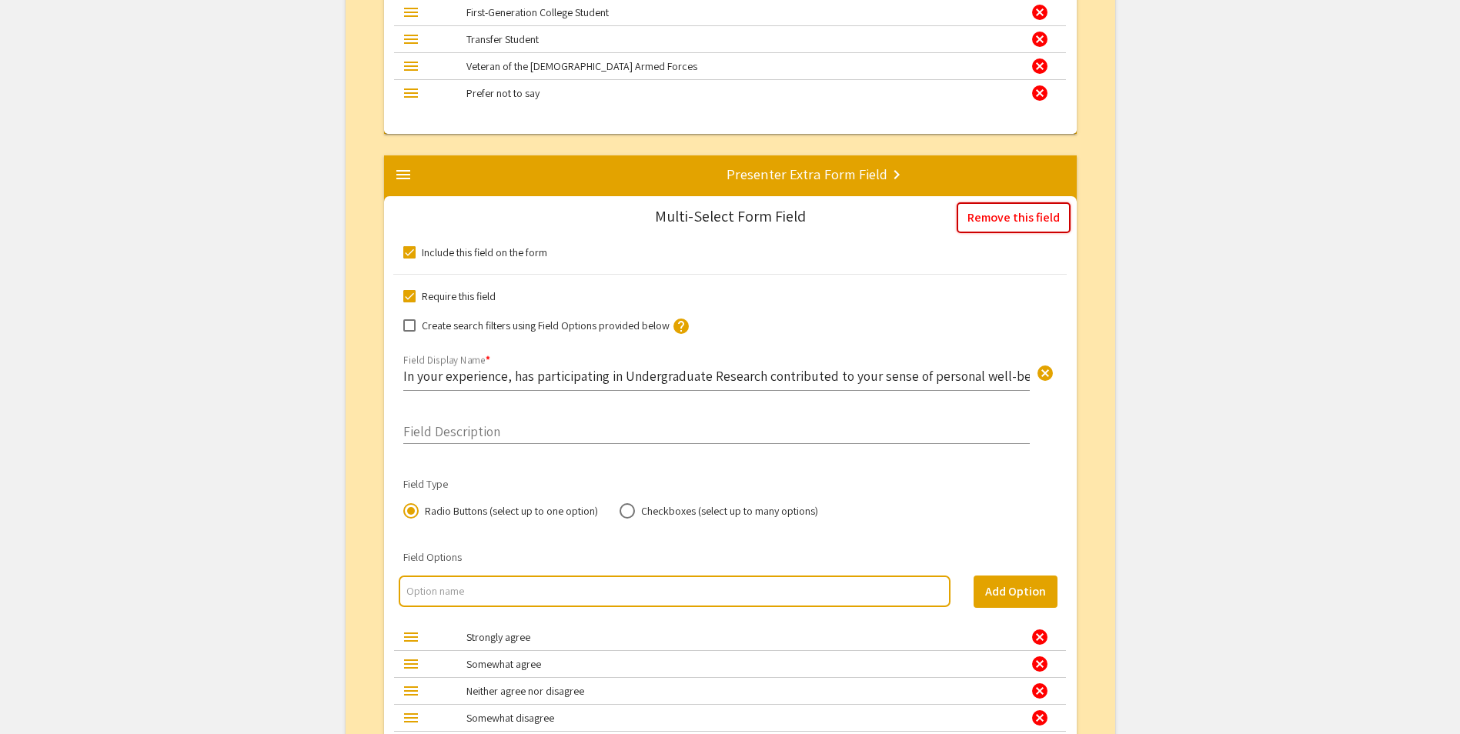
click at [998, 211] on button "Remove this field" at bounding box center [1014, 217] width 114 height 31
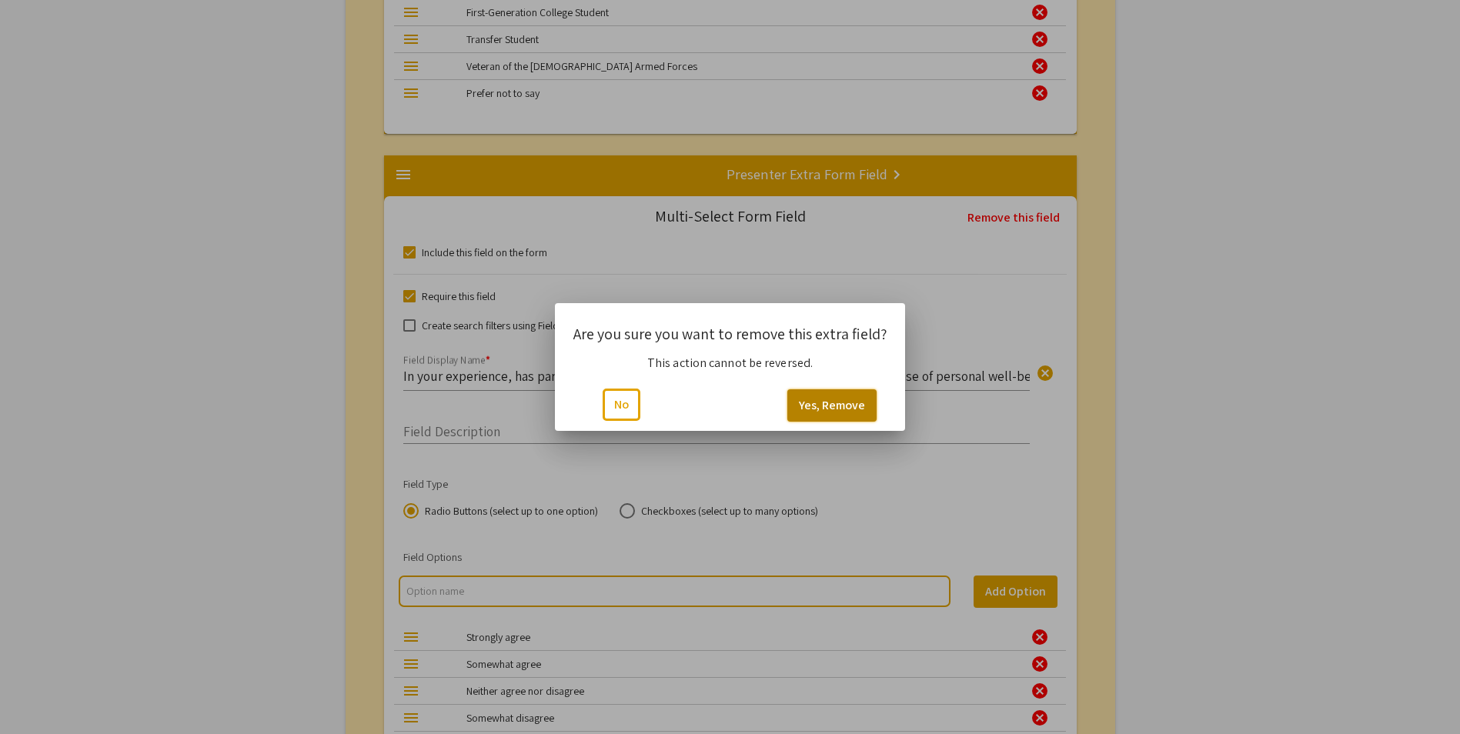
click at [835, 406] on button "Yes, Remove" at bounding box center [832, 406] width 89 height 32
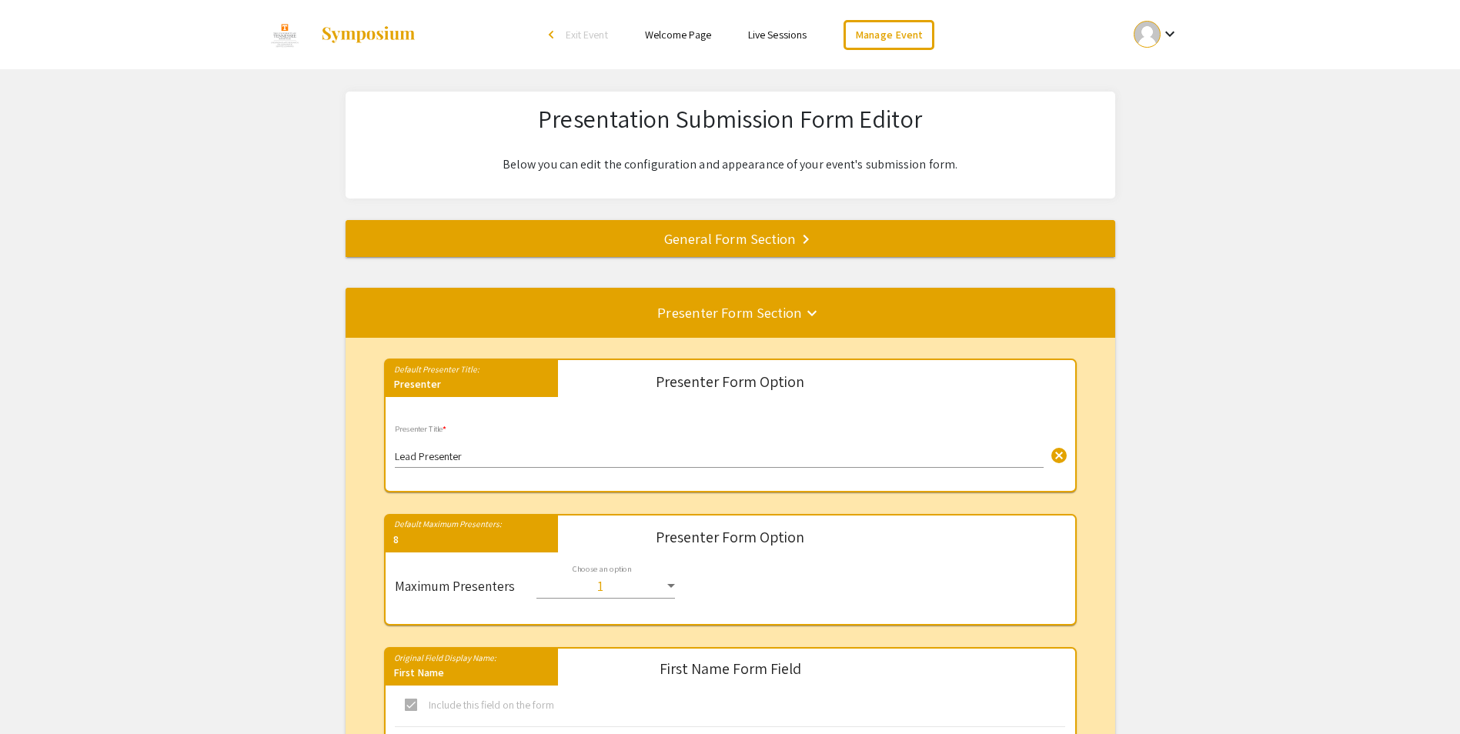
scroll to position [9263, 0]
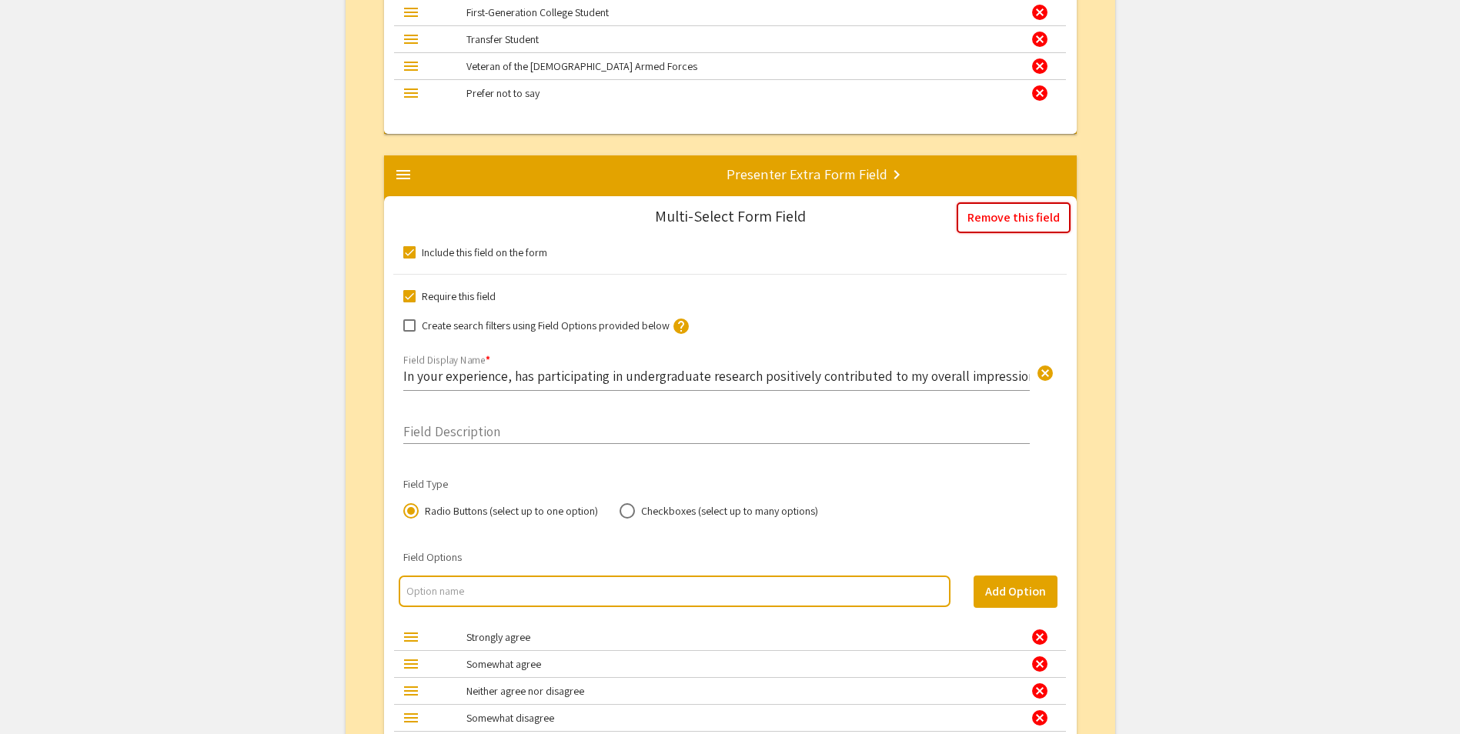
click at [995, 219] on button "Remove this field" at bounding box center [1014, 217] width 114 height 31
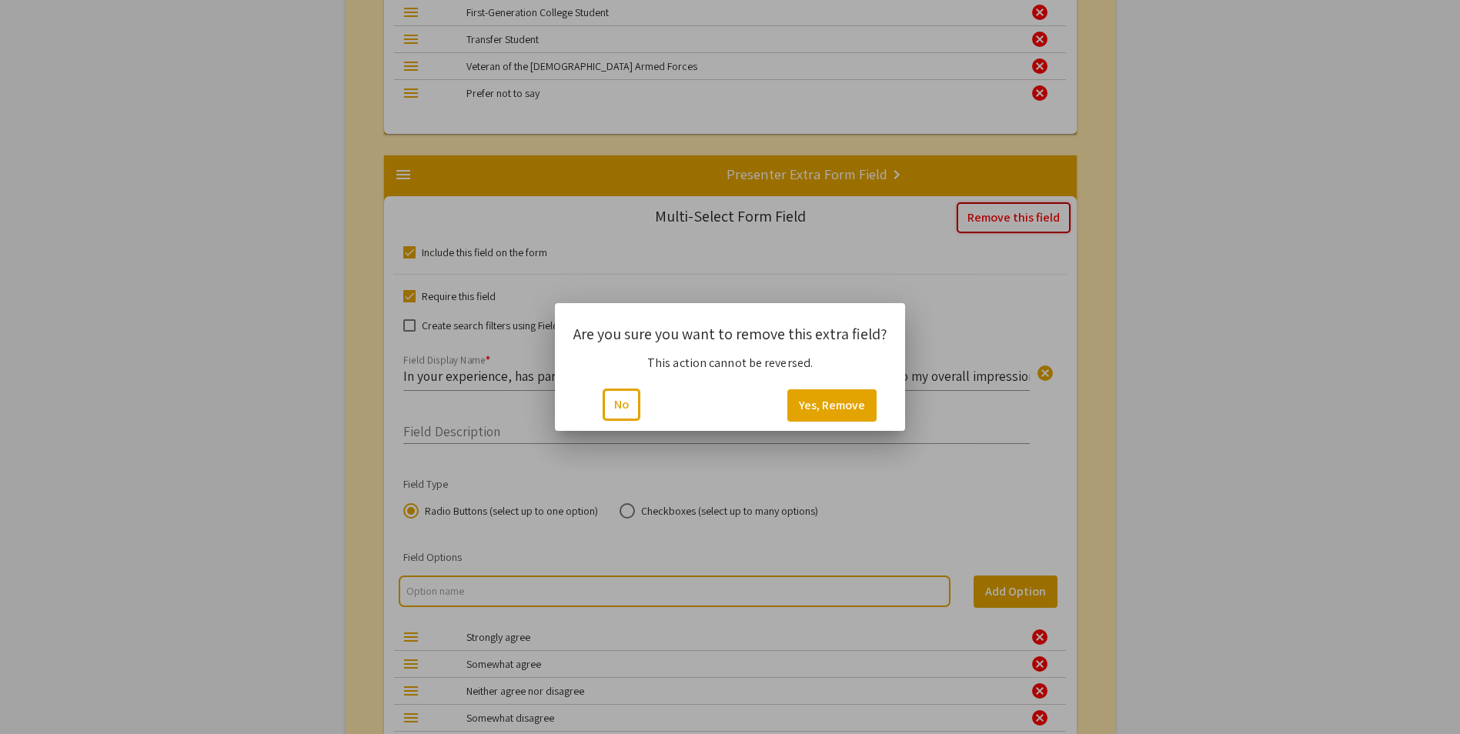
scroll to position [0, 0]
click at [833, 408] on button "Yes, Remove" at bounding box center [832, 406] width 89 height 32
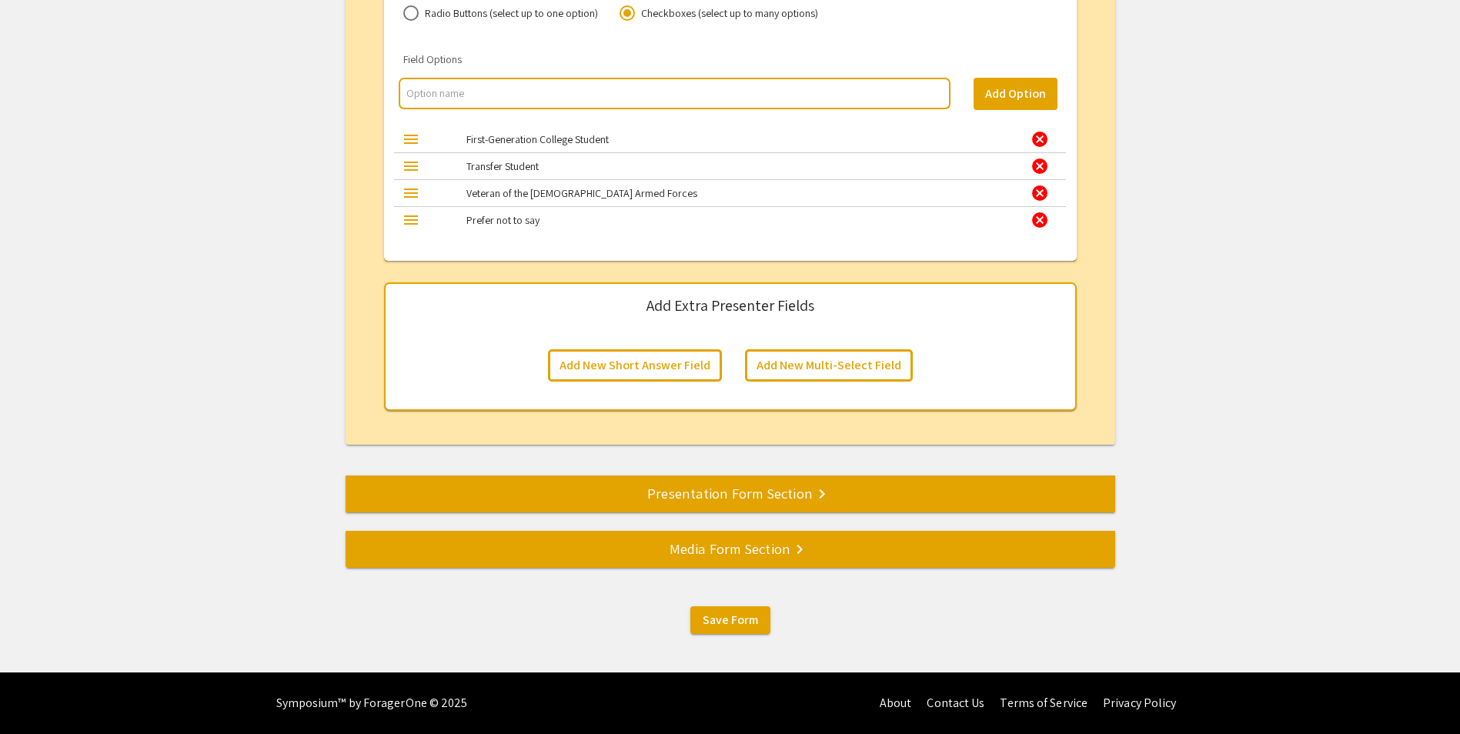
scroll to position [9059, 0]
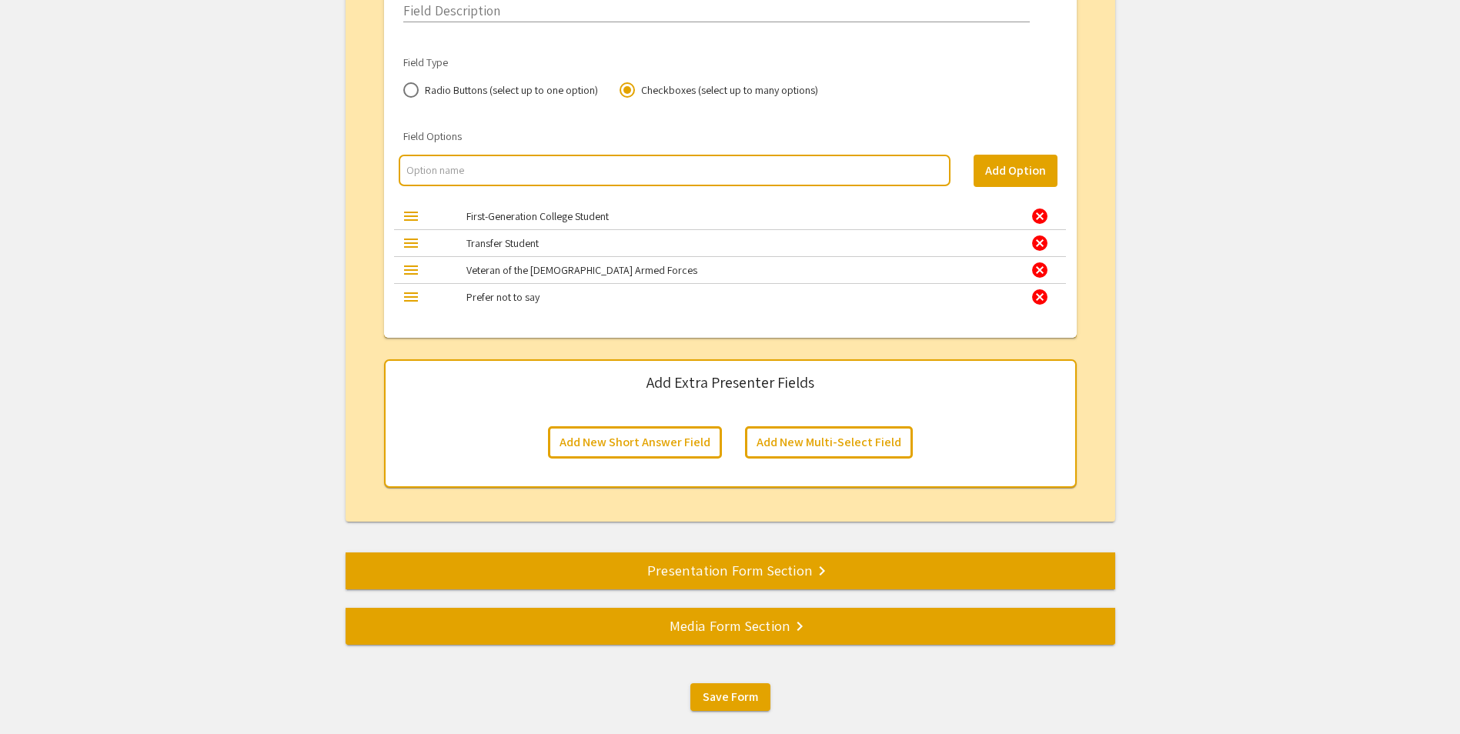
click at [701, 562] on div "Presentation Form Section keyboard_arrow_right" at bounding box center [731, 571] width 770 height 22
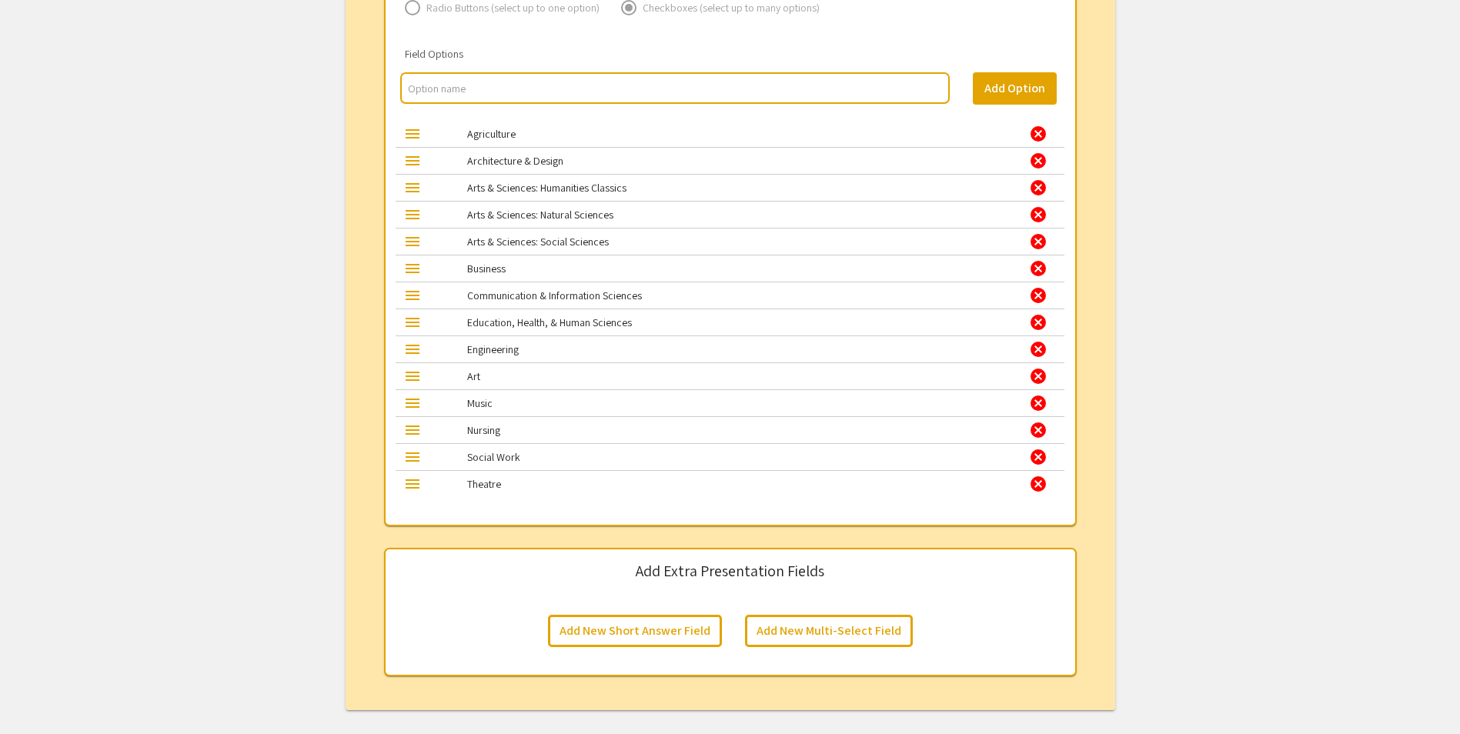
scroll to position [1939, 0]
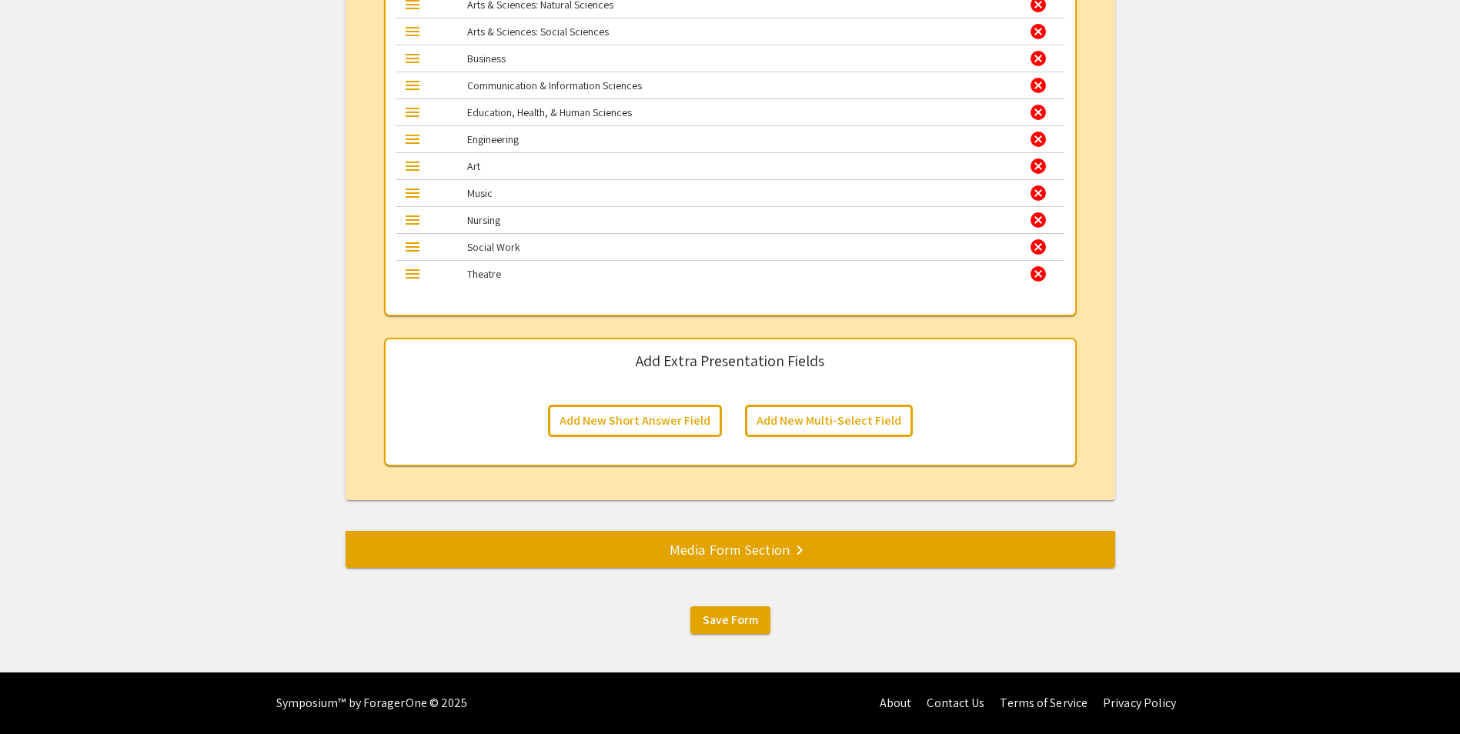
click at [704, 563] on mat-divider at bounding box center [1076, 549] width 1460 height 51
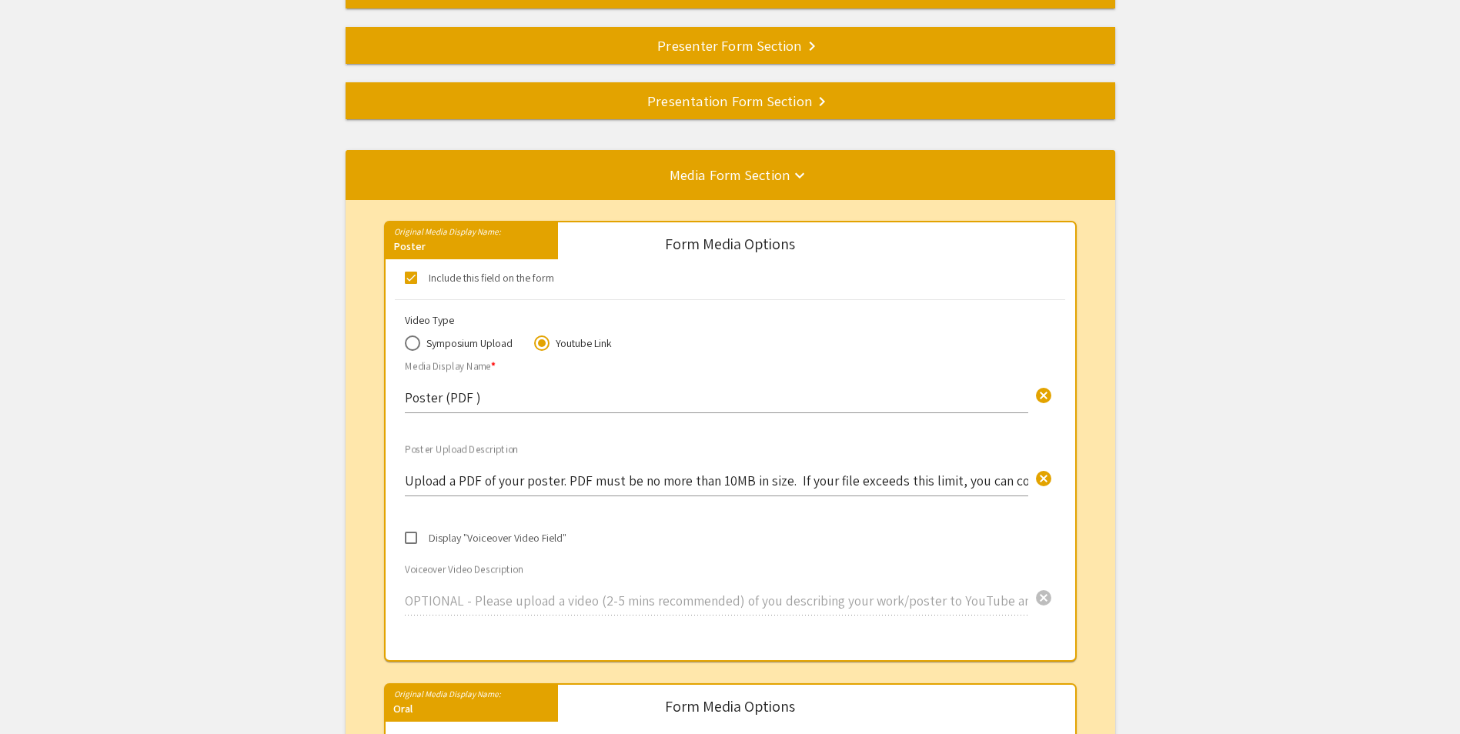
scroll to position [0, 0]
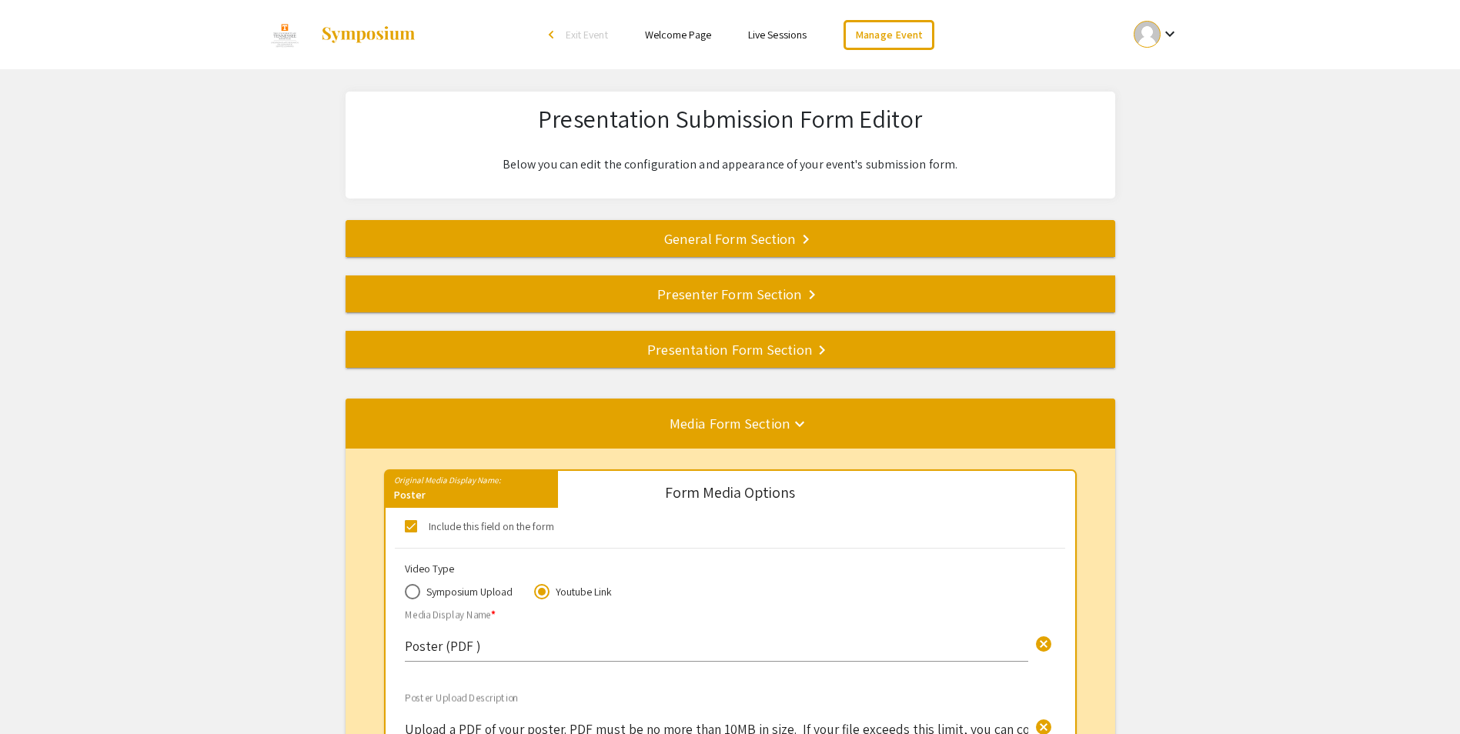
click at [713, 240] on div "General Form Section keyboard_arrow_right" at bounding box center [731, 239] width 770 height 22
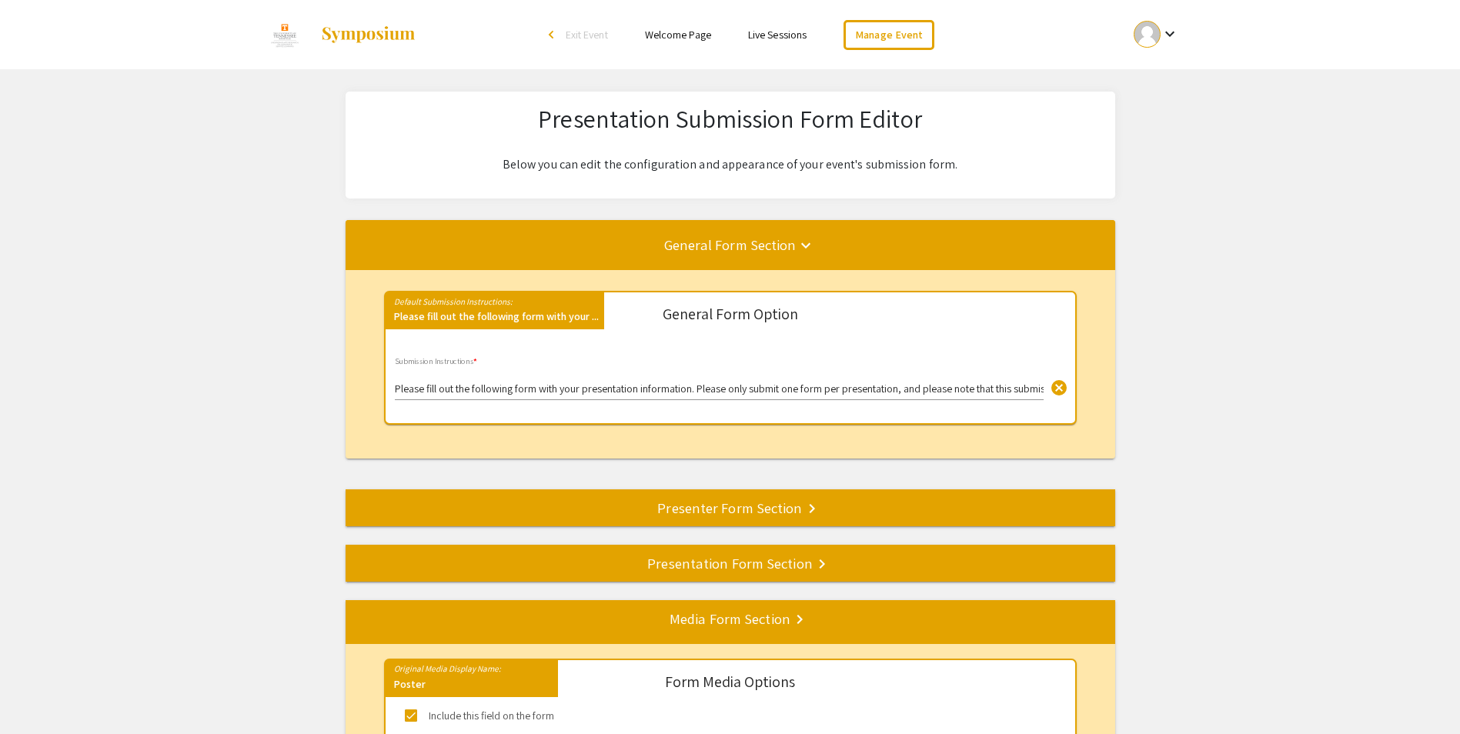
scroll to position [69, 0]
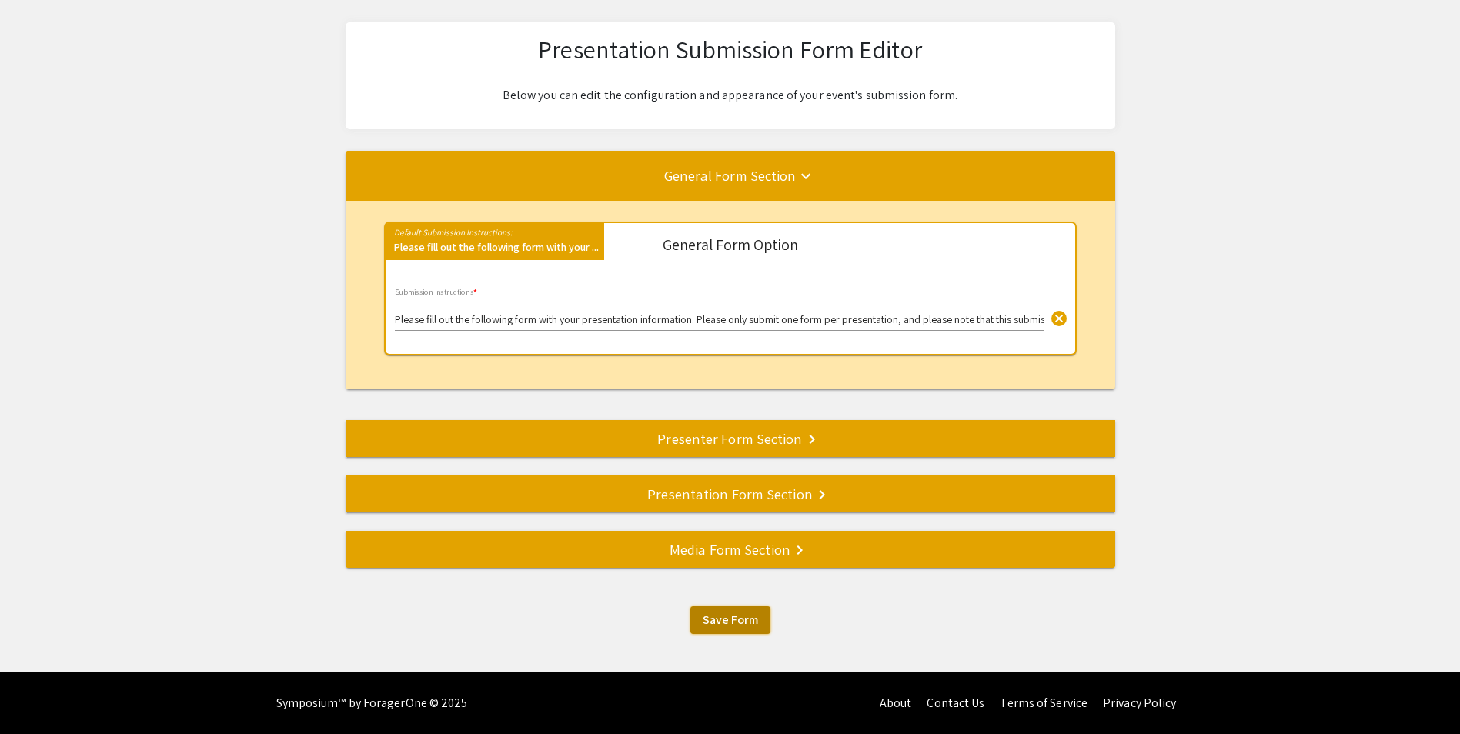
click at [694, 621] on button "Save Form" at bounding box center [731, 621] width 80 height 28
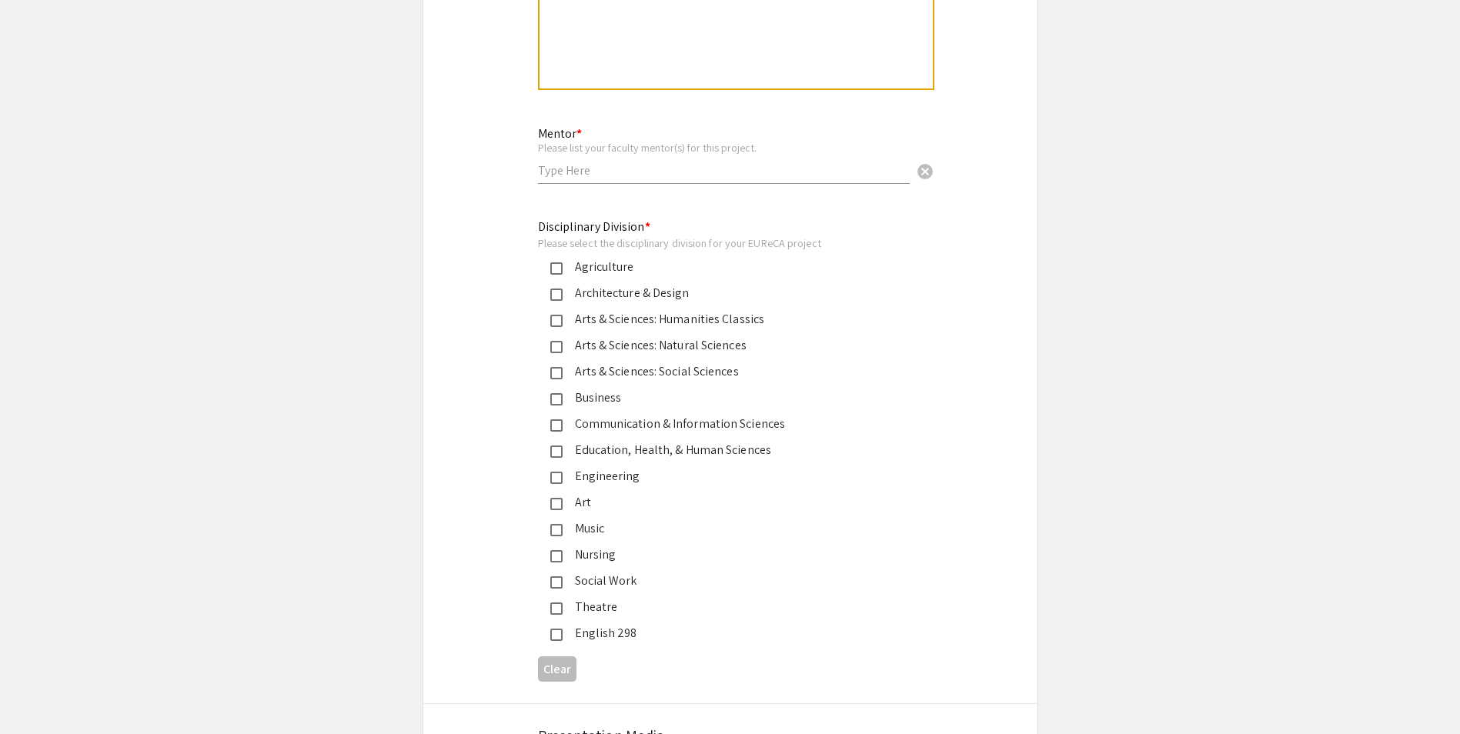
scroll to position [2849, 0]
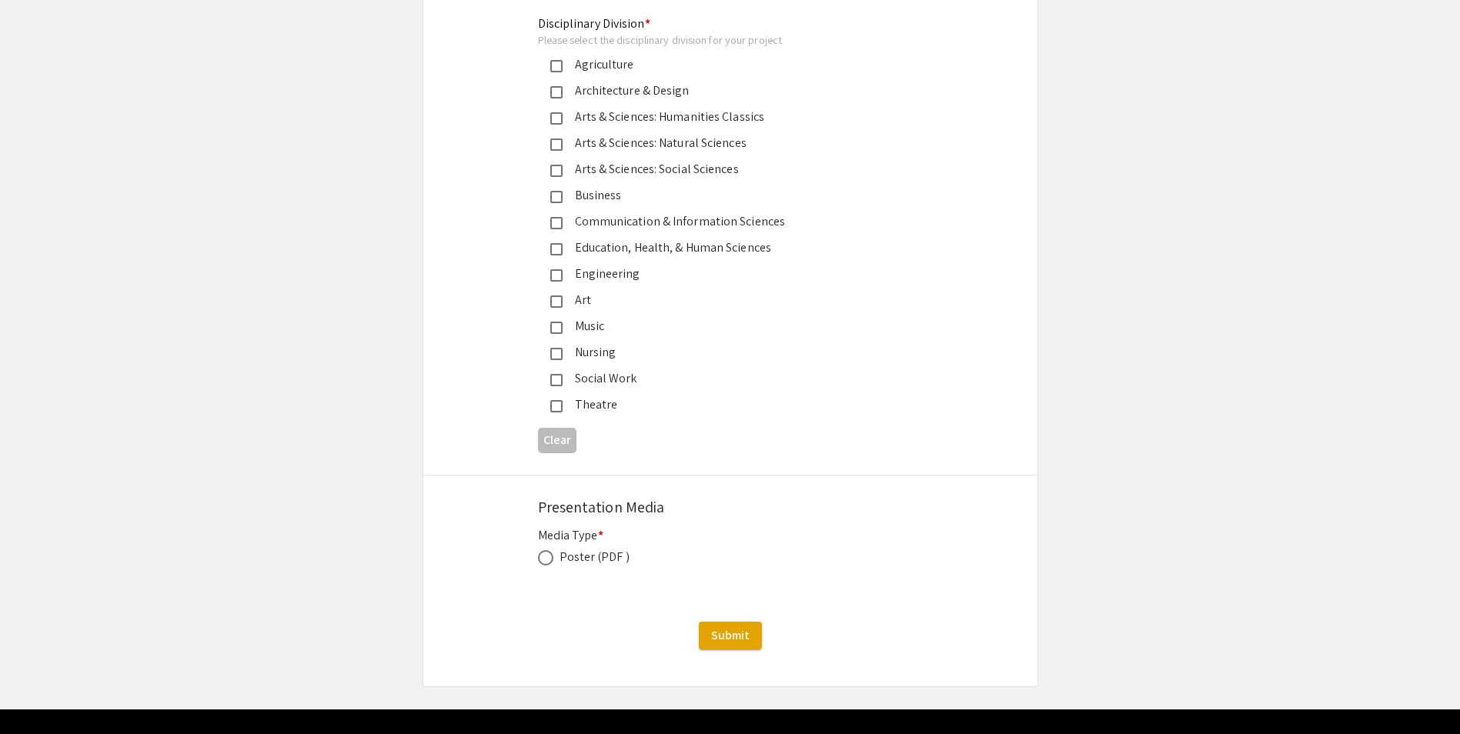
scroll to position [3494, 0]
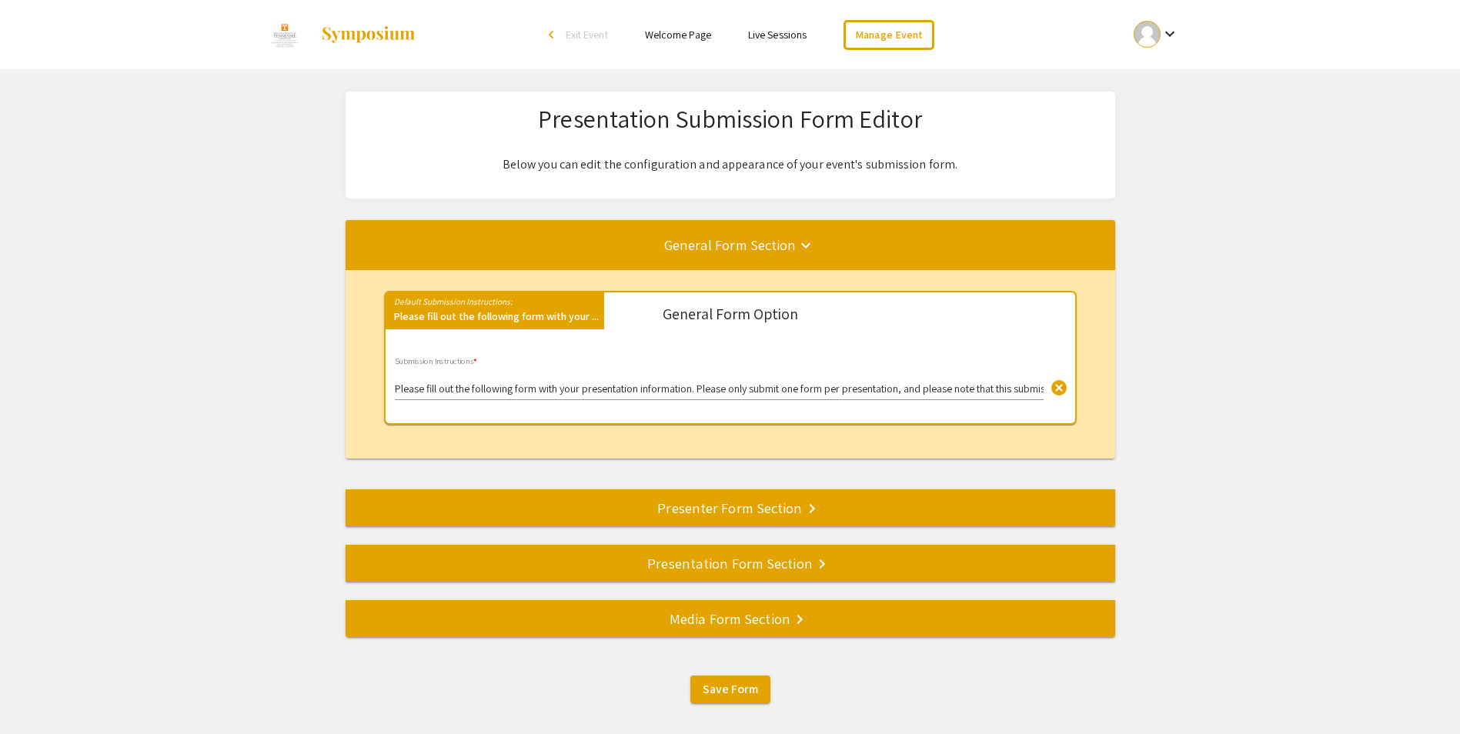
click at [734, 512] on div "Presenter Form Section keyboard_arrow_right" at bounding box center [731, 508] width 770 height 22
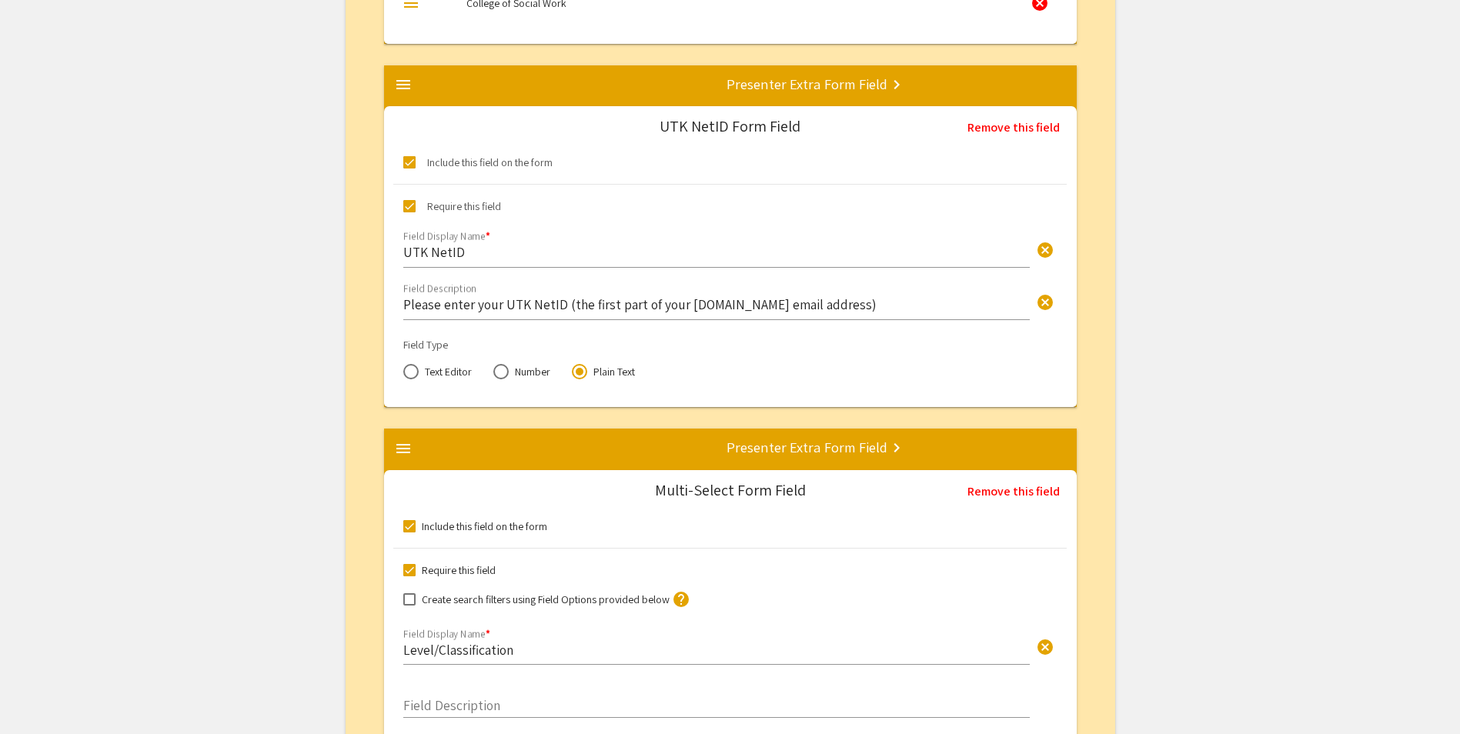
scroll to position [3213, 0]
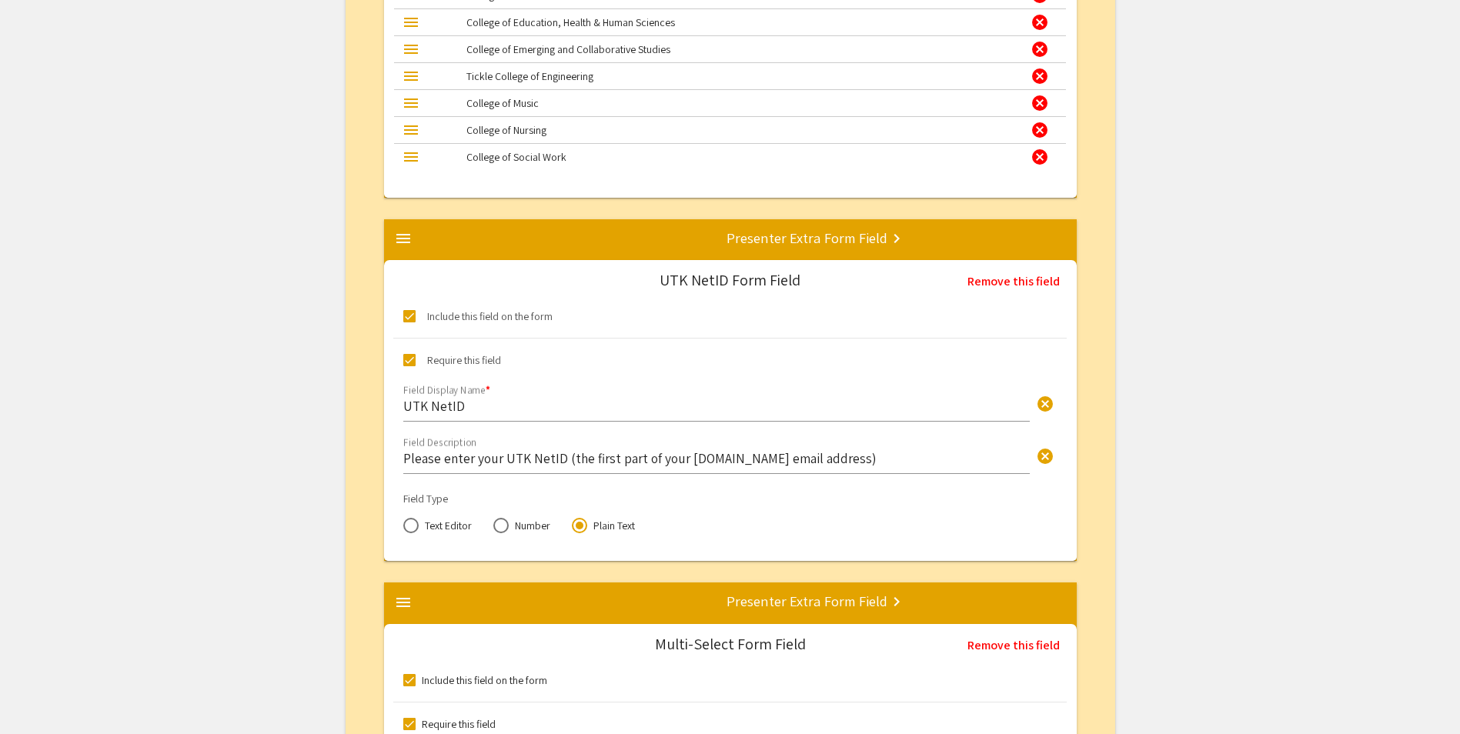
click at [919, 239] on mat-divider at bounding box center [1114, 244] width 1460 height 51
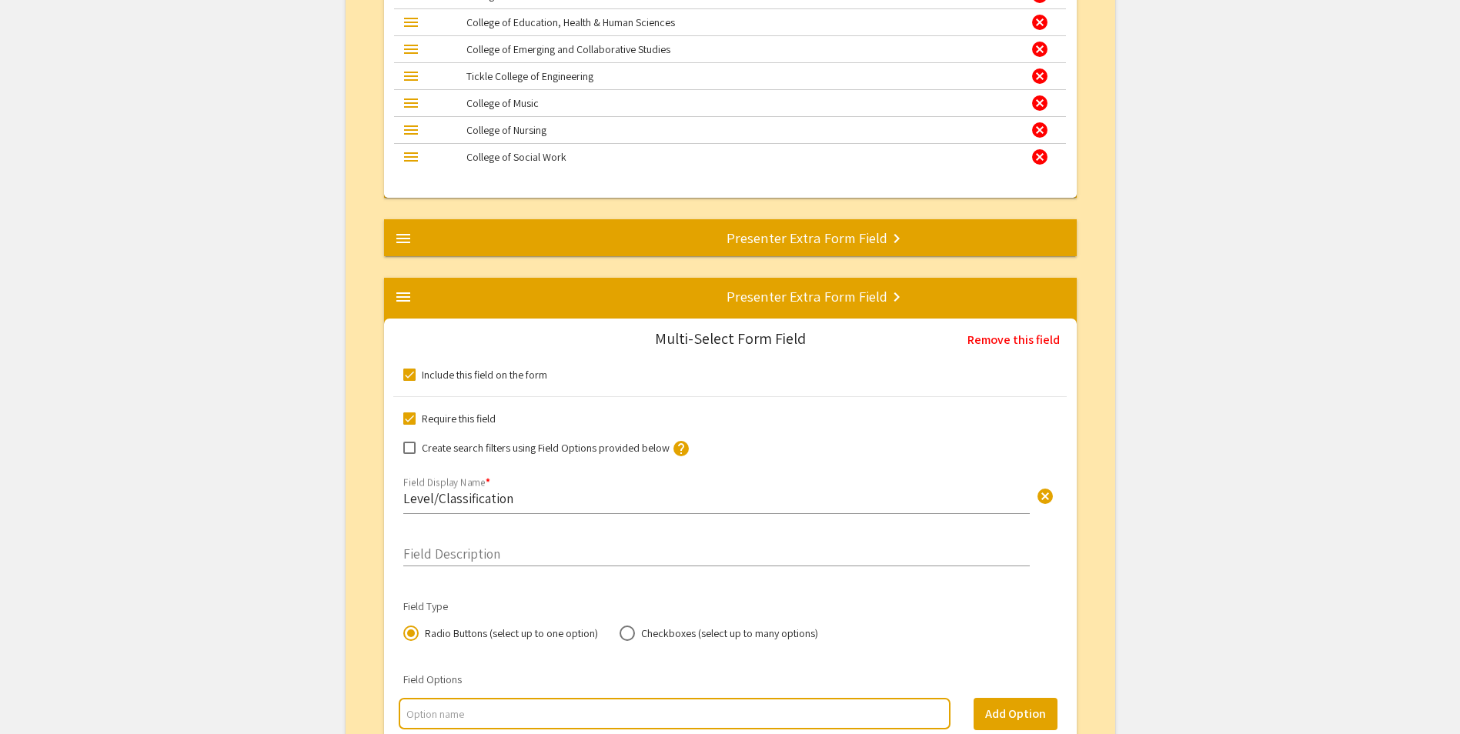
click at [934, 232] on mat-divider at bounding box center [1114, 244] width 1460 height 51
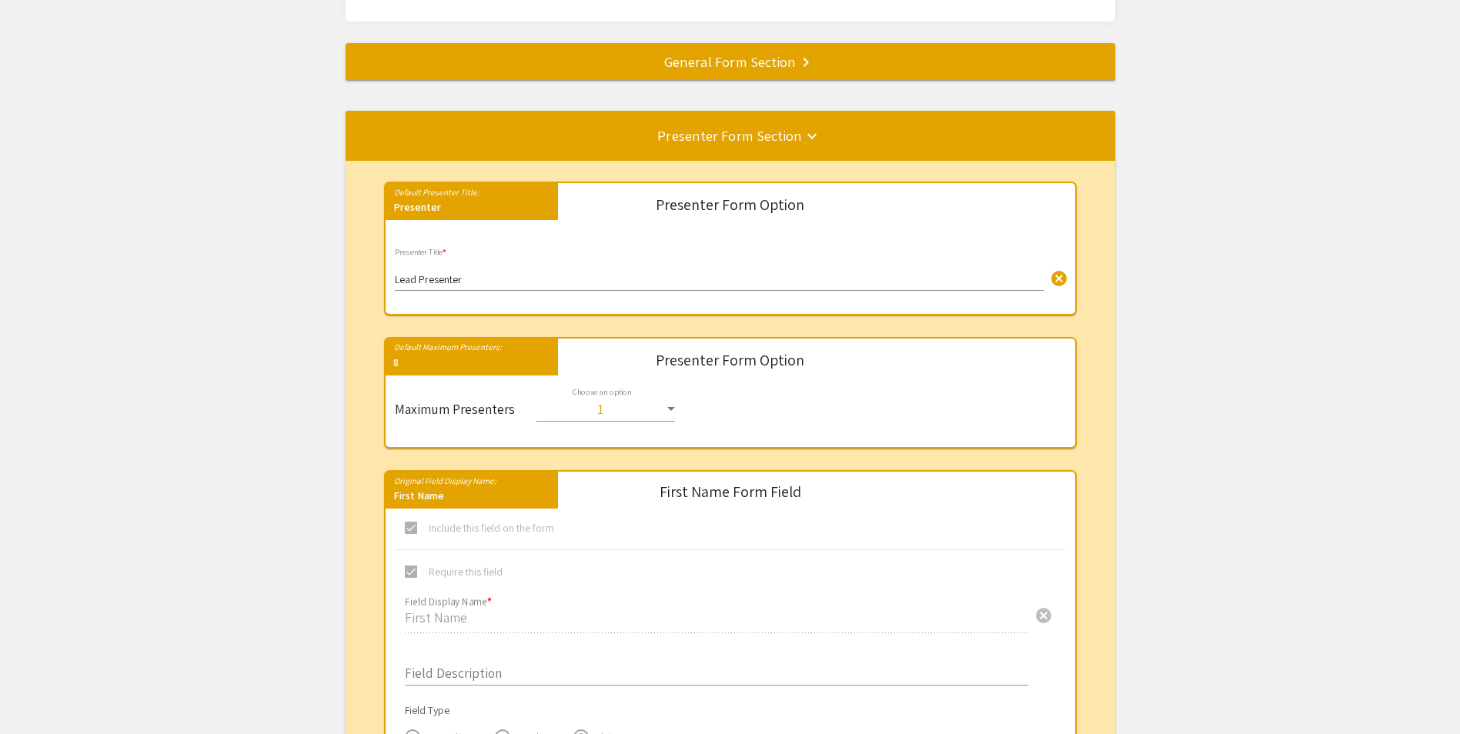
scroll to position [0, 0]
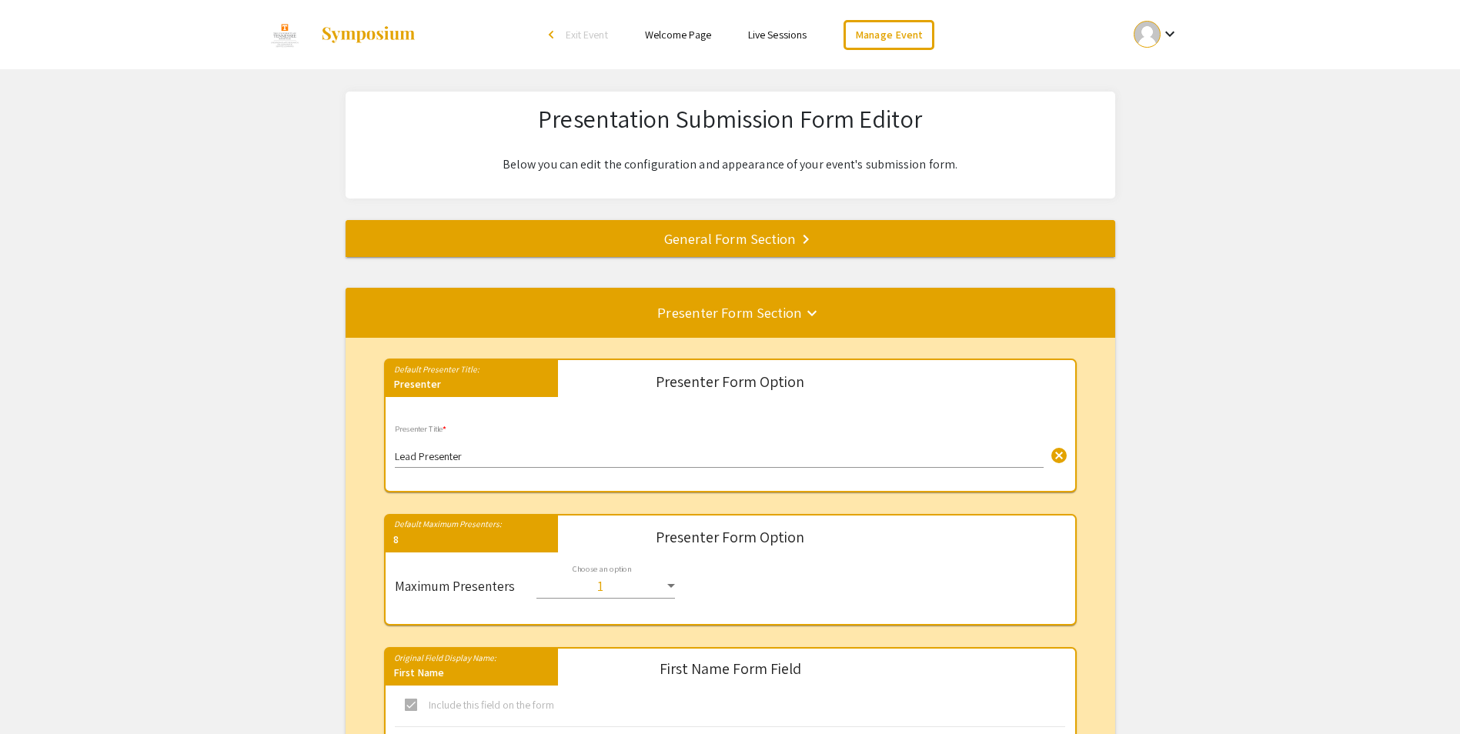
click at [735, 230] on div "General Form Section keyboard_arrow_right" at bounding box center [731, 239] width 770 height 22
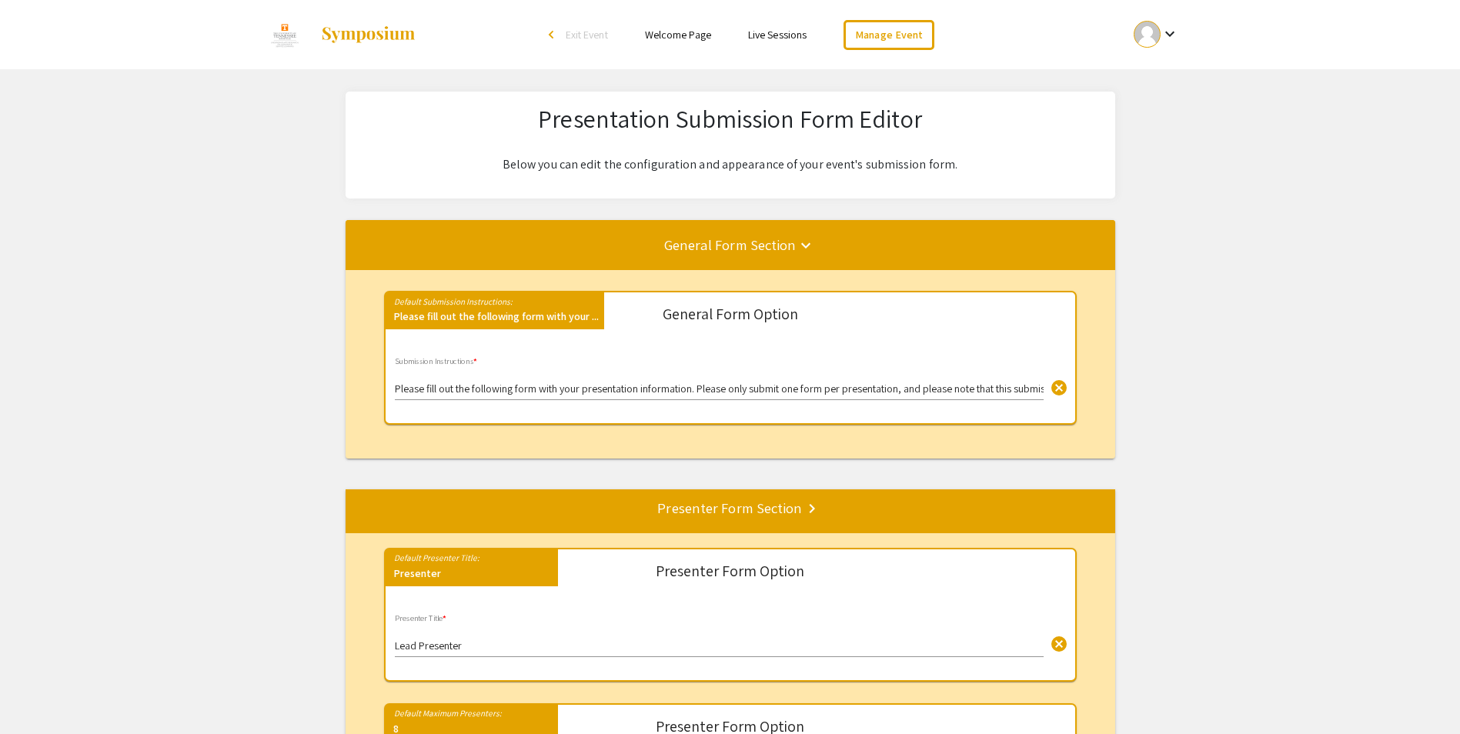
scroll to position [69, 0]
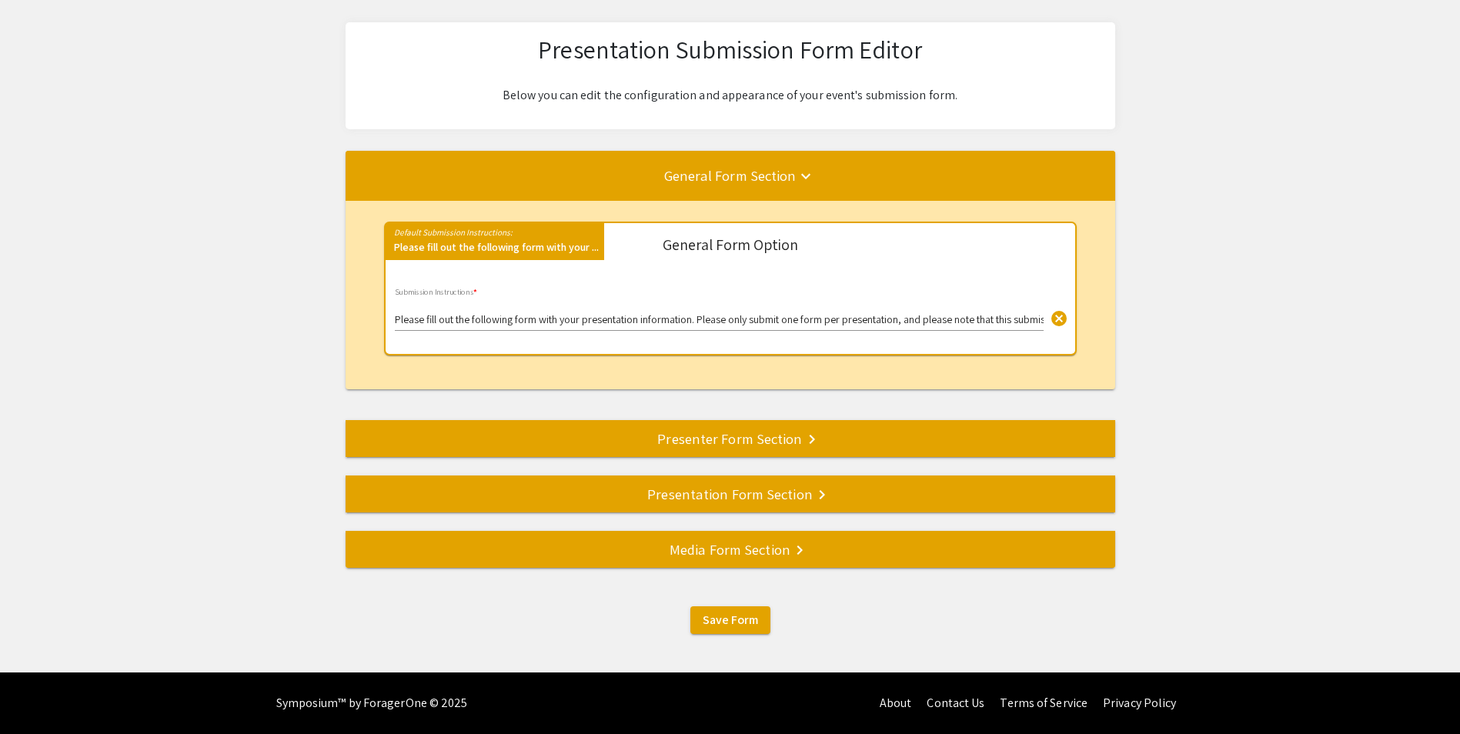
click at [905, 320] on input "Please fill out the following form with your presentation information. Please o…" at bounding box center [719, 320] width 649 height 12
drag, startPoint x: 905, startPoint y: 320, endPoint x: 754, endPoint y: 306, distance: 150.8
click at [754, 306] on div "Please fill out the following form with your presentation information. Please o…" at bounding box center [719, 310] width 649 height 42
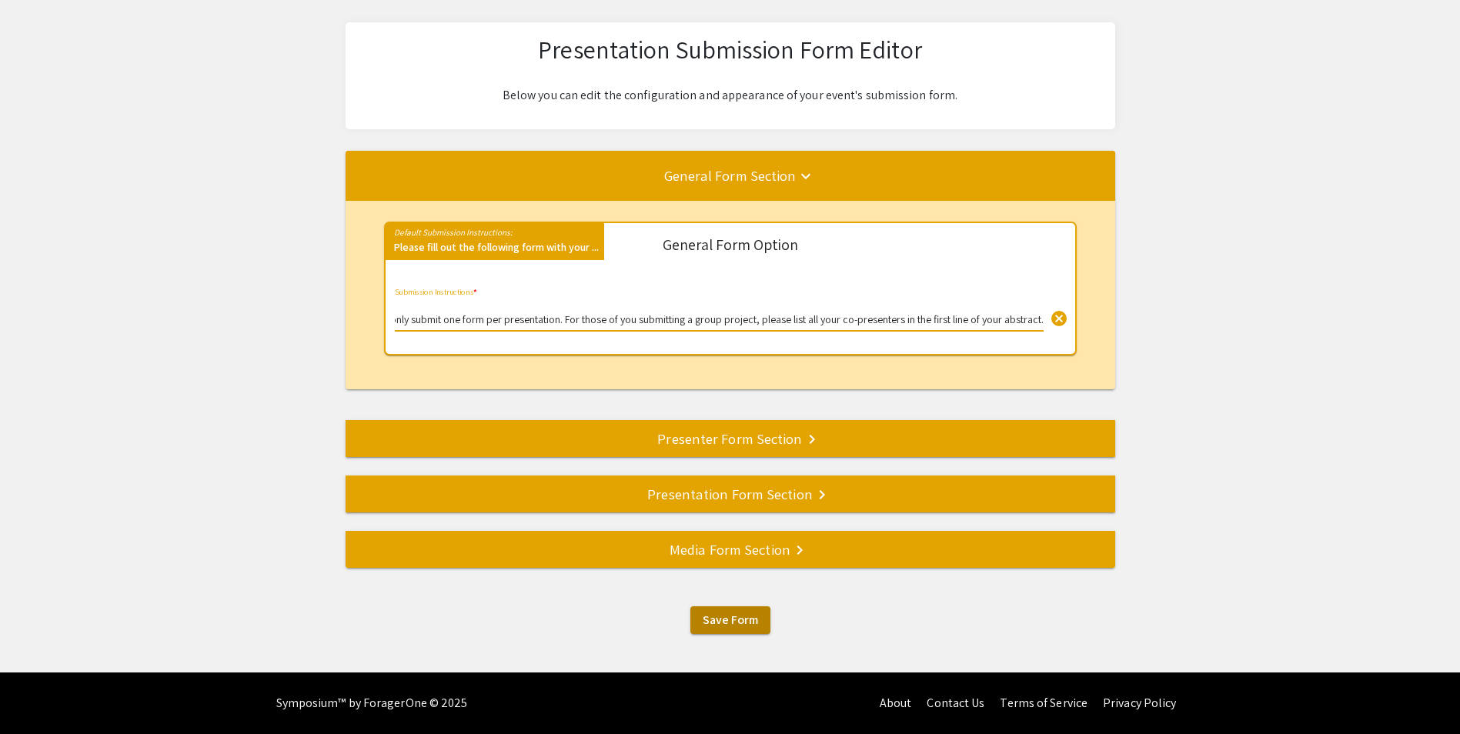
type input "Please fill out the following form with your presentation information. Please o…"
click at [741, 614] on span "Save Form" at bounding box center [730, 620] width 55 height 16
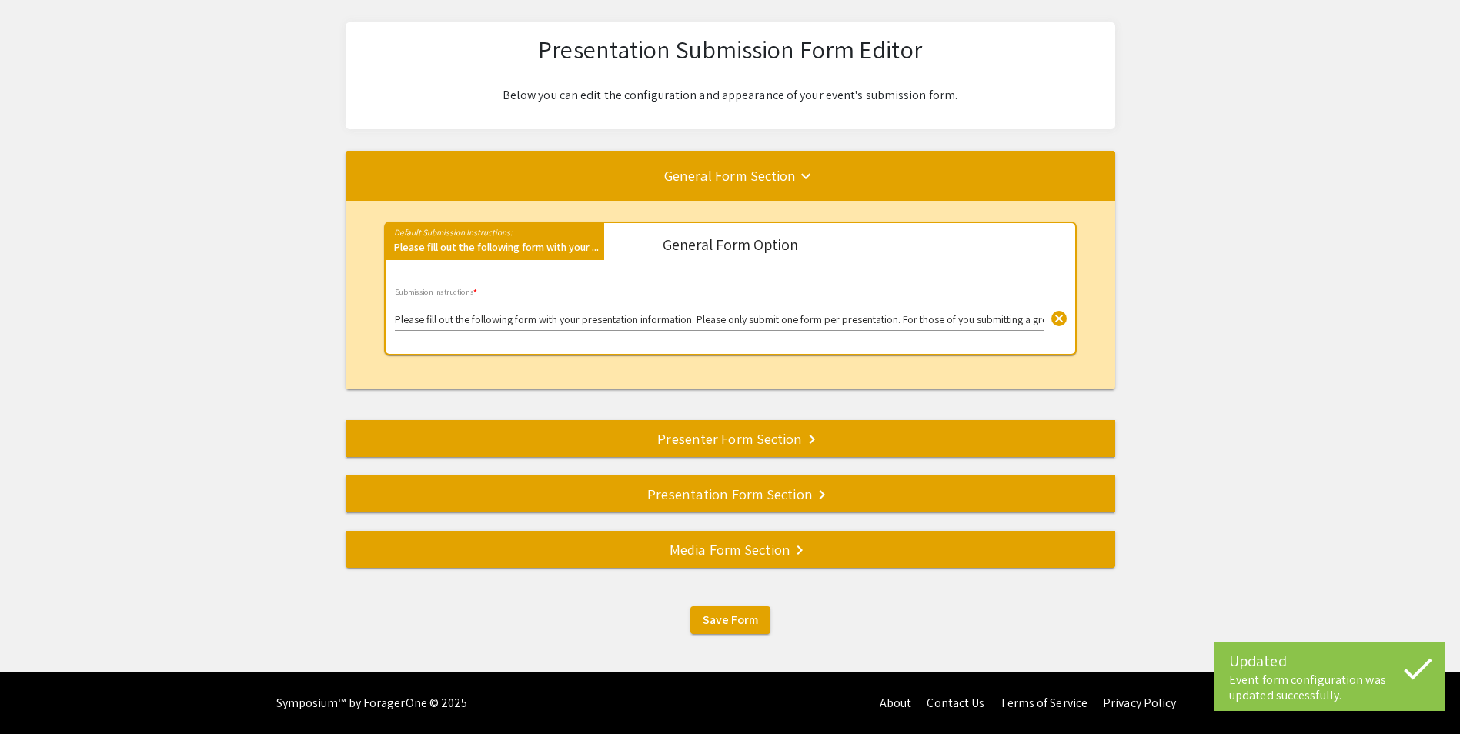
click at [730, 440] on div "Presenter Form Section keyboard_arrow_right" at bounding box center [731, 439] width 770 height 22
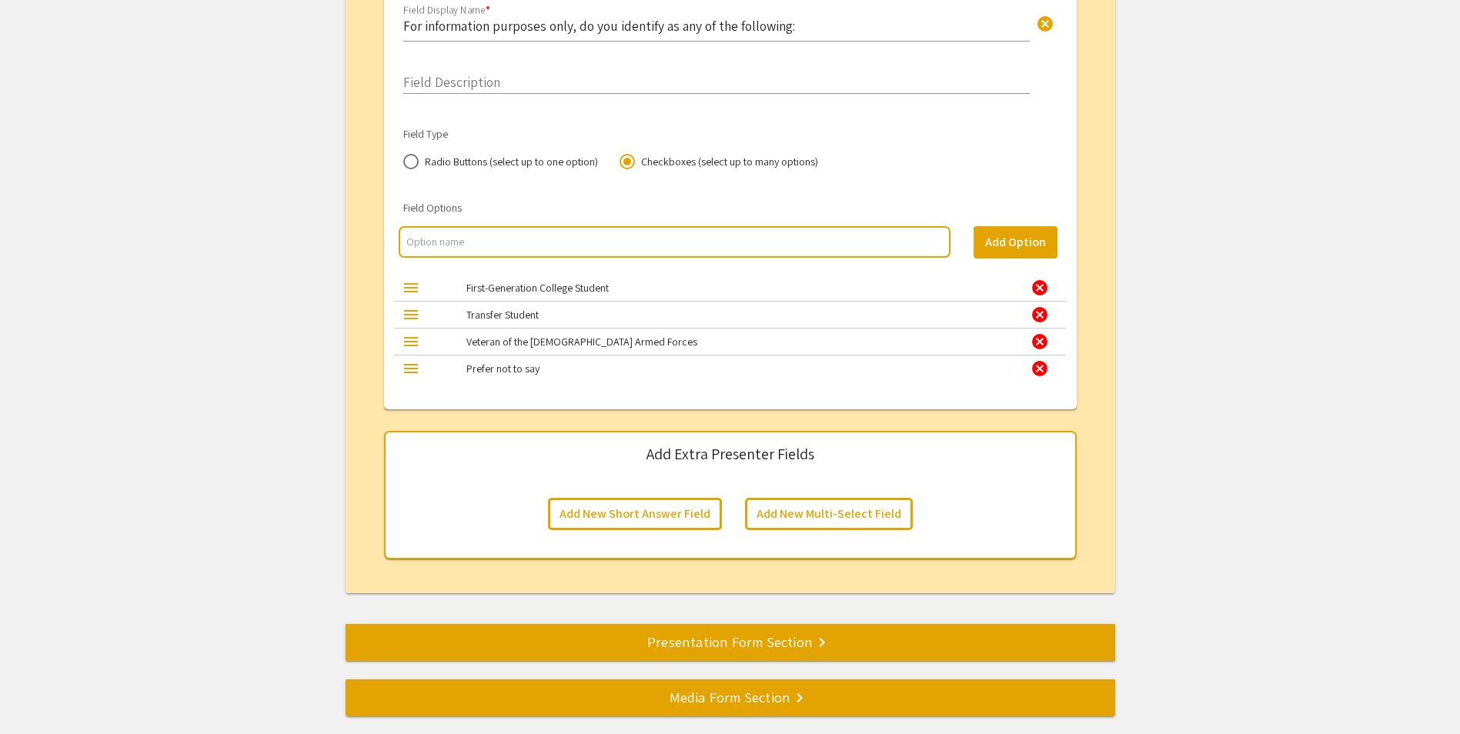
scroll to position [9136, 0]
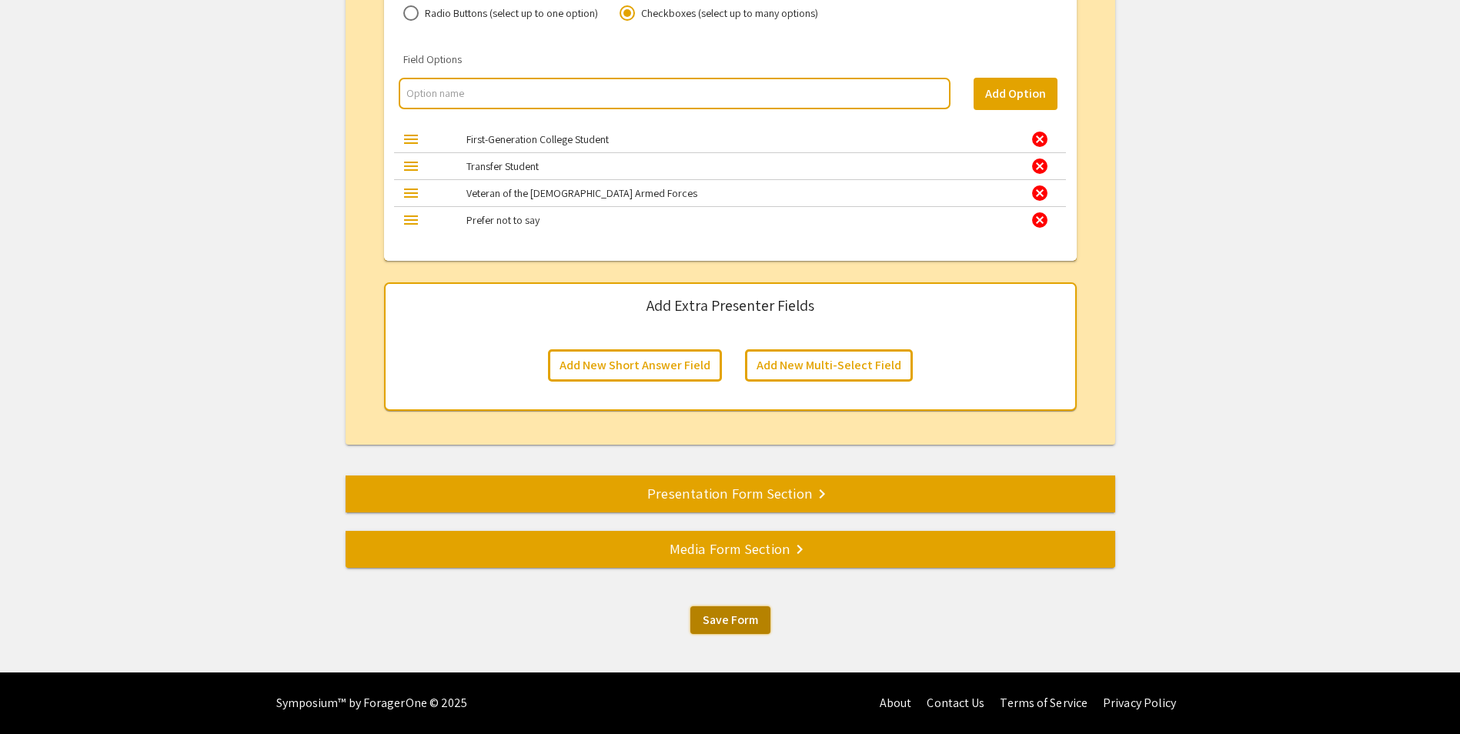
click at [723, 624] on span "Save Form" at bounding box center [730, 620] width 55 height 16
